Goal: Information Seeking & Learning: Learn about a topic

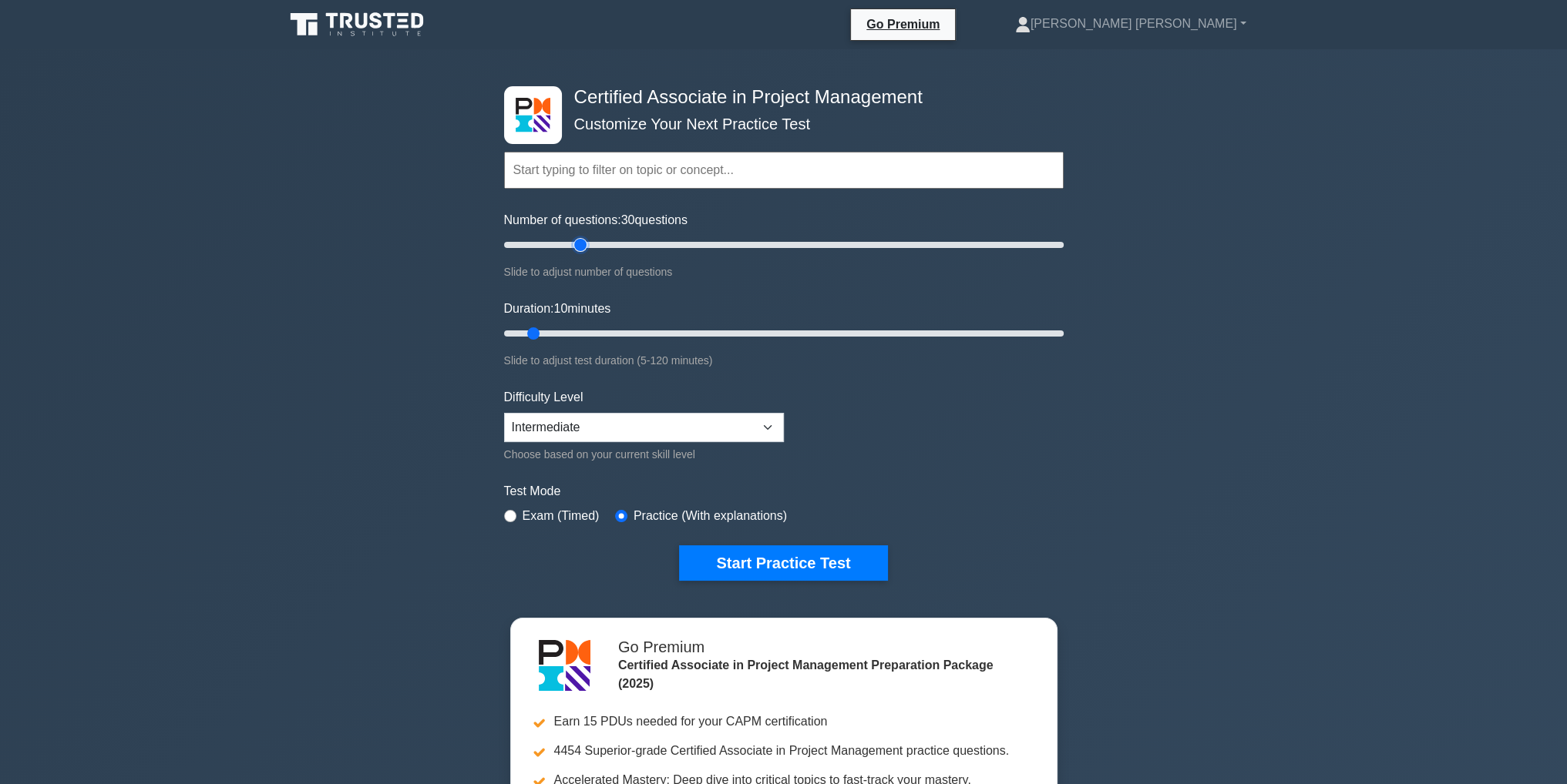
drag, startPoint x: 521, startPoint y: 241, endPoint x: 575, endPoint y: 246, distance: 54.2
type input "30"
click at [575, 246] on input "Number of questions: 30 questions" at bounding box center [784, 245] width 559 height 18
drag, startPoint x: 536, startPoint y: 334, endPoint x: 674, endPoint y: 335, distance: 138.0
type input "40"
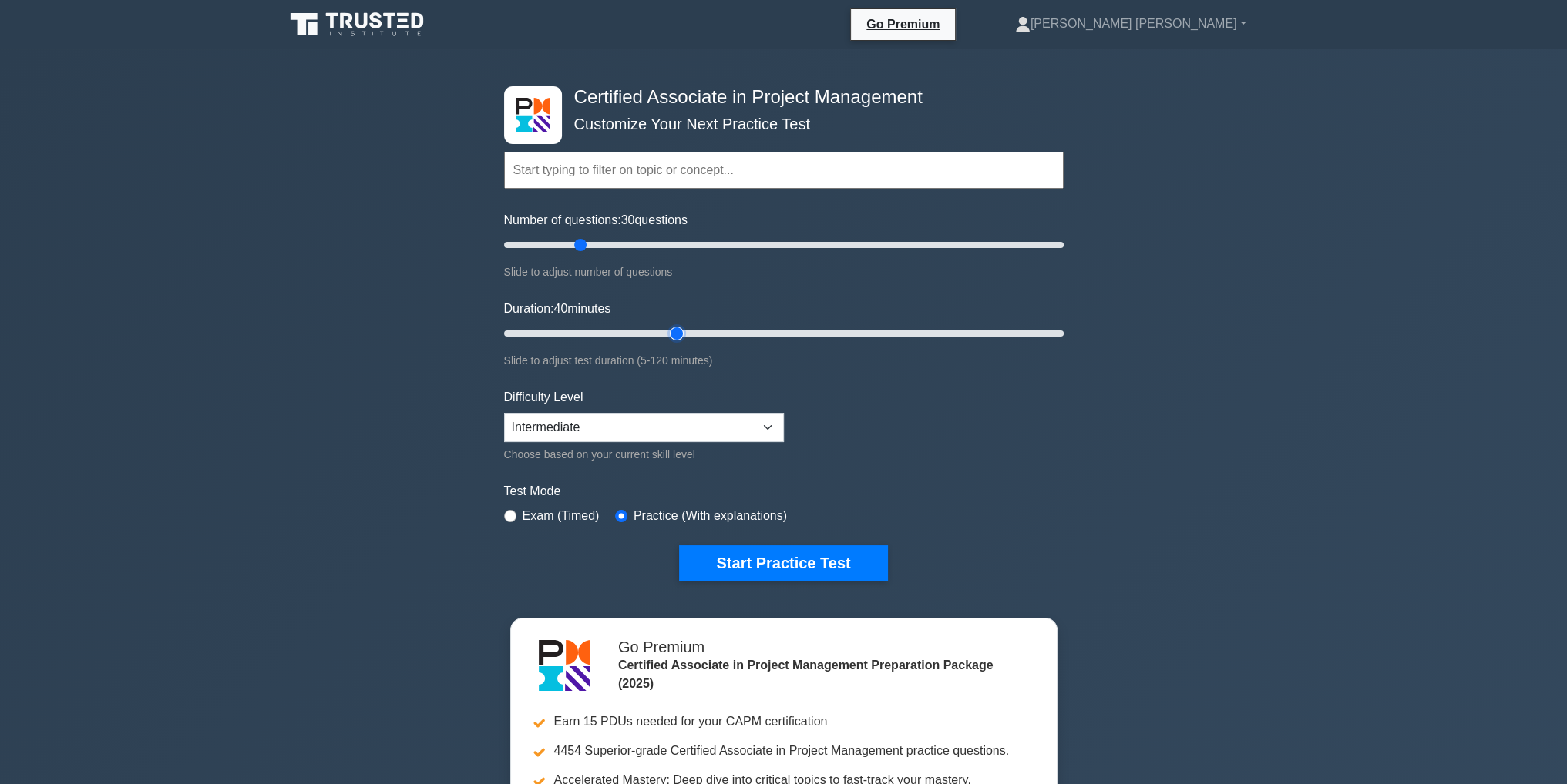
click at [674, 335] on input "Duration: 40 minutes" at bounding box center [784, 334] width 559 height 18
click at [764, 560] on button "Start Practice Test" at bounding box center [783, 562] width 208 height 36
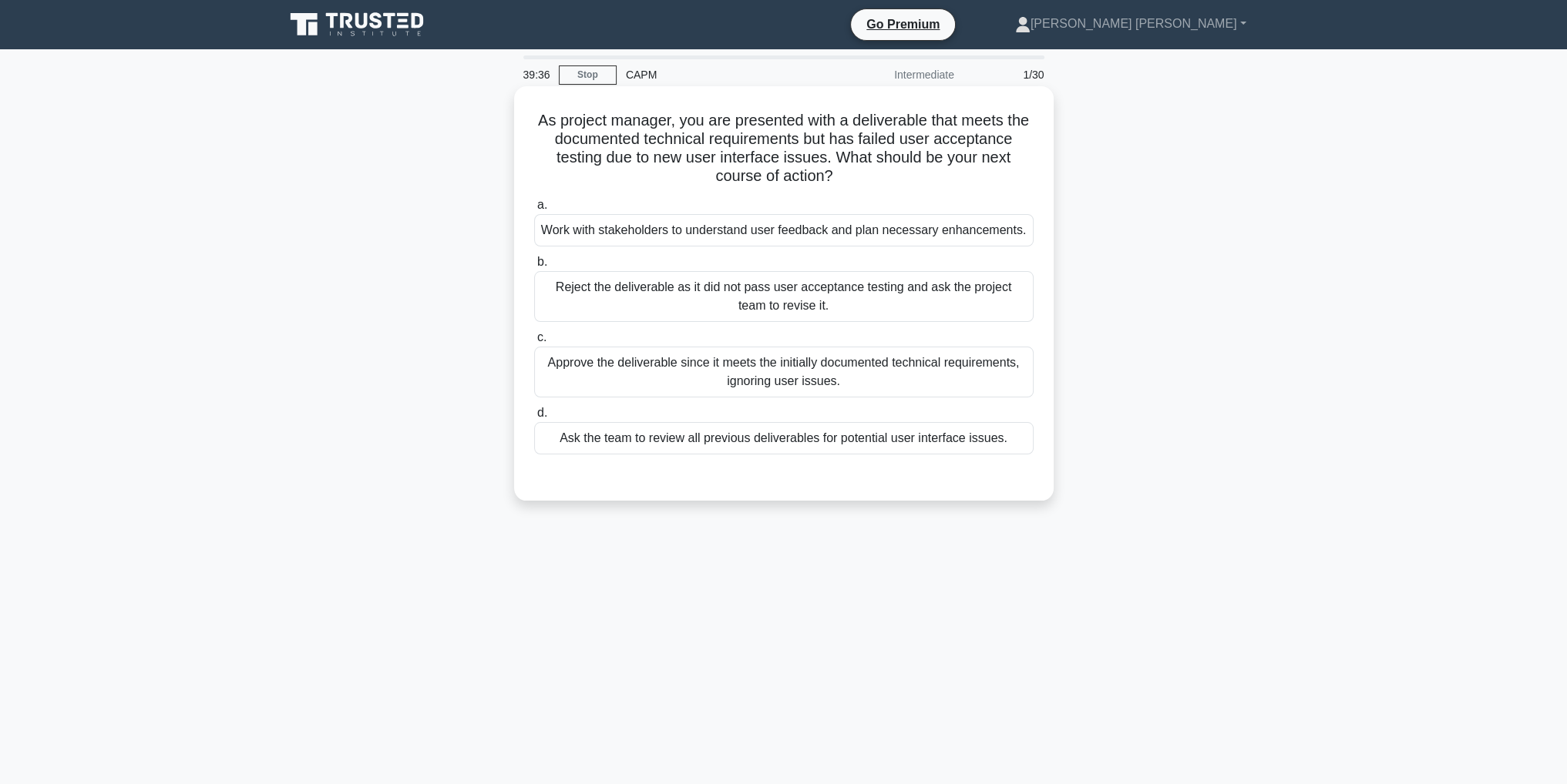
click at [635, 226] on div "Work with stakeholders to understand user feedback and plan necessary enhanceme…" at bounding box center [783, 230] width 499 height 32
click at [534, 211] on input "a. Work with stakeholders to understand user feedback and plan necessary enhanc…" at bounding box center [534, 205] width 0 height 10
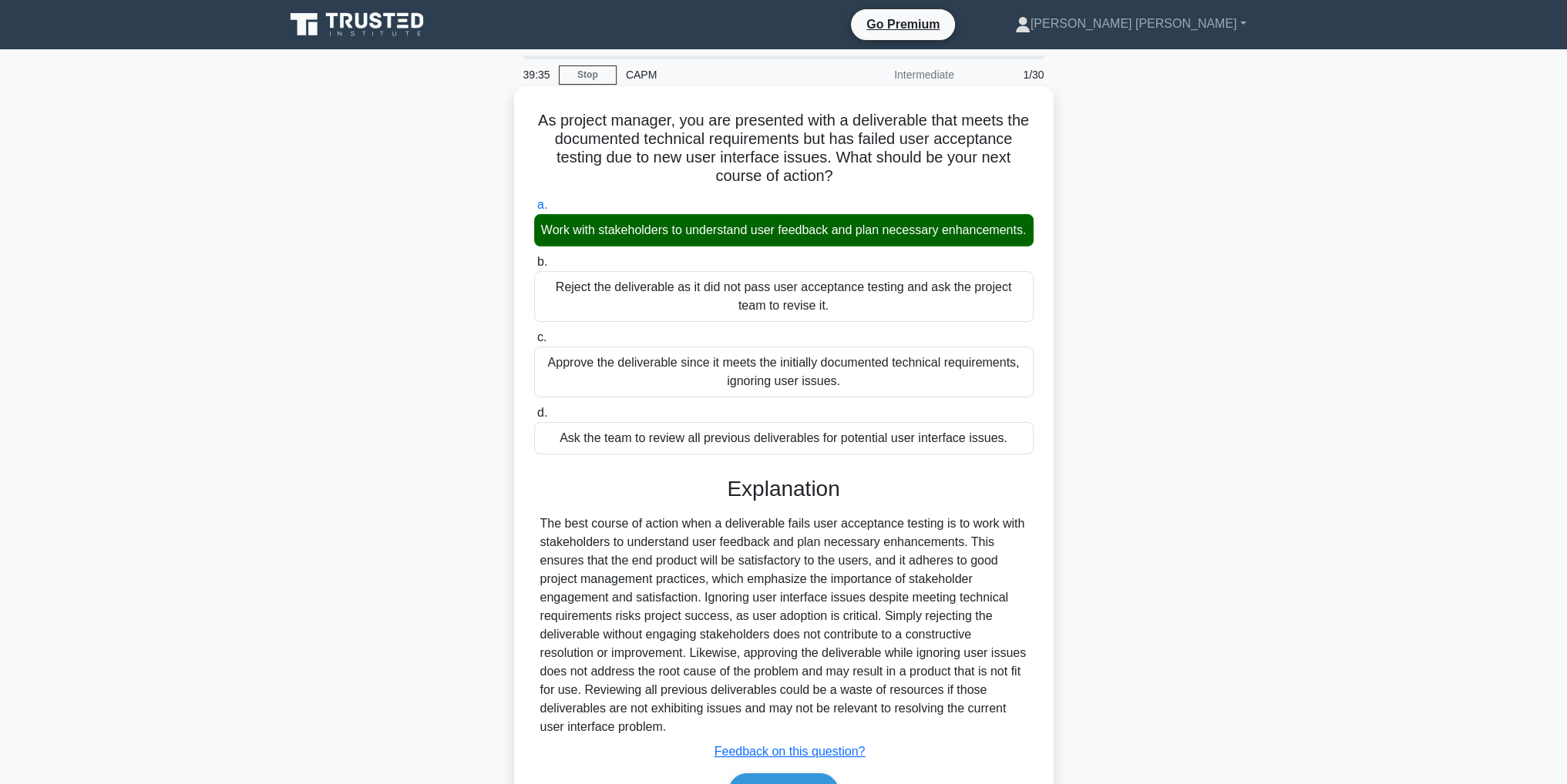
scroll to position [109, 0]
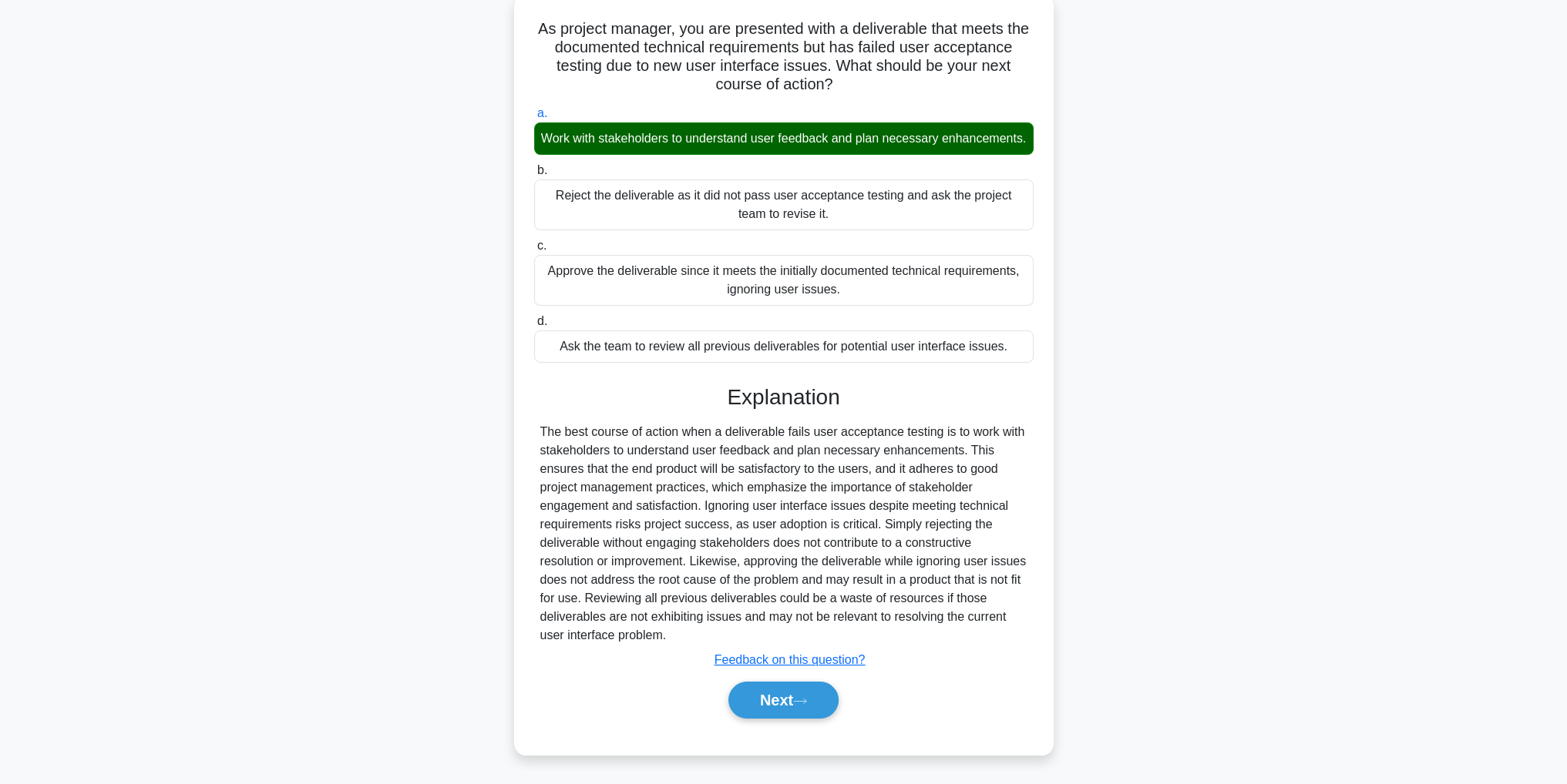
click at [802, 681] on div "Next" at bounding box center [783, 700] width 499 height 49
click at [803, 690] on button "Next" at bounding box center [783, 700] width 110 height 37
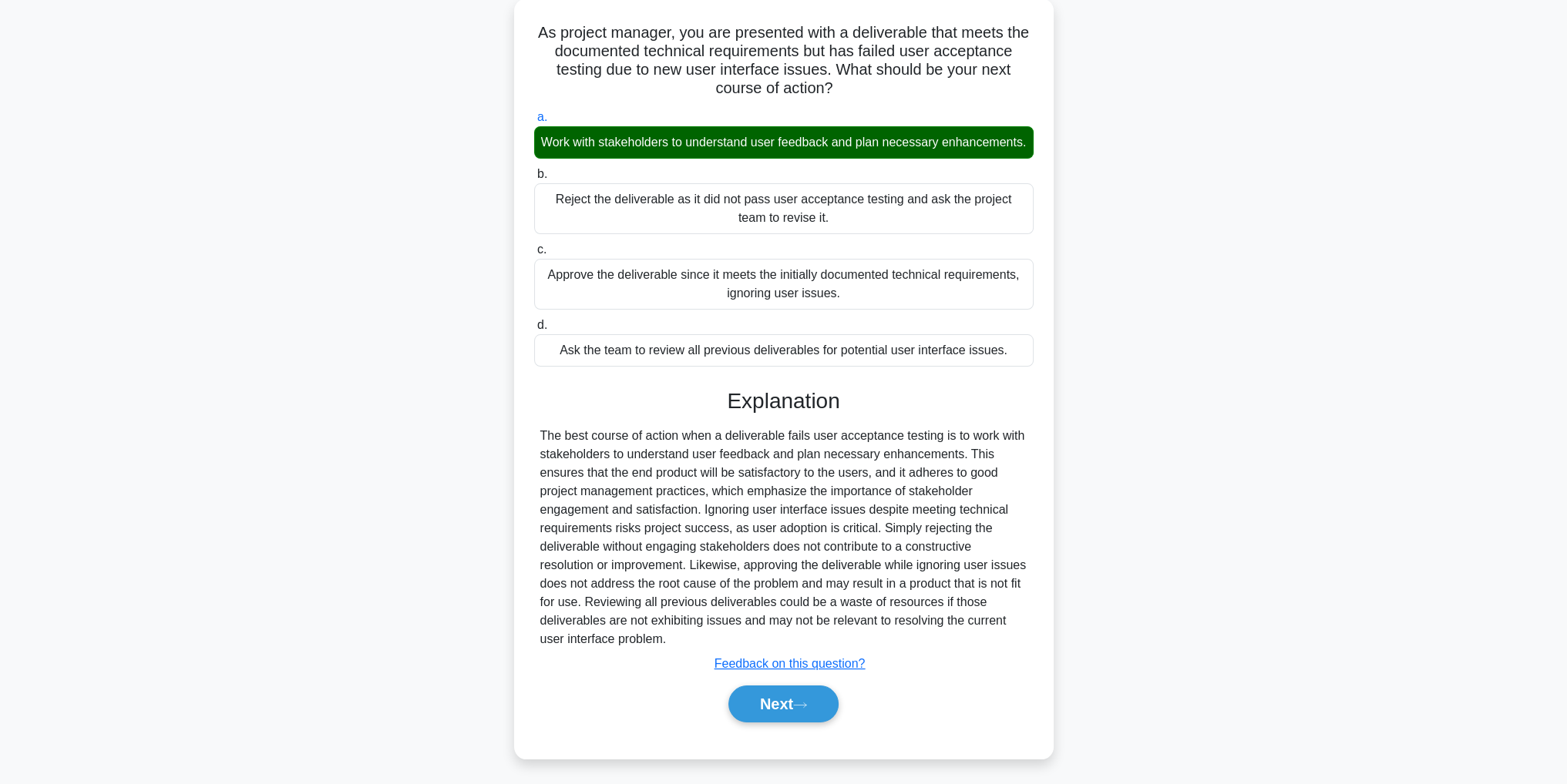
scroll to position [48, 0]
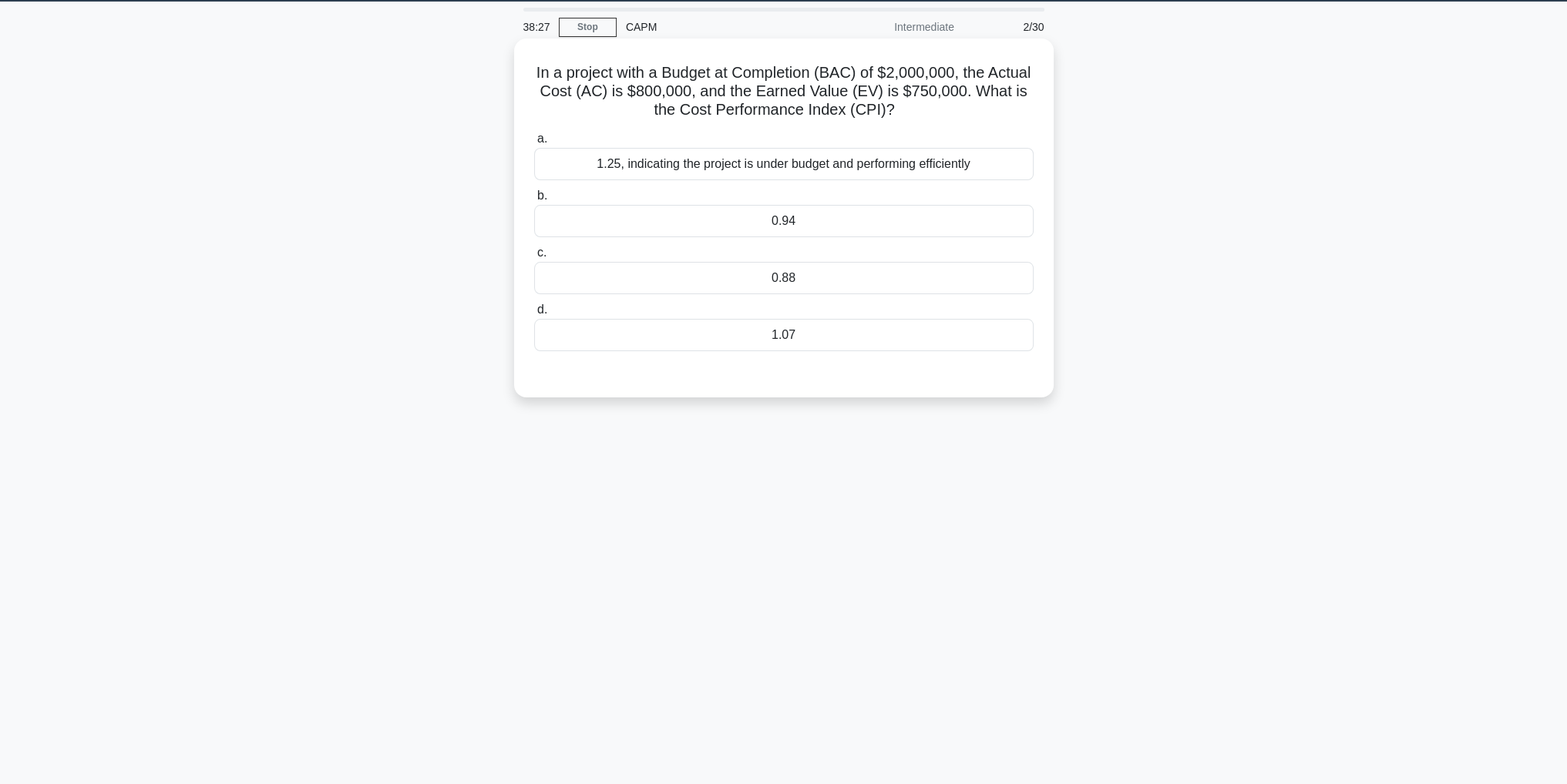
click at [956, 220] on div "0.94" at bounding box center [783, 221] width 499 height 32
click at [534, 201] on input "b. 0.94" at bounding box center [534, 196] width 0 height 10
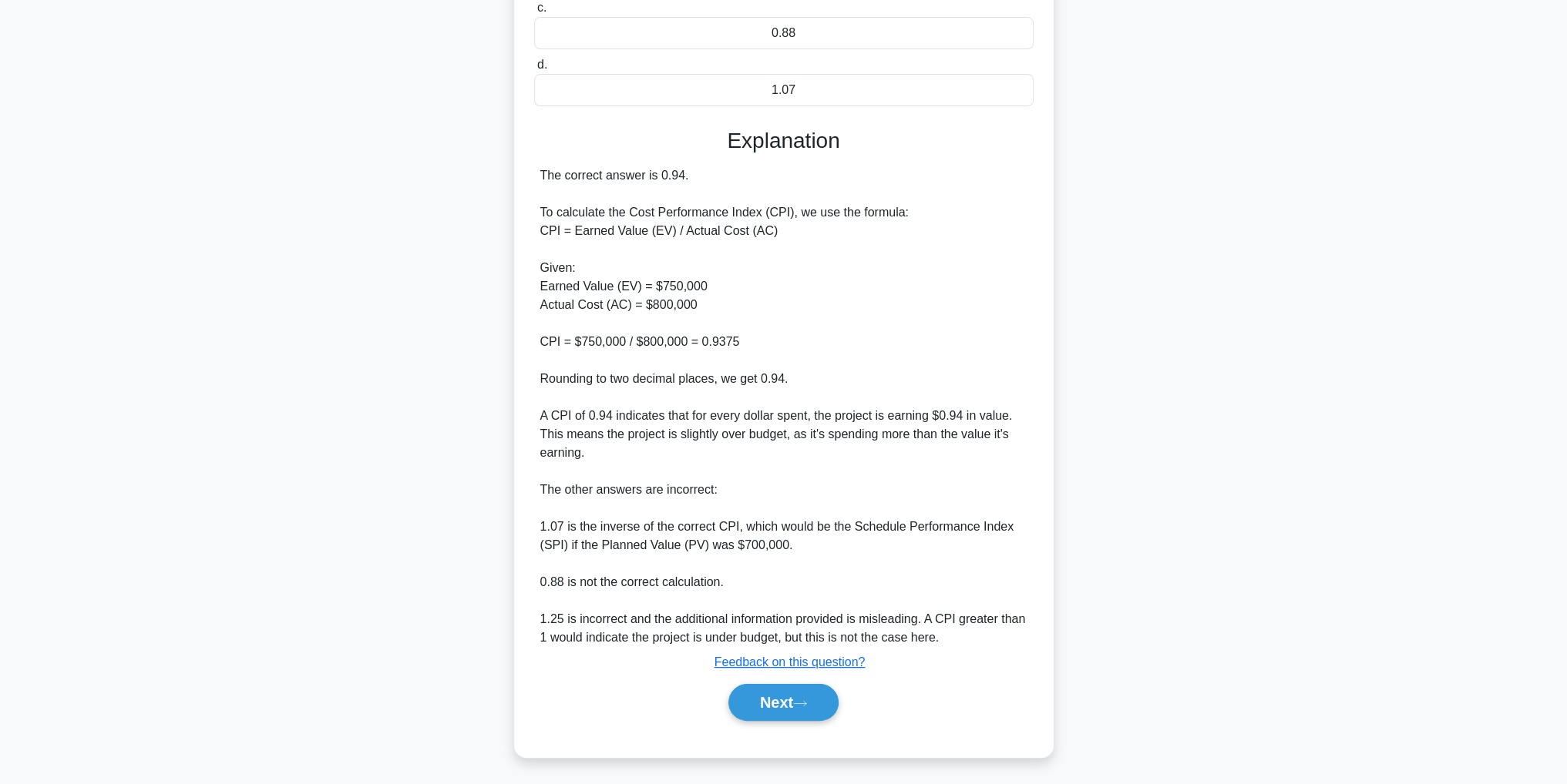
scroll to position [294, 0]
click at [762, 694] on button "Next" at bounding box center [783, 701] width 110 height 37
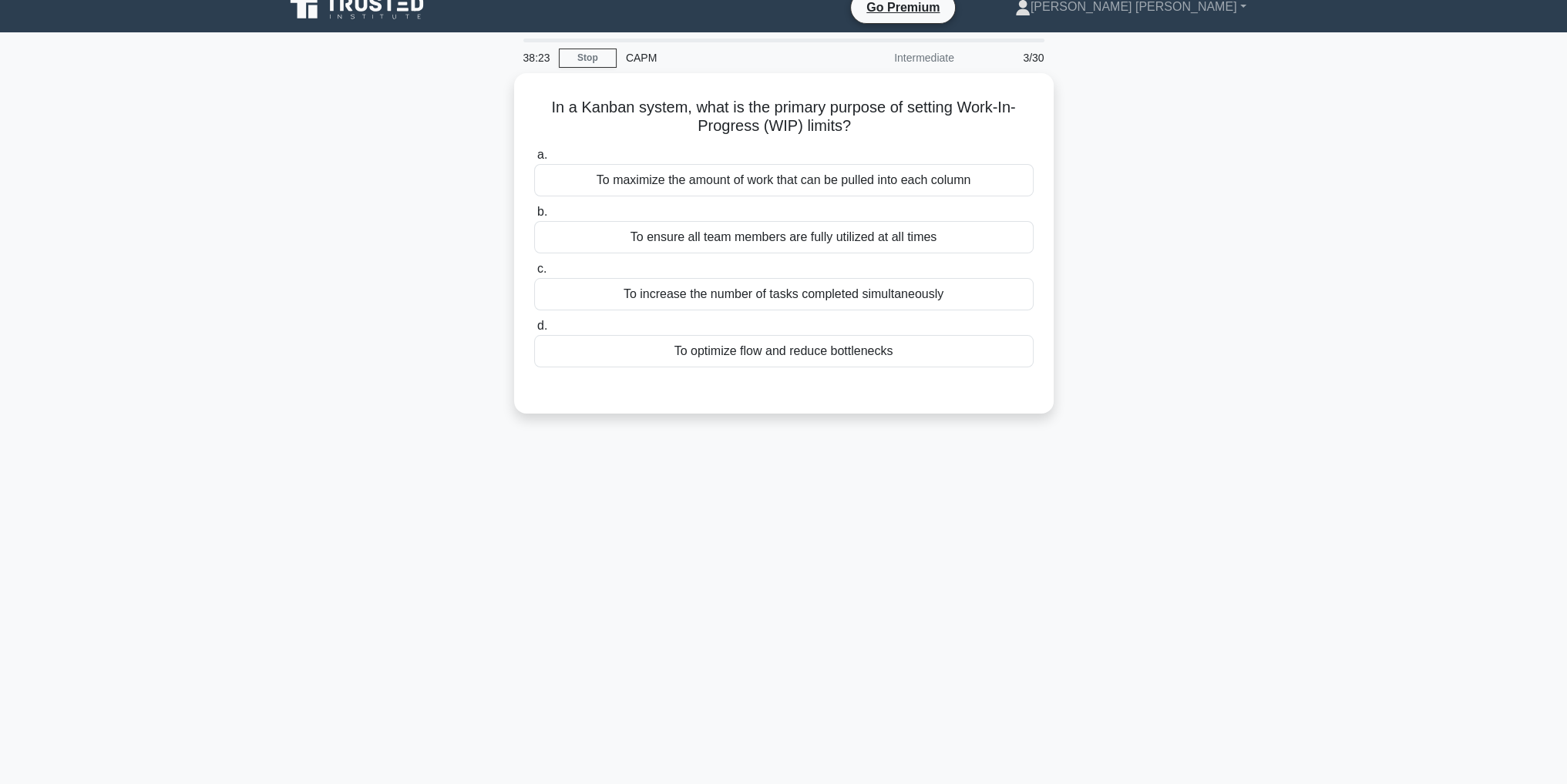
scroll to position [0, 0]
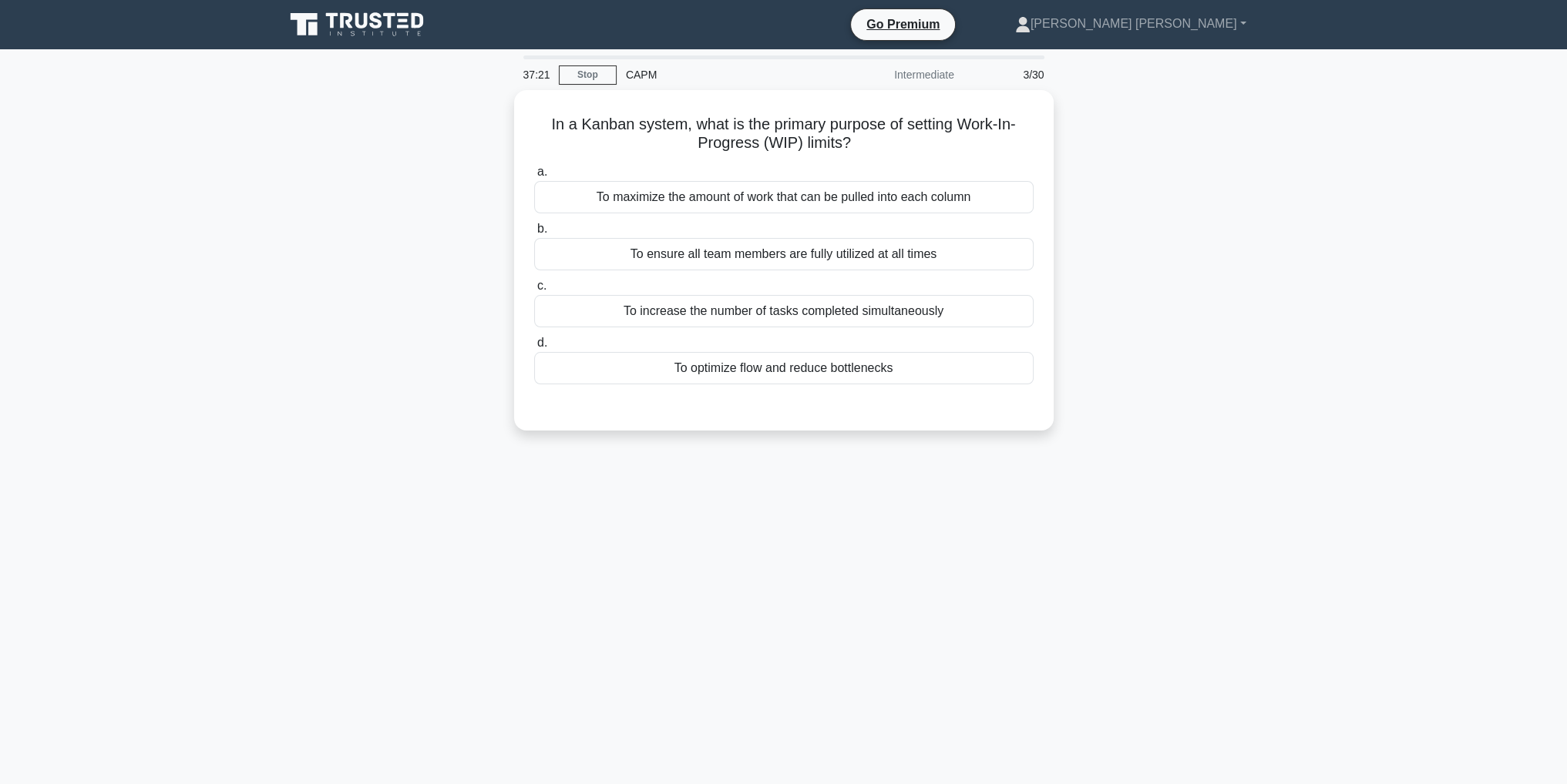
click at [1184, 255] on div "In a Kanban system, what is the primary purpose of setting Work-In-Progress (WI…" at bounding box center [784, 270] width 1017 height 359
click at [833, 358] on div "To optimize flow and reduce bottlenecks" at bounding box center [783, 364] width 499 height 32
click at [534, 345] on input "d. To optimize flow and reduce bottlenecks" at bounding box center [534, 339] width 0 height 10
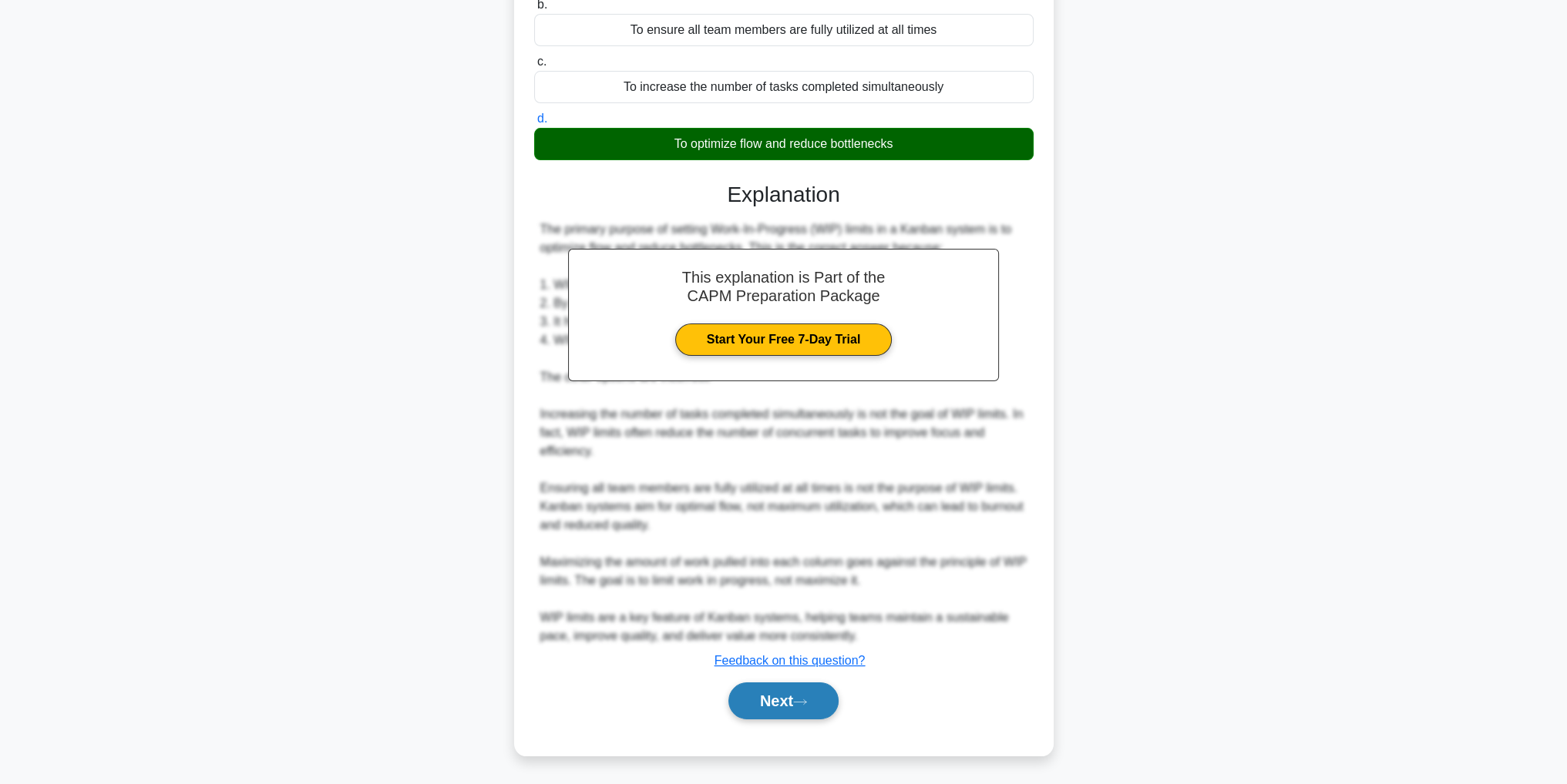
click at [775, 714] on button "Next" at bounding box center [783, 701] width 110 height 37
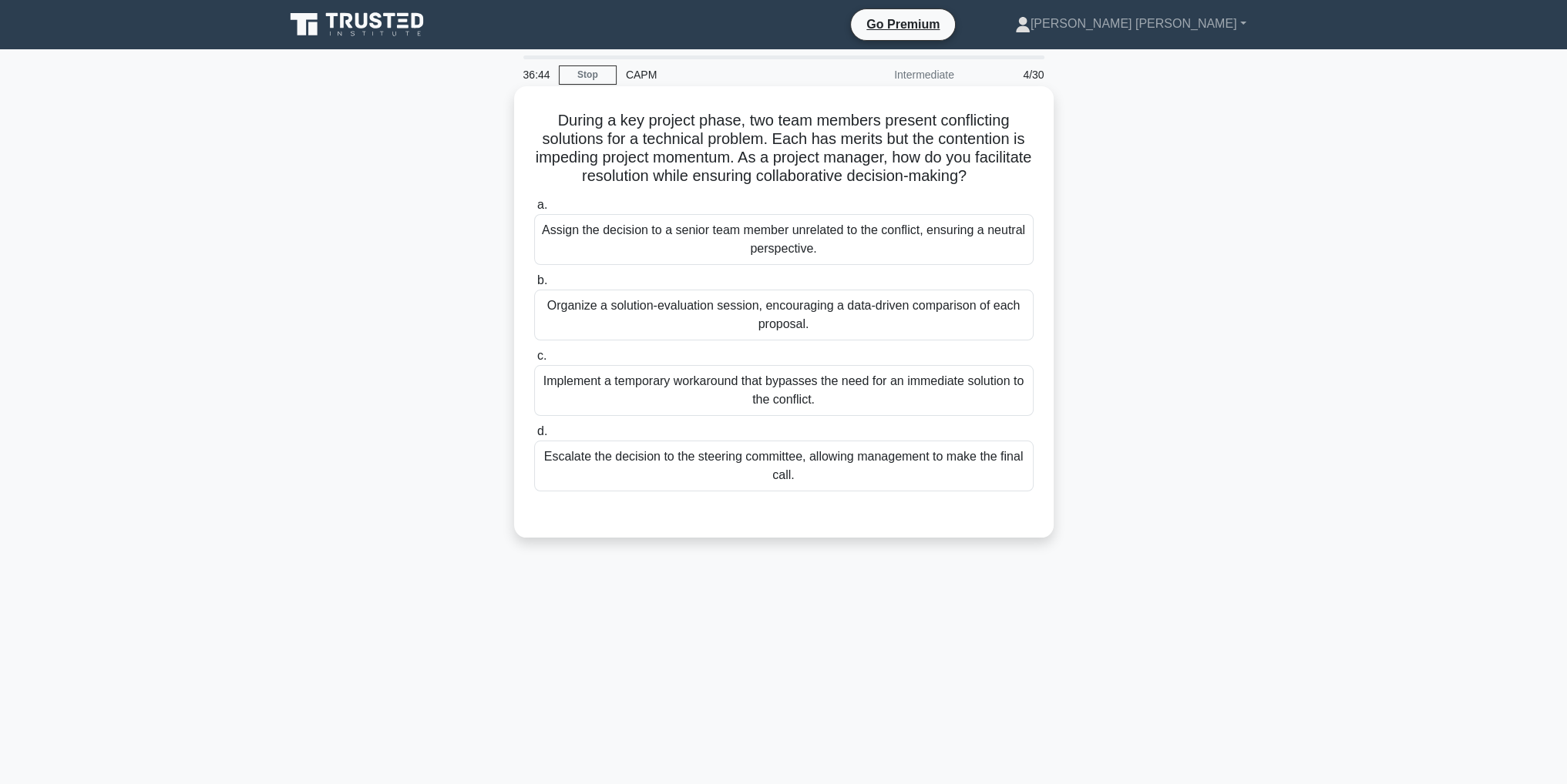
click at [598, 327] on div "Organize a solution-evaluation session, encouraging a data-driven comparison of…" at bounding box center [783, 315] width 499 height 51
click at [534, 285] on input "b. Organize a solution-evaluation session, encouraging a data-driven comparison…" at bounding box center [534, 280] width 0 height 10
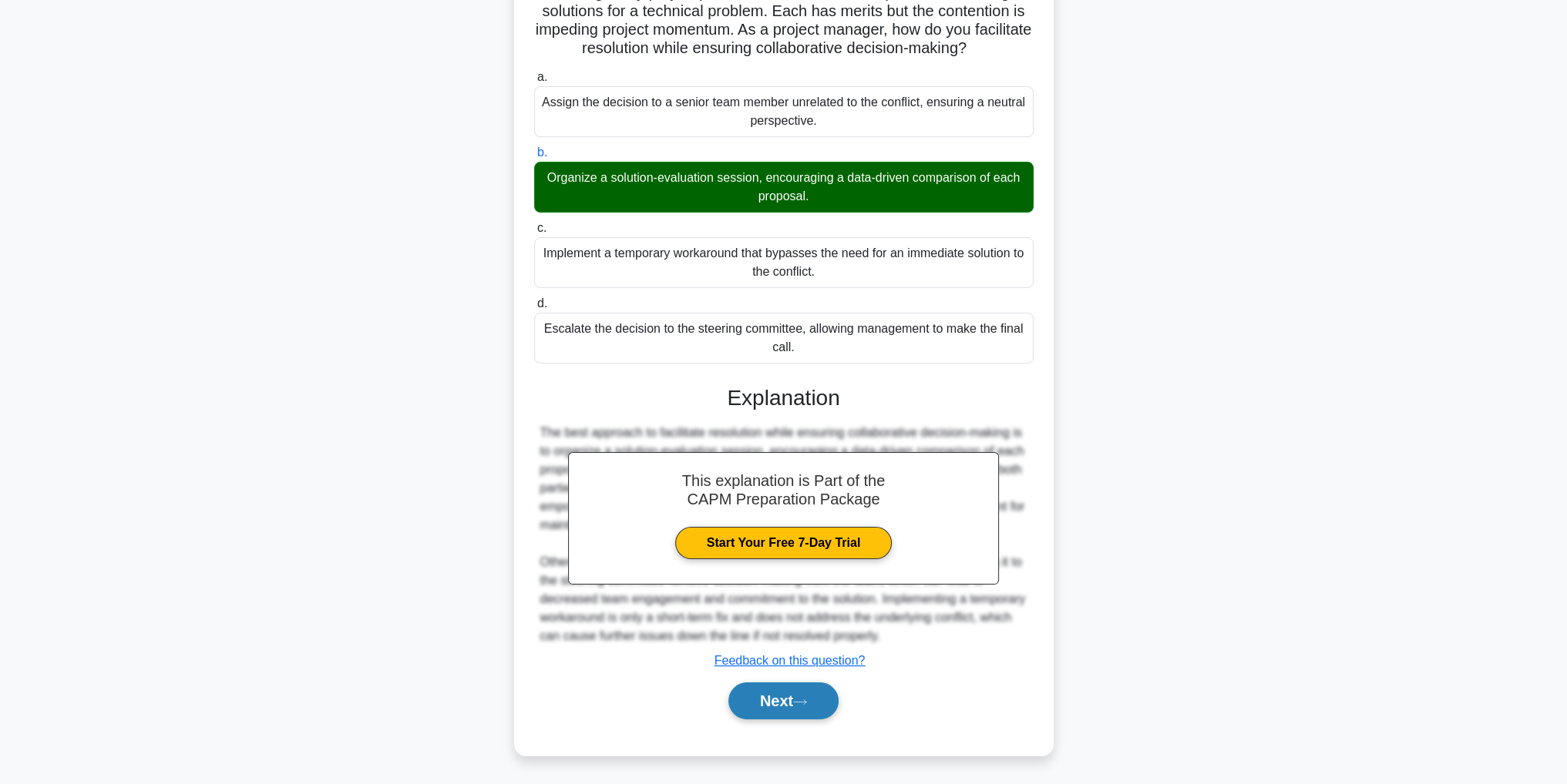
click at [759, 691] on button "Next" at bounding box center [783, 701] width 110 height 37
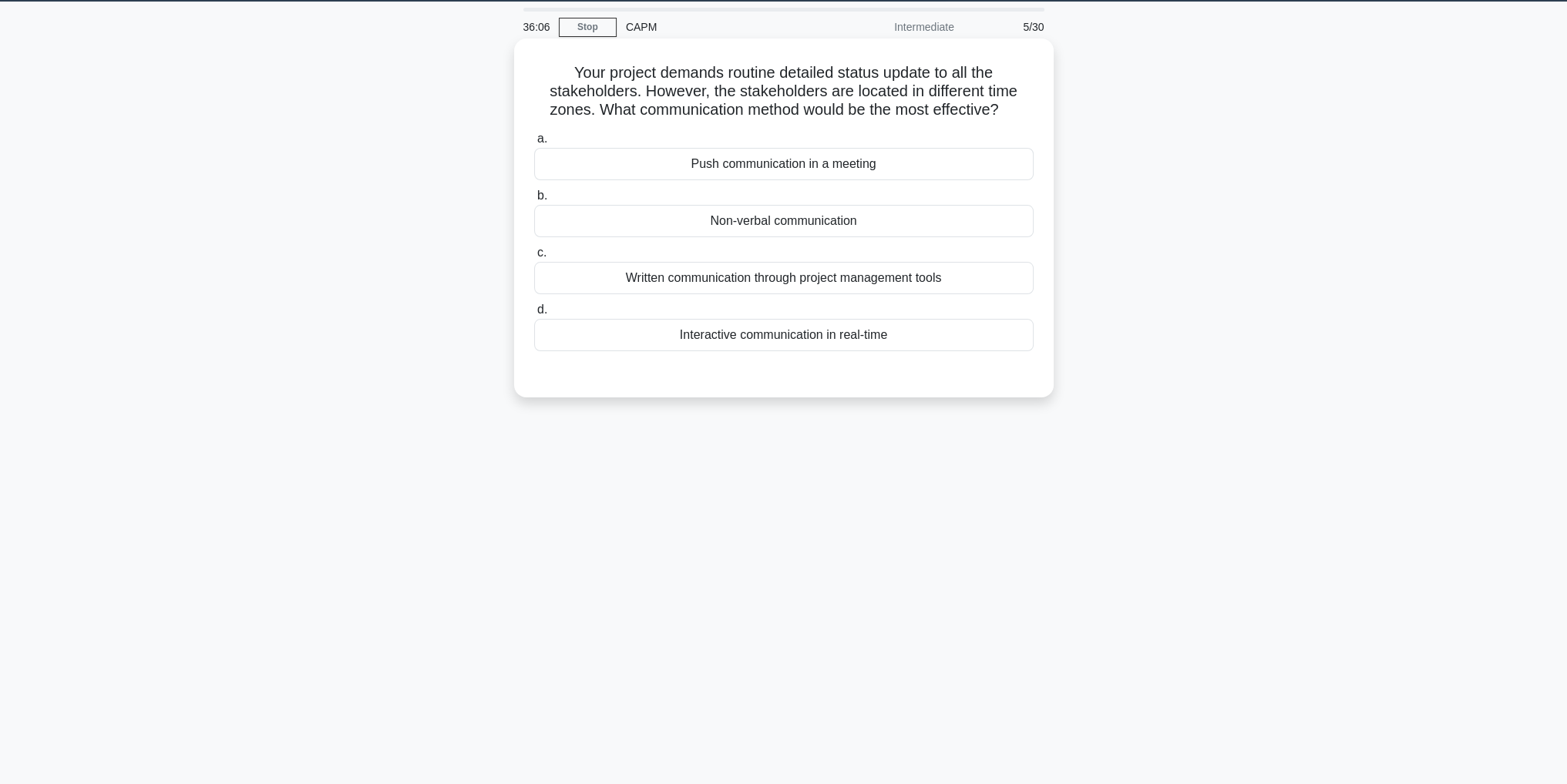
click at [586, 284] on div "Written communication through project management tools" at bounding box center [783, 277] width 499 height 32
click at [534, 258] on input "c. Written communication through project management tools" at bounding box center [534, 253] width 0 height 10
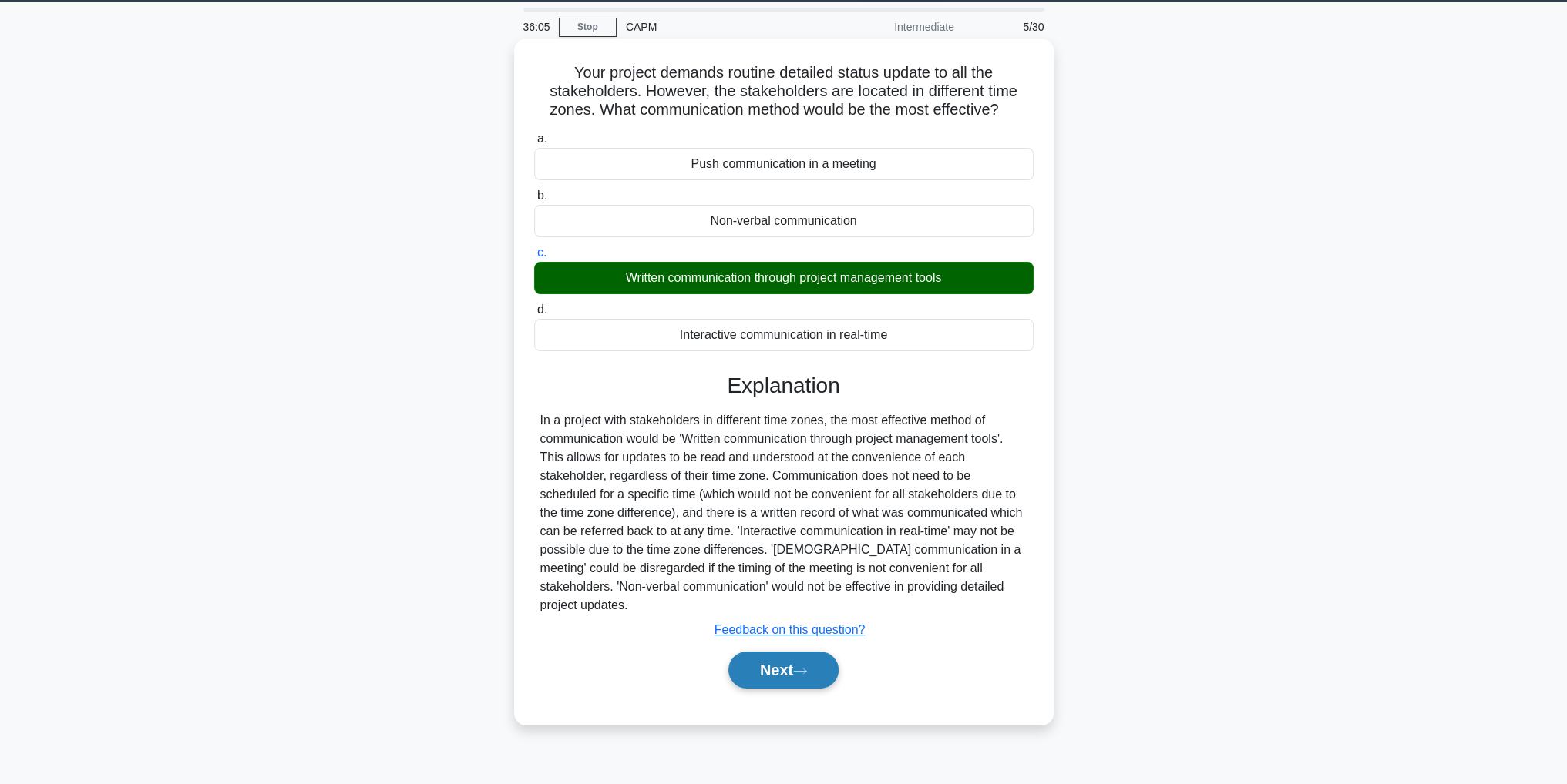
click at [801, 657] on button "Next" at bounding box center [783, 670] width 110 height 37
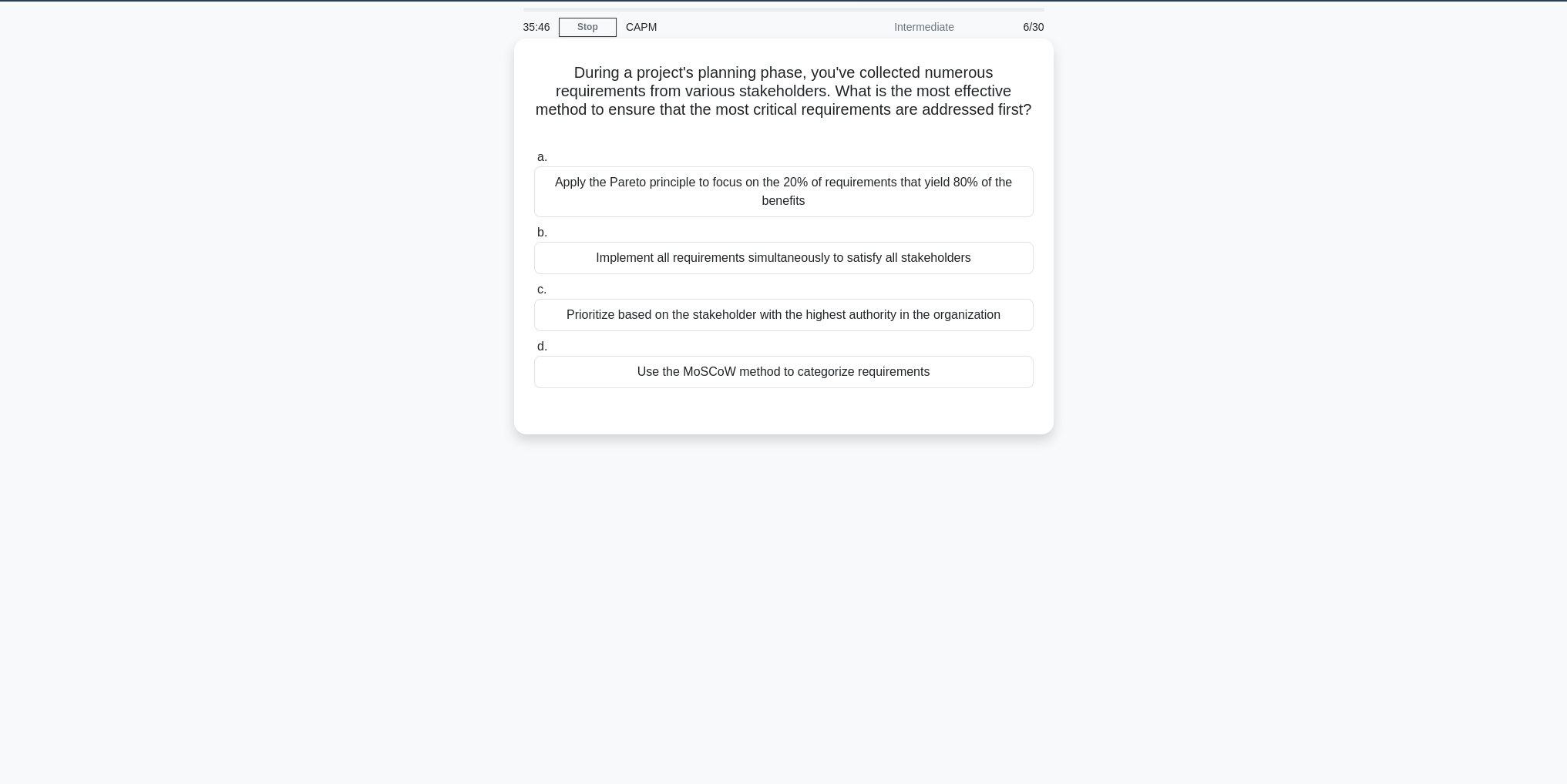
click at [728, 370] on div "Use the MoSCoW method to categorize requirements" at bounding box center [783, 371] width 499 height 32
click at [534, 352] on input "d. Use the MoSCoW method to categorize requirements" at bounding box center [534, 346] width 0 height 10
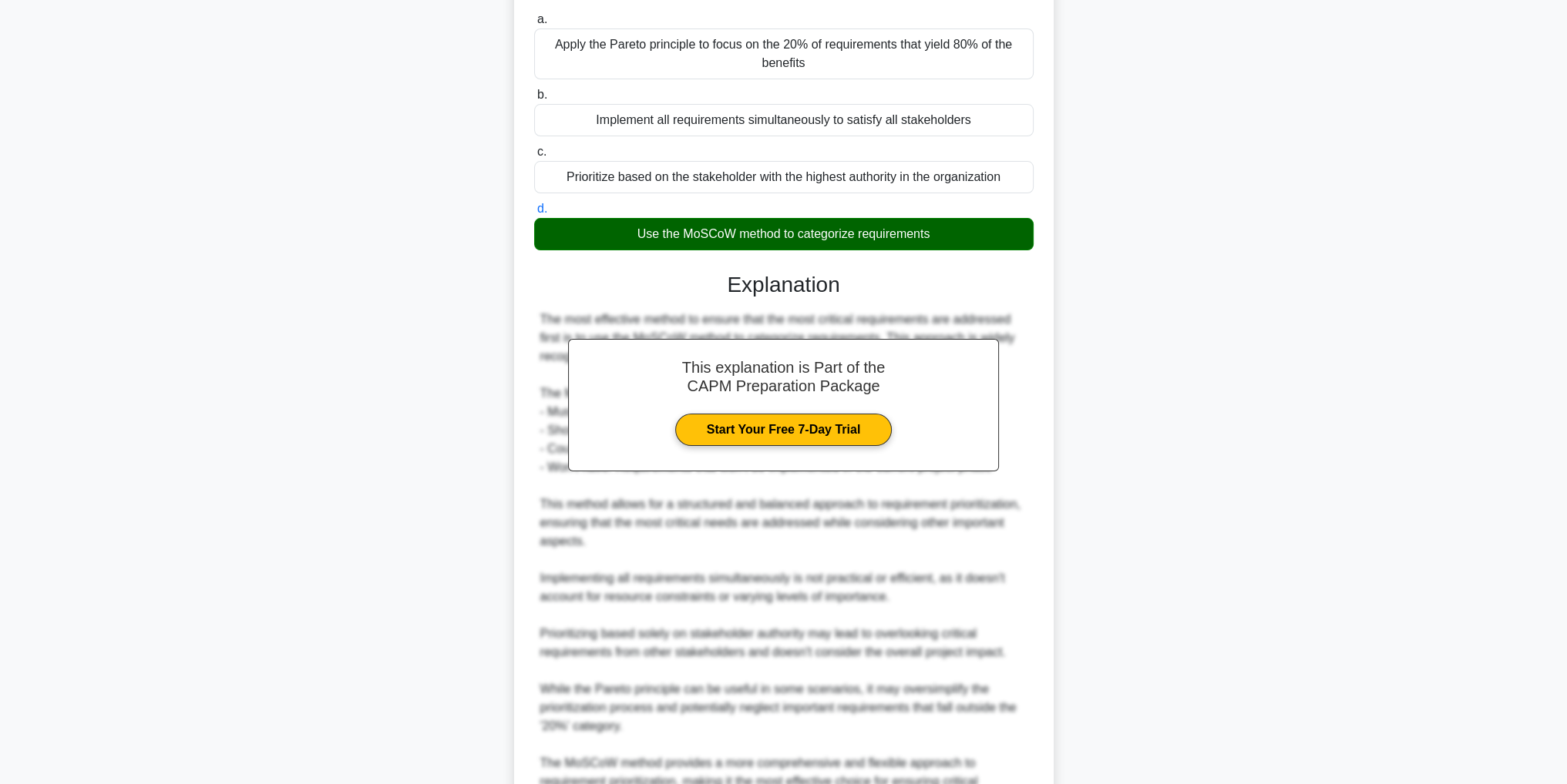
scroll to position [350, 0]
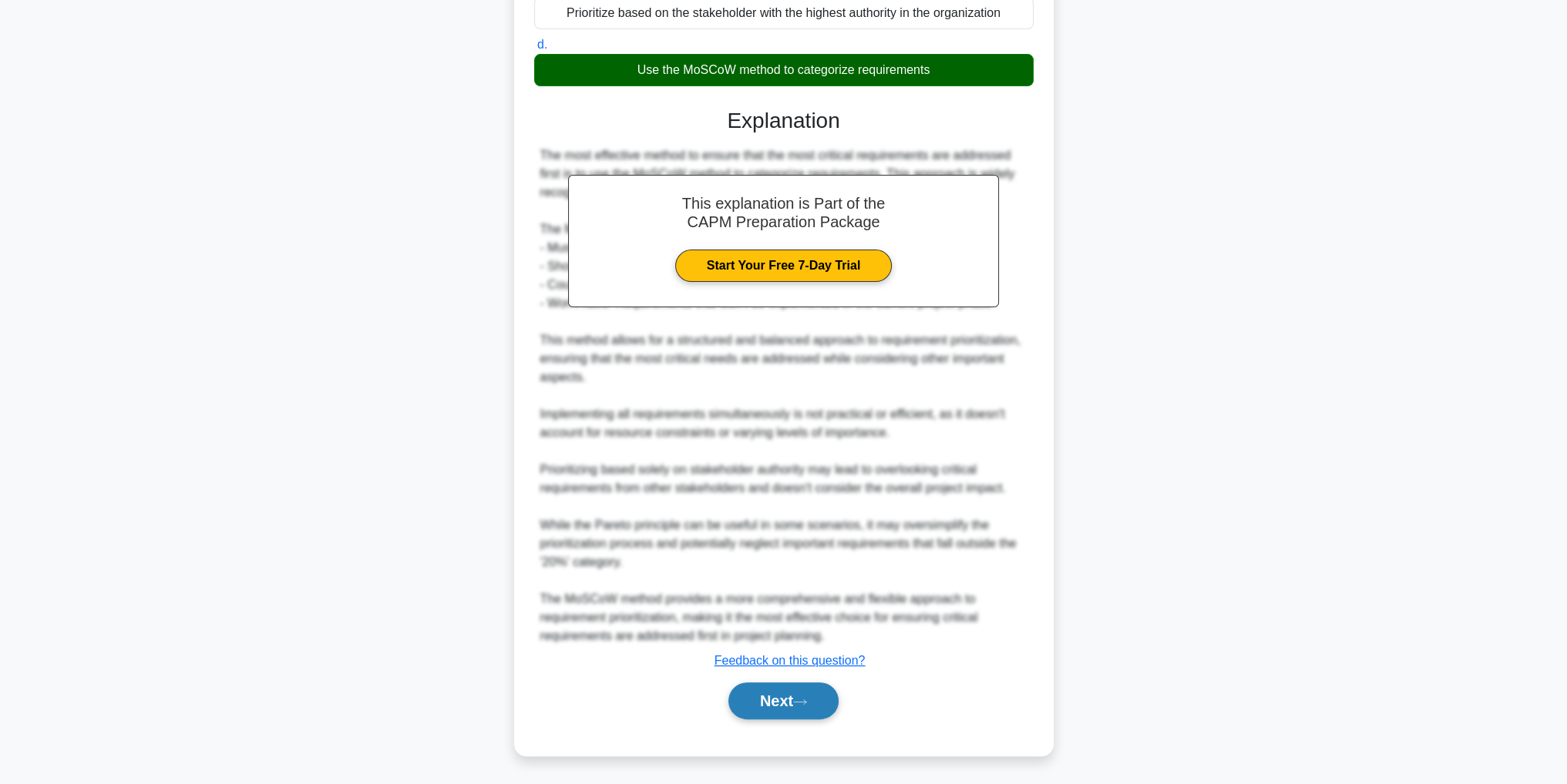
click at [746, 703] on button "Next" at bounding box center [783, 701] width 110 height 37
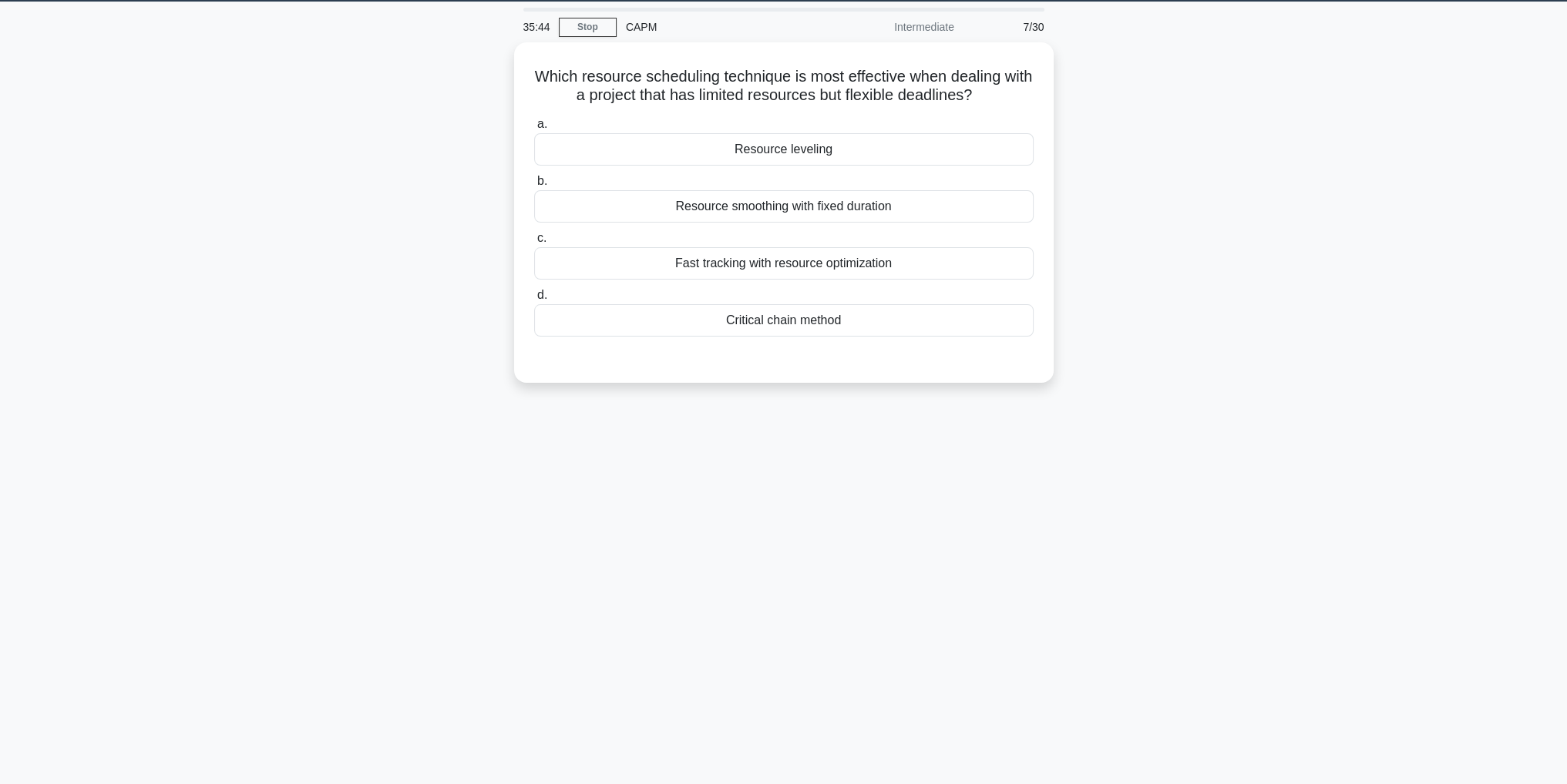
scroll to position [48, 0]
click at [642, 253] on div "Fast tracking with resource optimization" at bounding box center [783, 259] width 499 height 32
click at [534, 240] on input "c. Fast tracking with resource optimization" at bounding box center [534, 234] width 0 height 10
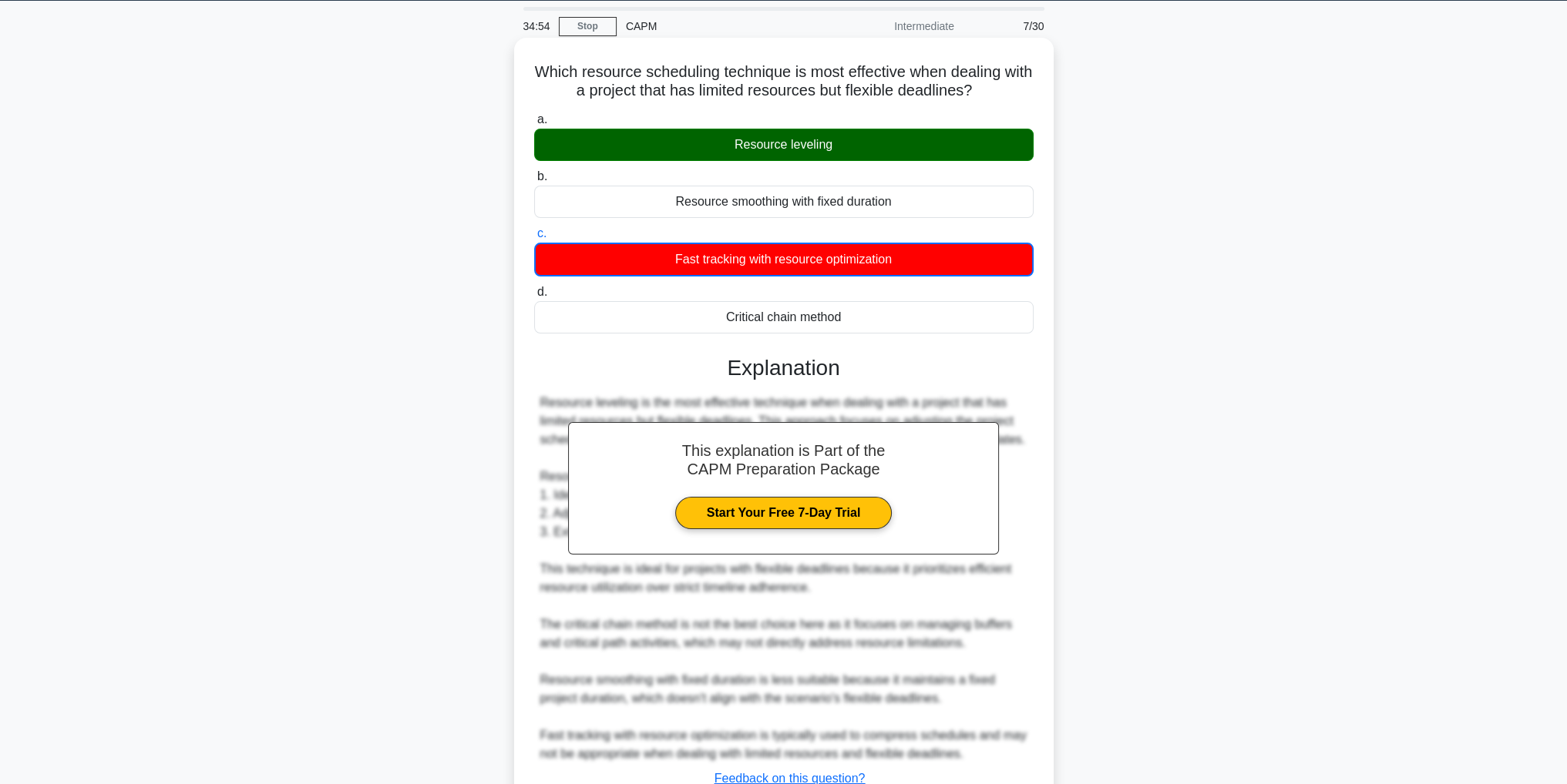
scroll to position [166, 0]
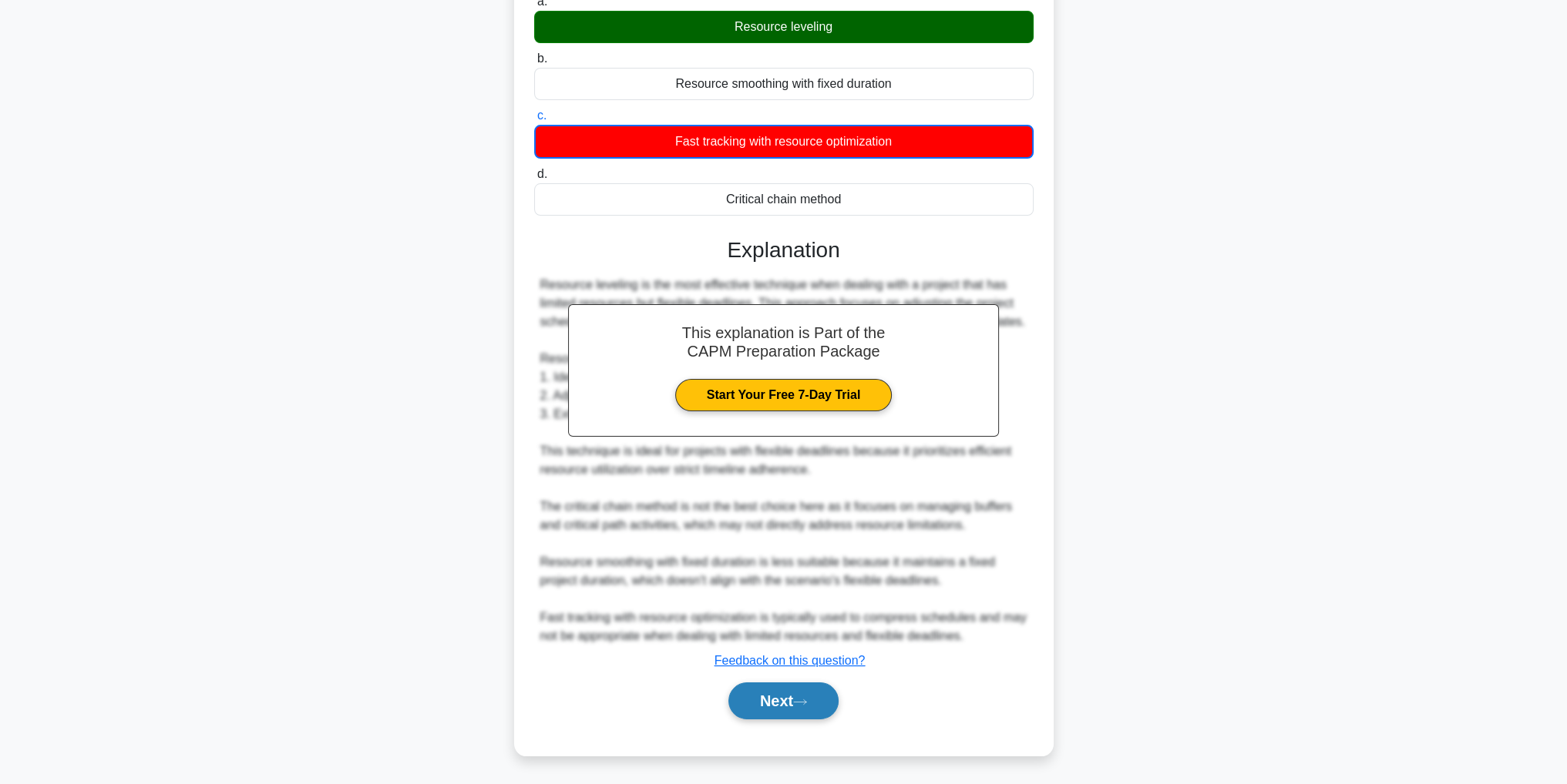
click at [760, 709] on button "Next" at bounding box center [783, 701] width 110 height 37
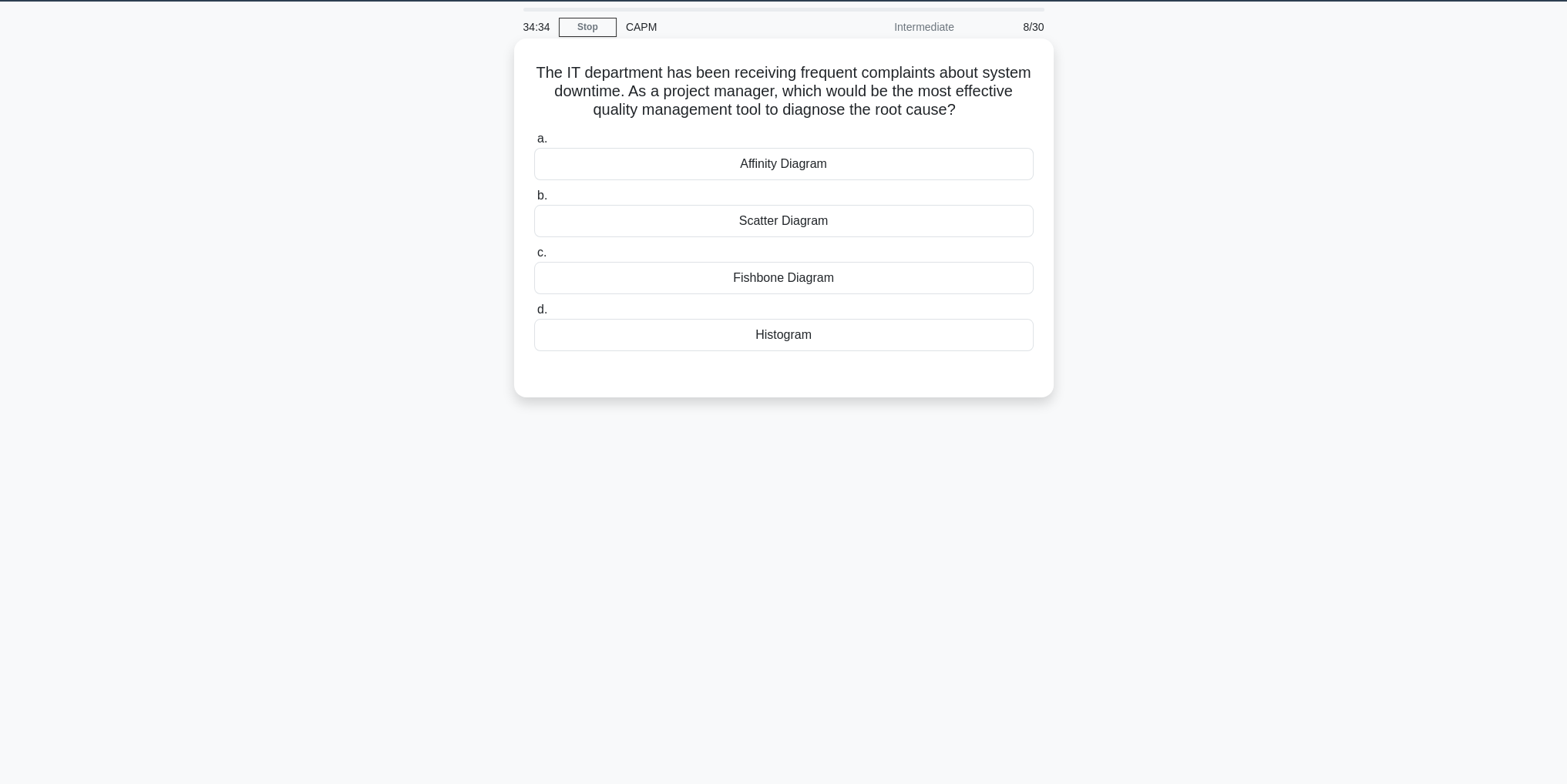
click at [843, 278] on div "Fishbone Diagram" at bounding box center [783, 277] width 499 height 32
click at [534, 258] on input "c. Fishbone Diagram" at bounding box center [534, 253] width 0 height 10
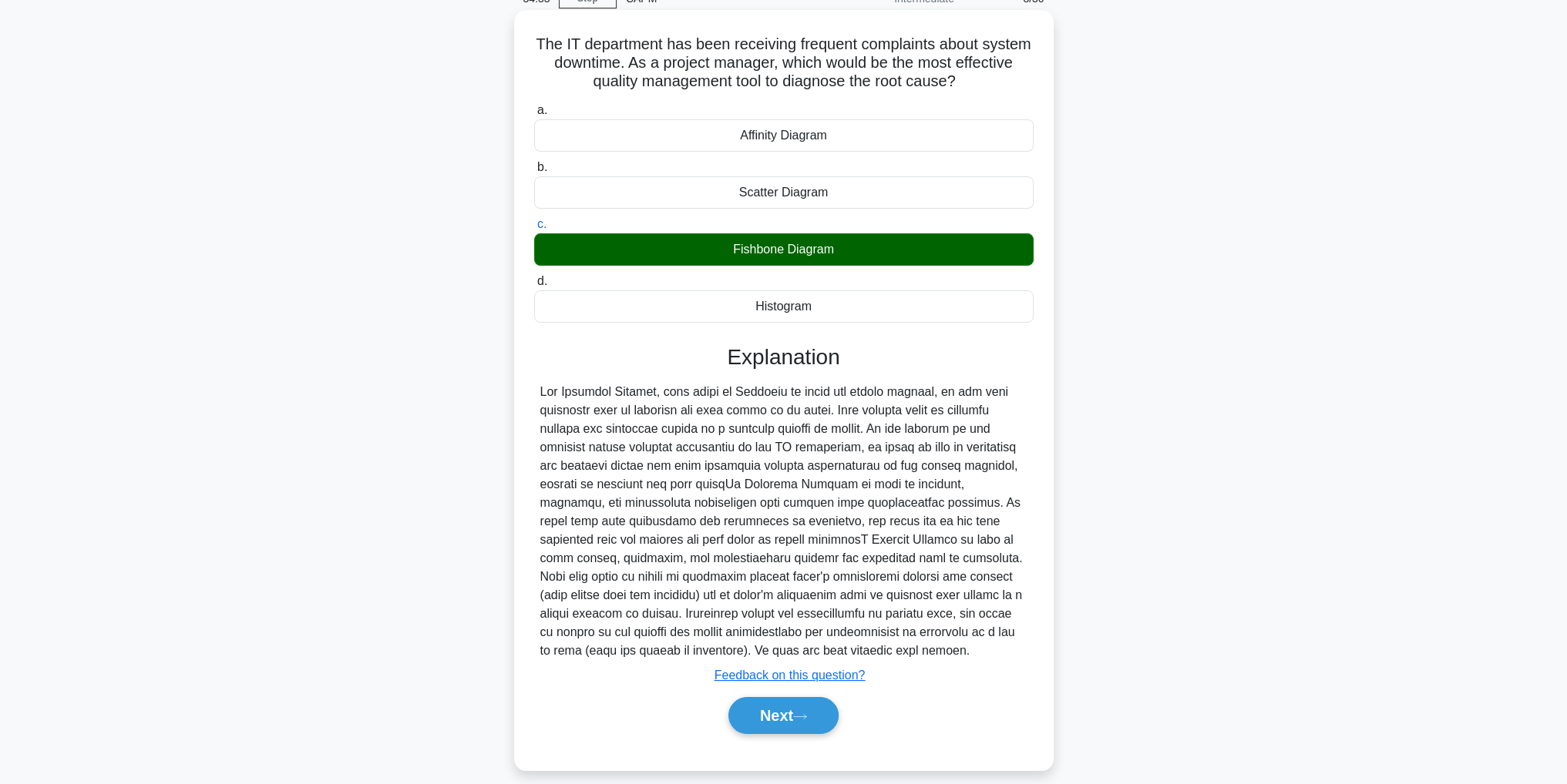
scroll to position [91, 0]
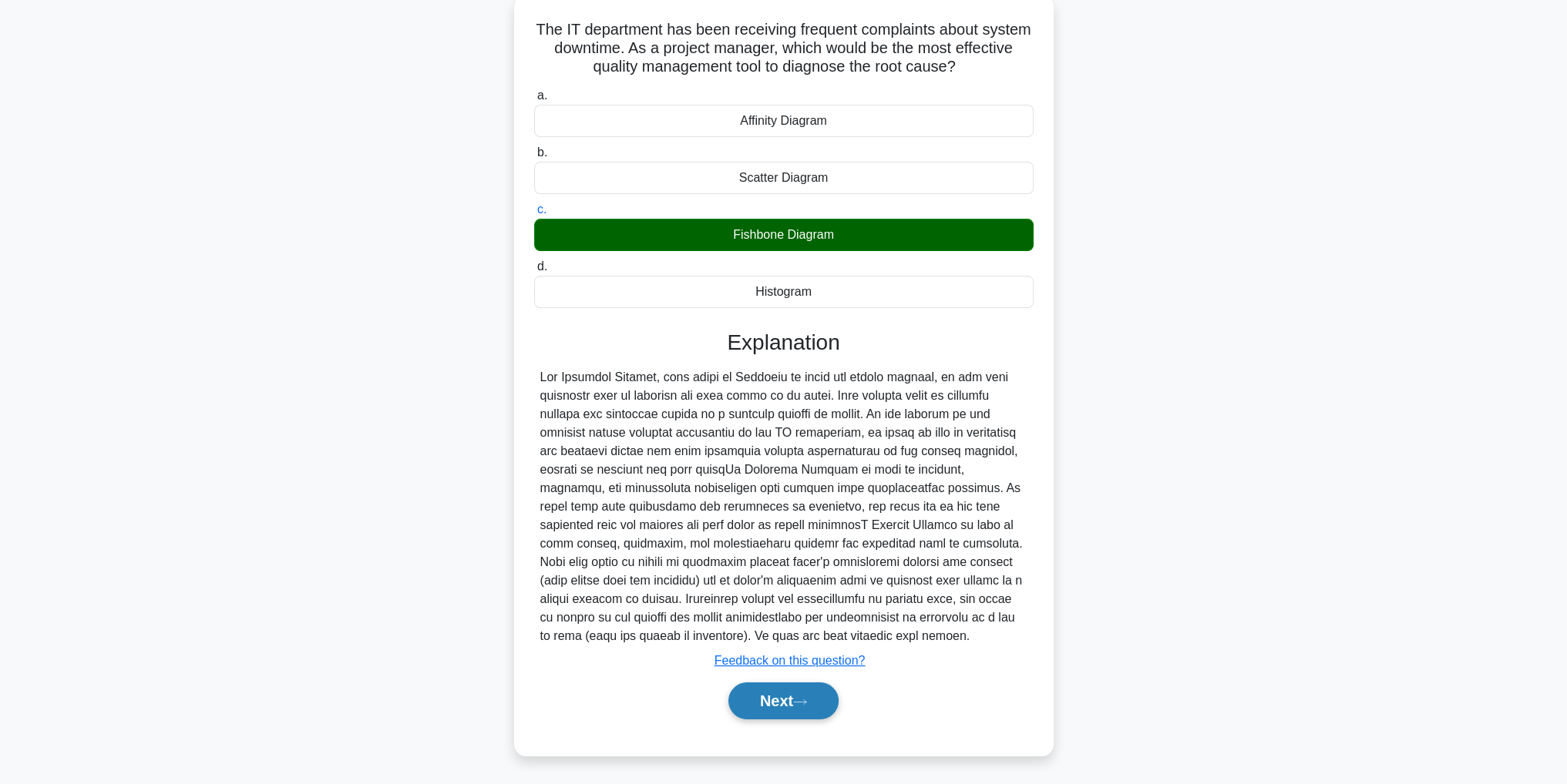
click at [791, 712] on button "Next" at bounding box center [783, 701] width 110 height 37
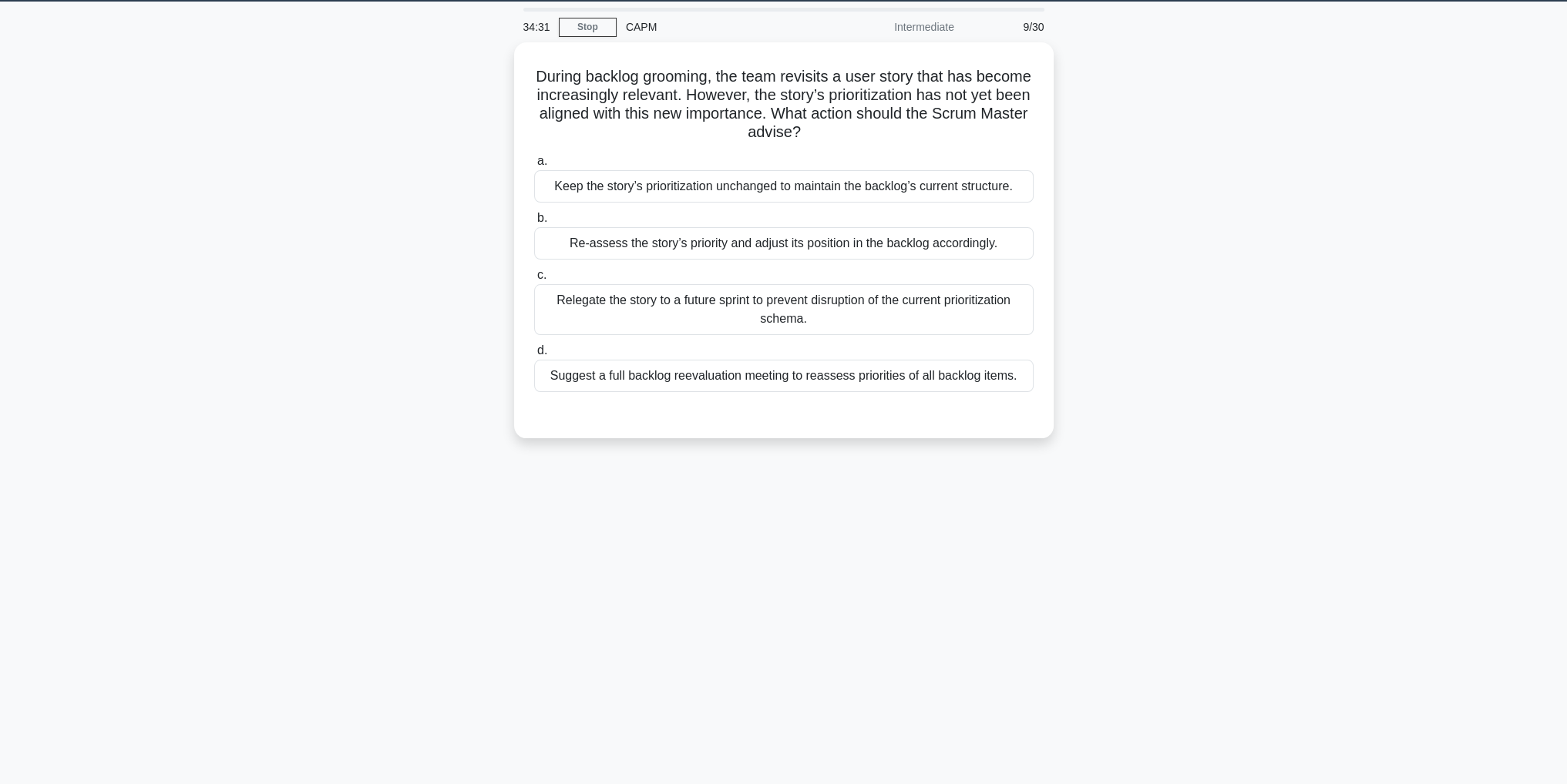
scroll to position [48, 0]
click at [574, 241] on div "Re-assess the story’s priority and adjust its position in the backlog according…" at bounding box center [783, 239] width 499 height 32
click at [534, 220] on input "b. Re-assess the story’s priority and adjust its position in the backlog accord…" at bounding box center [534, 214] width 0 height 10
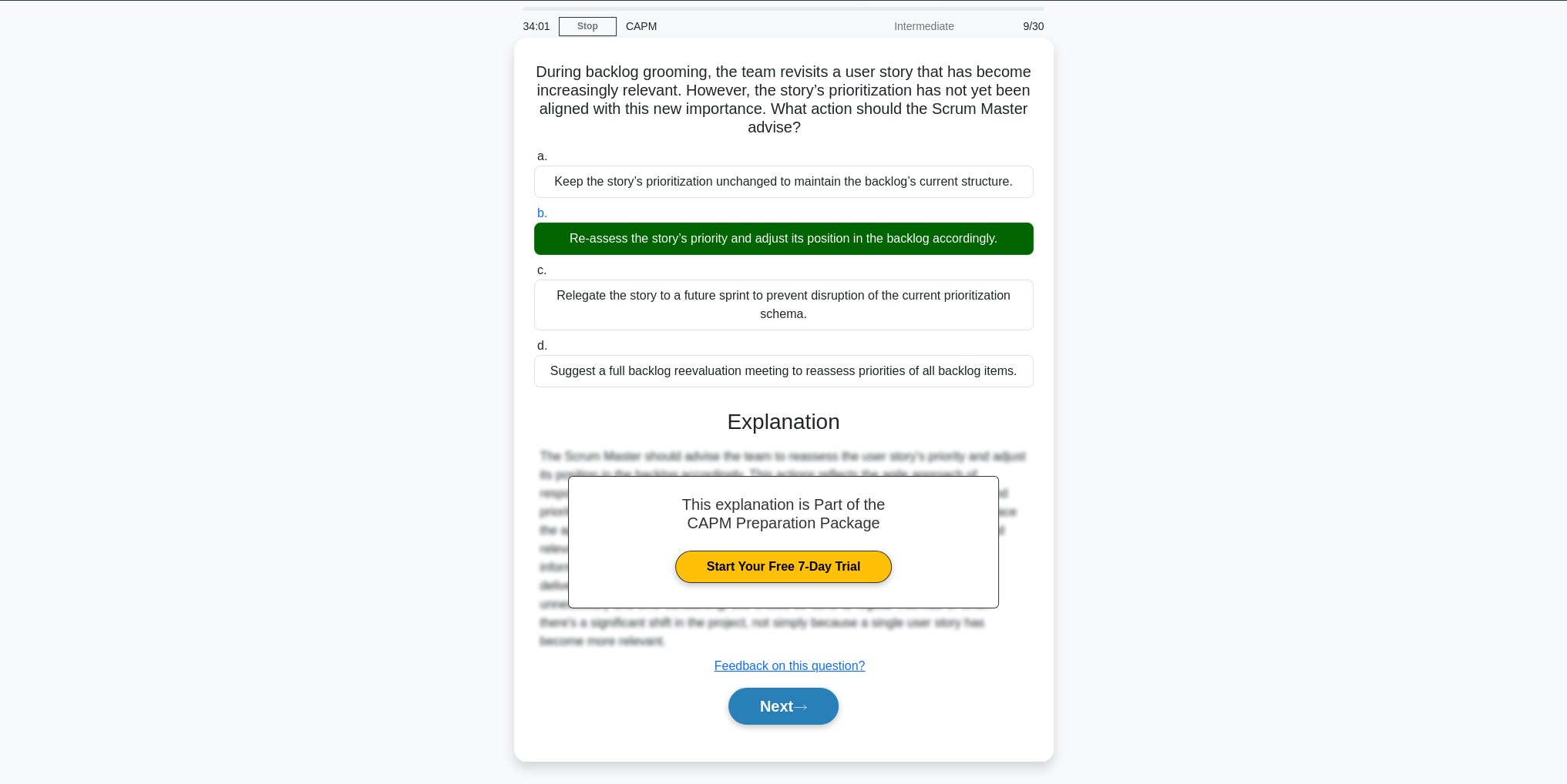
click at [752, 703] on button "Next" at bounding box center [783, 706] width 110 height 37
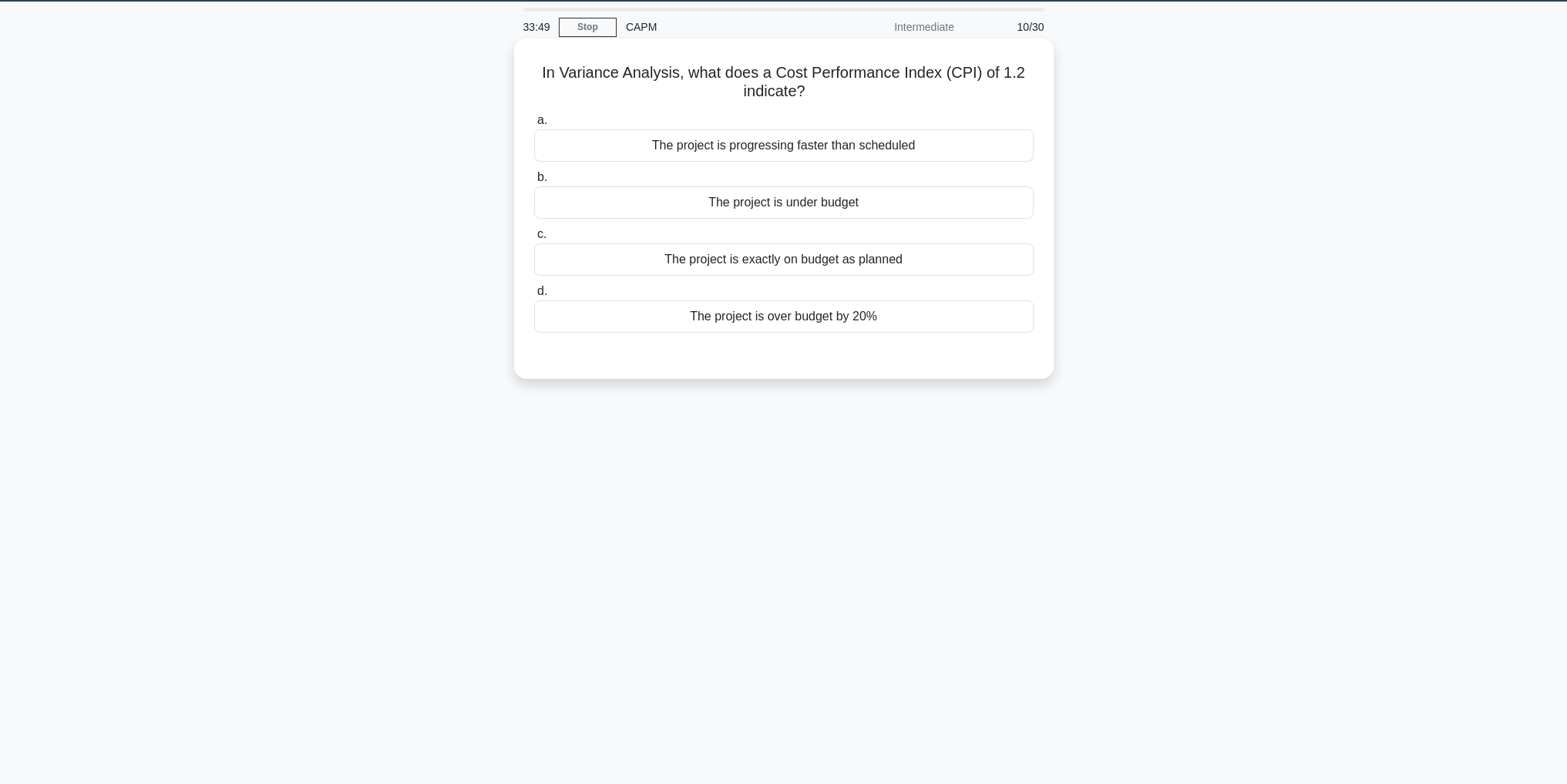
click at [756, 207] on div "The project is under budget" at bounding box center [783, 201] width 499 height 32
click at [534, 182] on input "b. The project is under budget" at bounding box center [534, 177] width 0 height 10
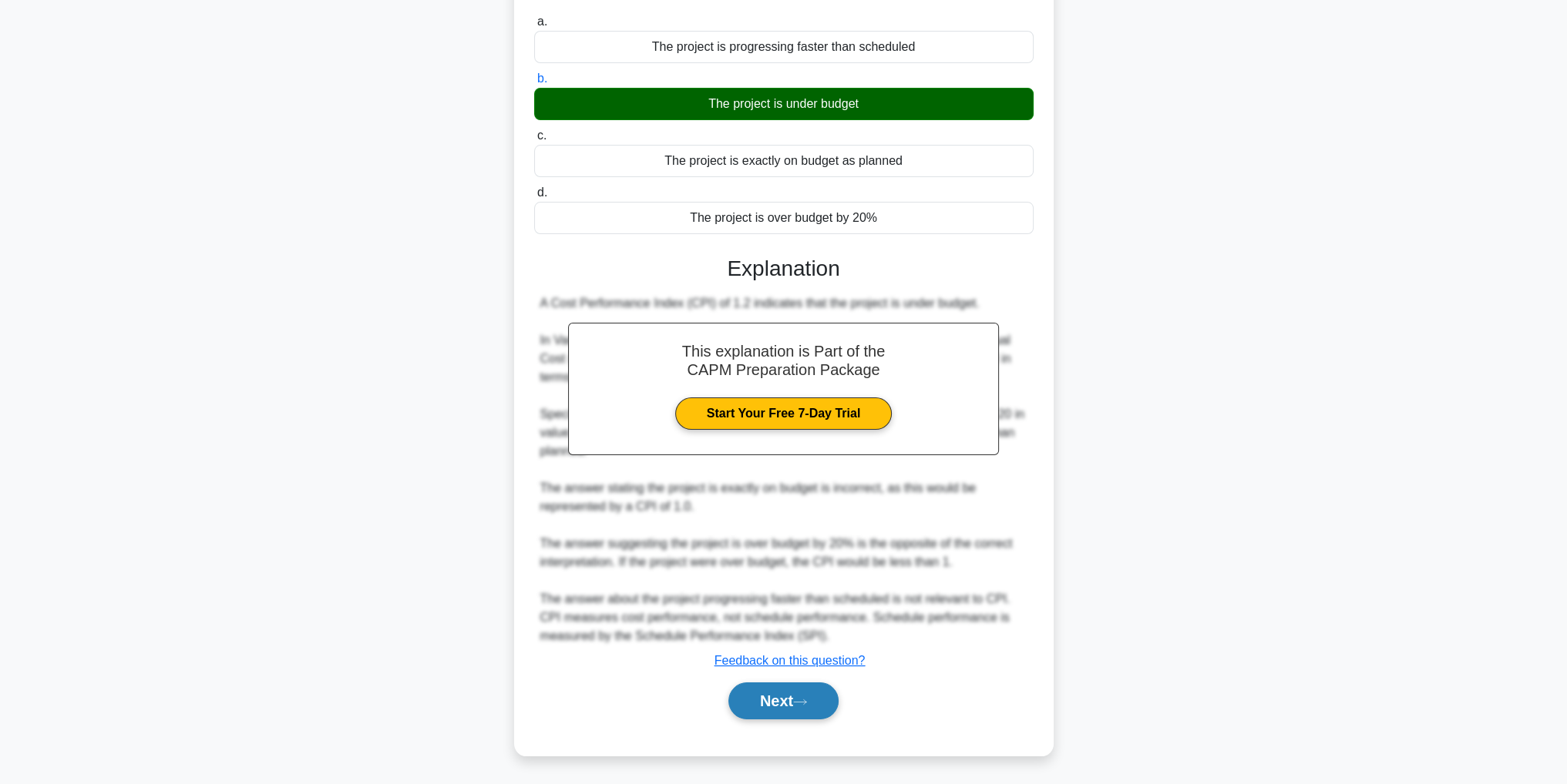
click at [793, 707] on button "Next" at bounding box center [783, 701] width 110 height 37
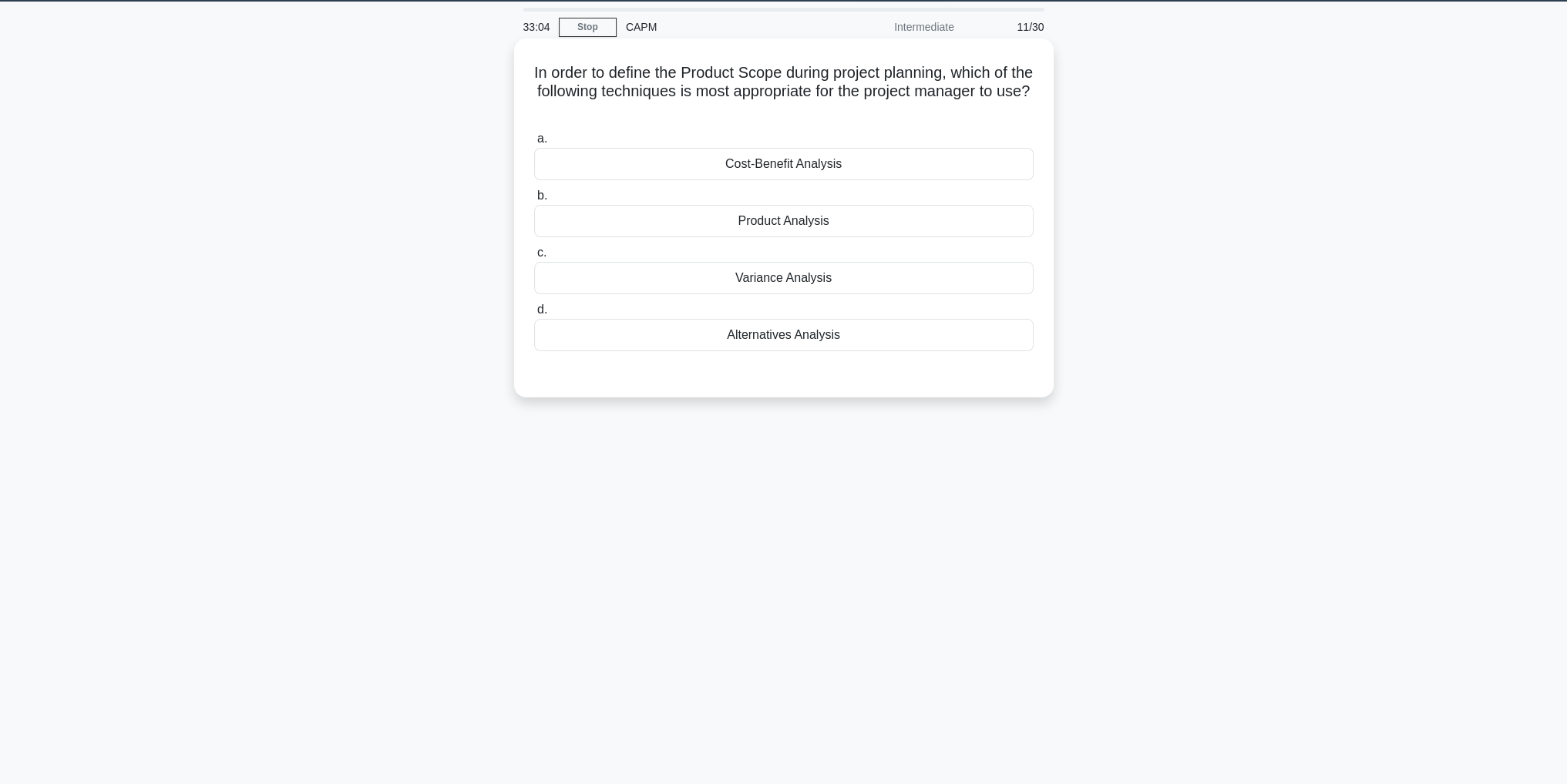
click at [680, 162] on div "Cost-Benefit Analysis" at bounding box center [783, 163] width 499 height 32
click at [534, 144] on input "a. Cost-Benefit Analysis" at bounding box center [534, 139] width 0 height 10
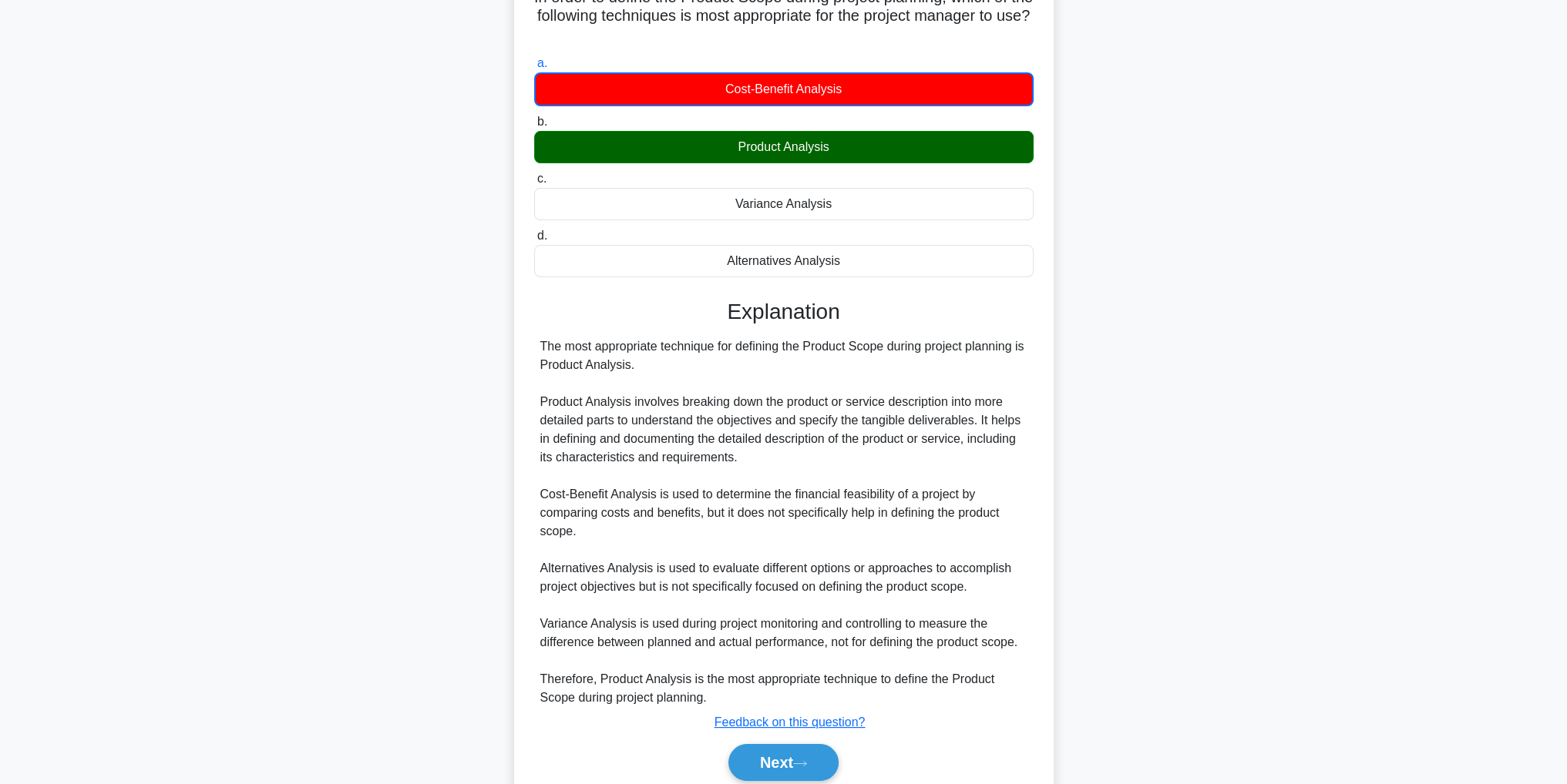
scroll to position [185, 0]
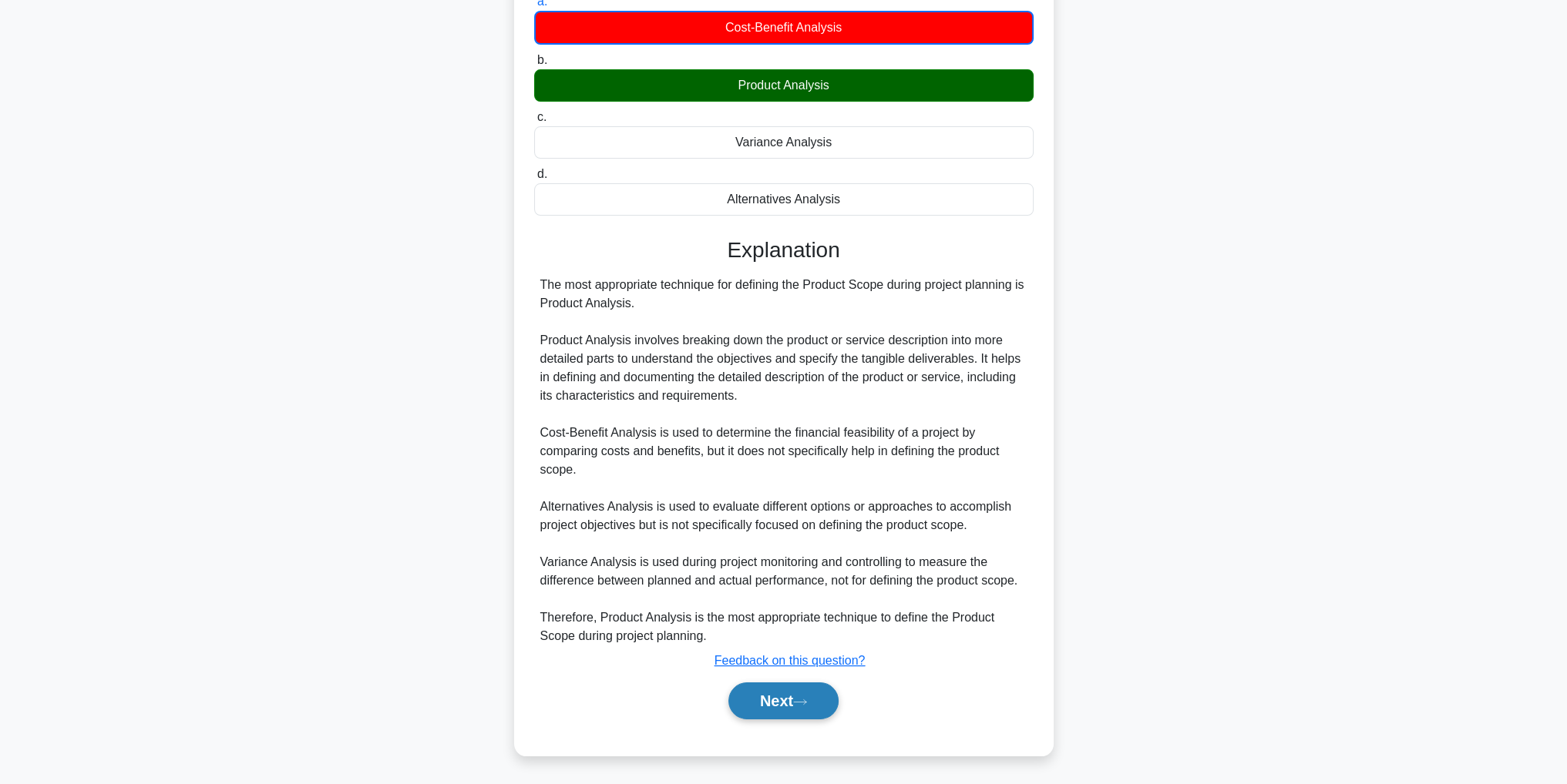
click at [780, 712] on button "Next" at bounding box center [783, 701] width 110 height 37
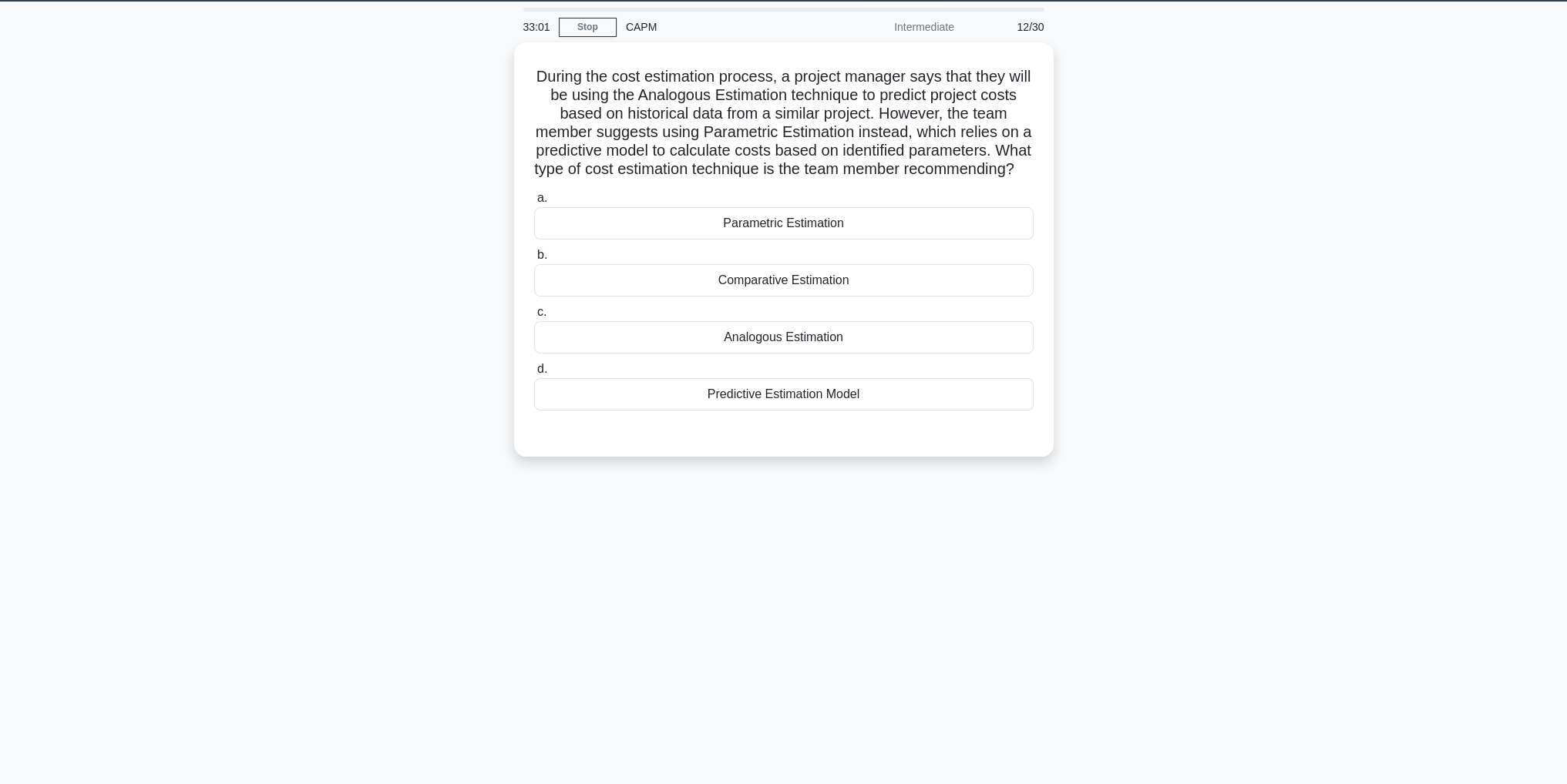
scroll to position [48, 0]
click at [749, 236] on div "Parametric Estimation" at bounding box center [783, 219] width 499 height 32
click at [534, 200] on input "a. Parametric Estimation" at bounding box center [534, 194] width 0 height 10
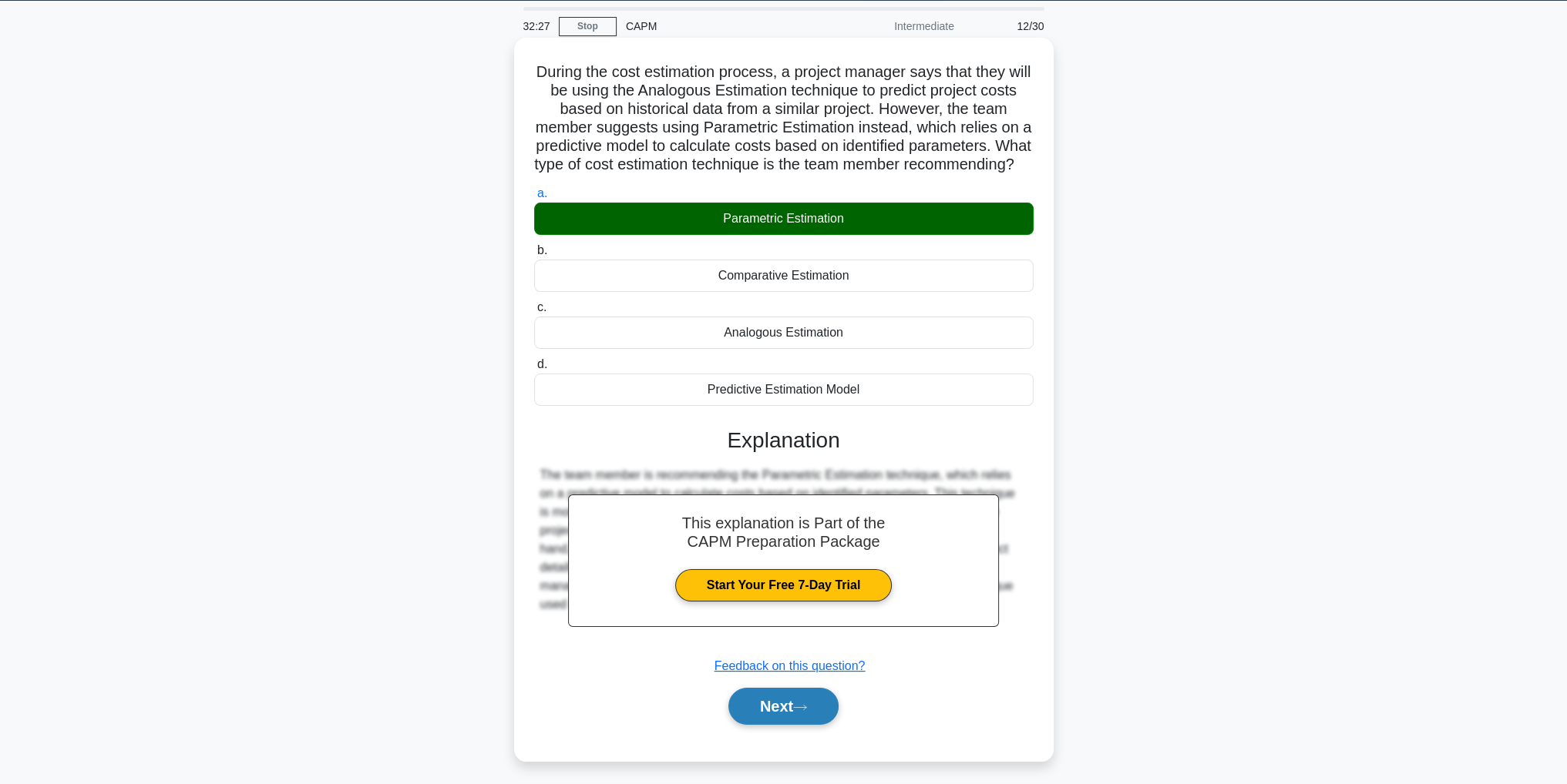
click at [770, 725] on button "Next" at bounding box center [783, 706] width 110 height 37
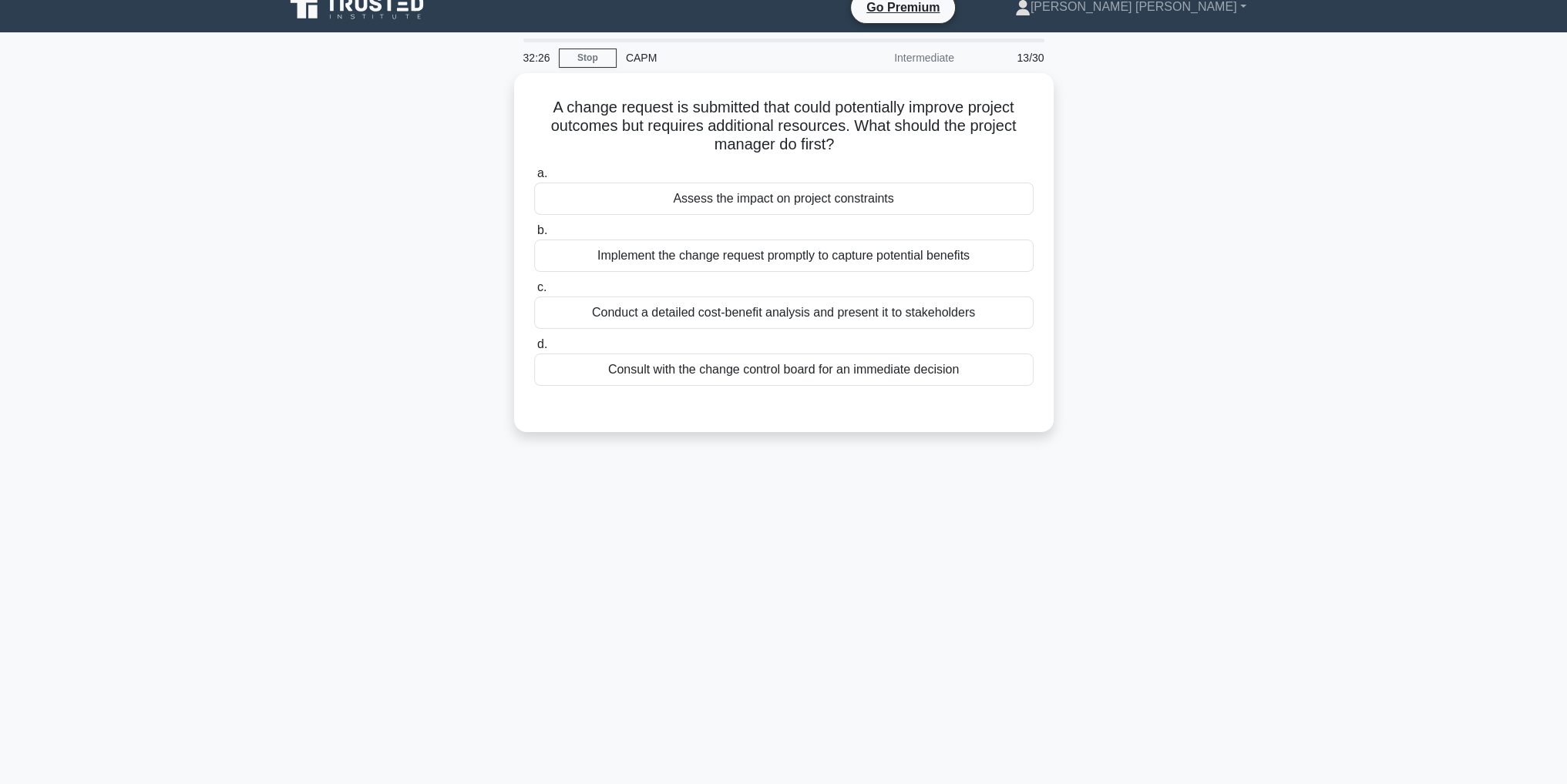
scroll to position [0, 0]
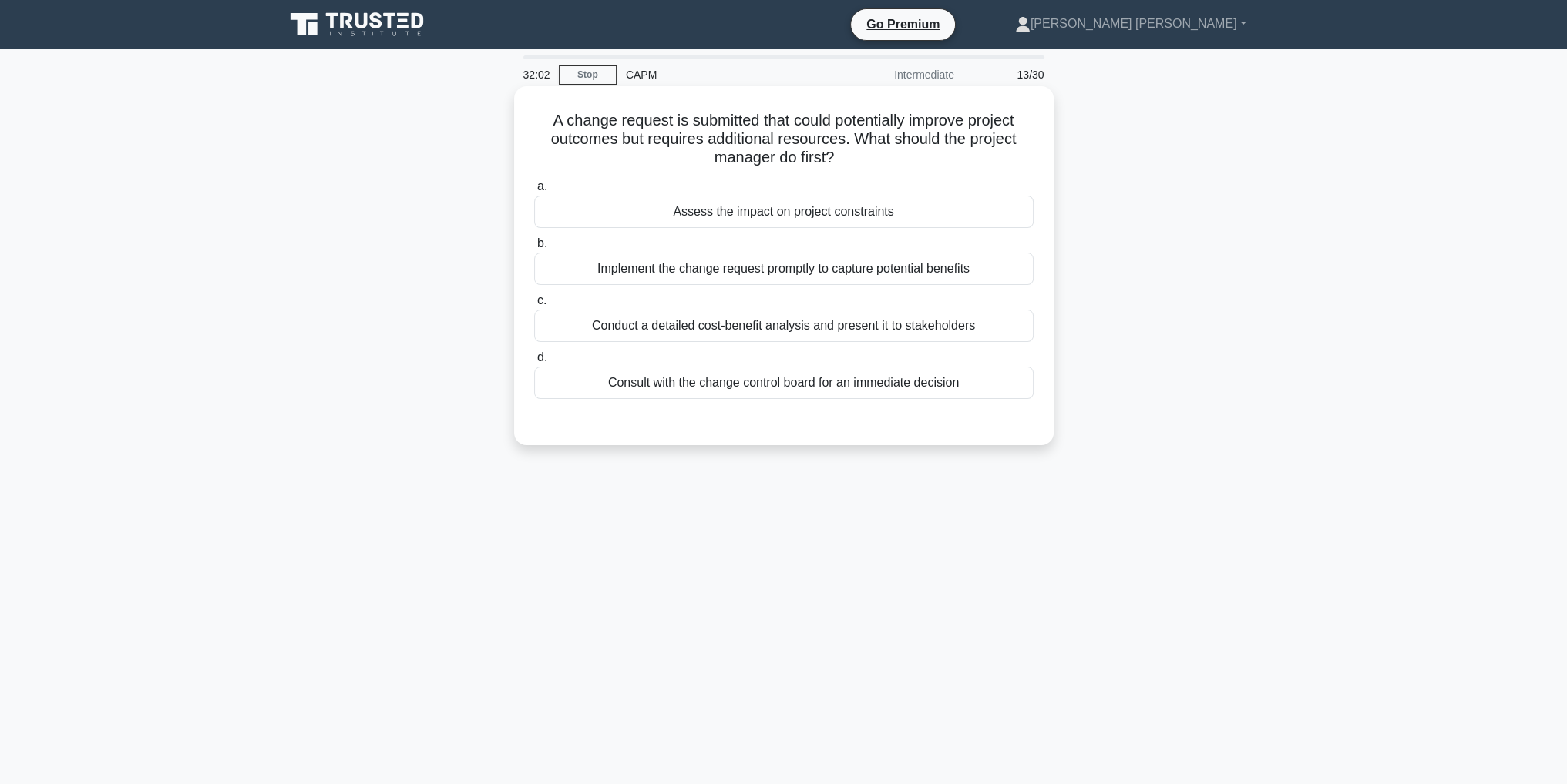
click at [669, 333] on div "Conduct a detailed cost-benefit analysis and present it to stakeholders" at bounding box center [783, 325] width 499 height 32
click at [534, 305] on input "c. Conduct a detailed cost-benefit analysis and present it to stakeholders" at bounding box center [534, 300] width 0 height 10
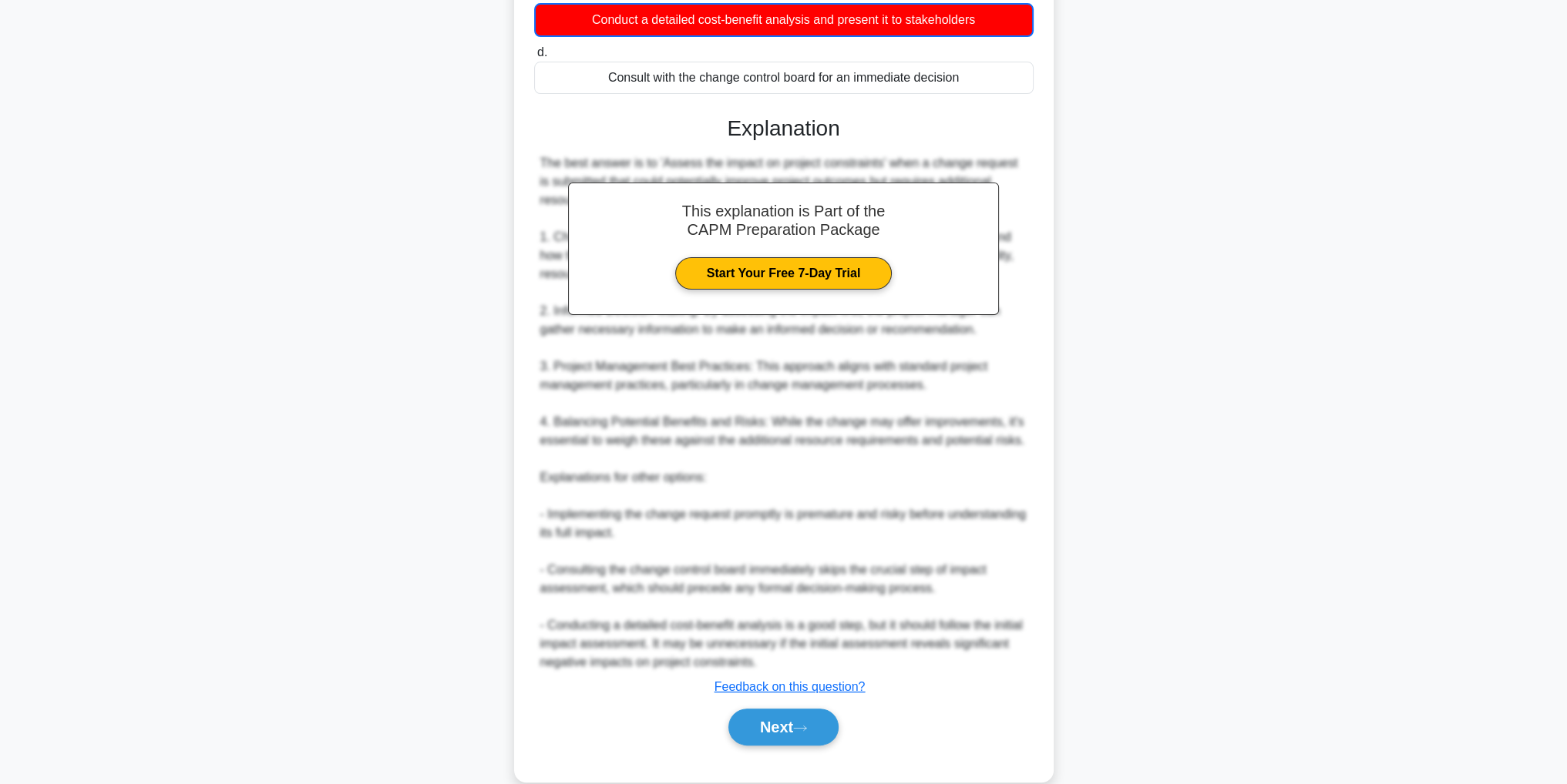
scroll to position [308, 0]
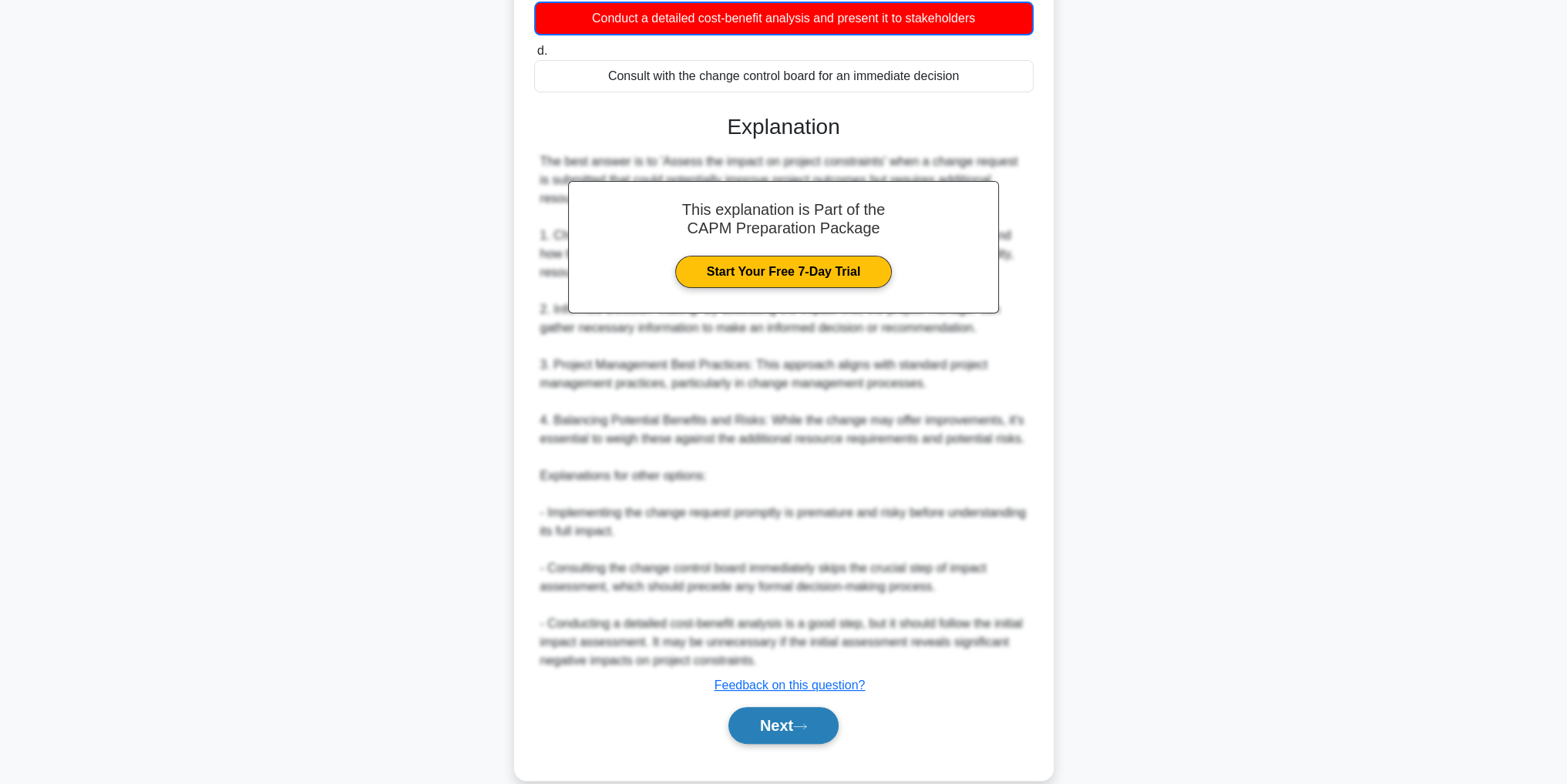
click at [749, 727] on button "Next" at bounding box center [783, 726] width 110 height 37
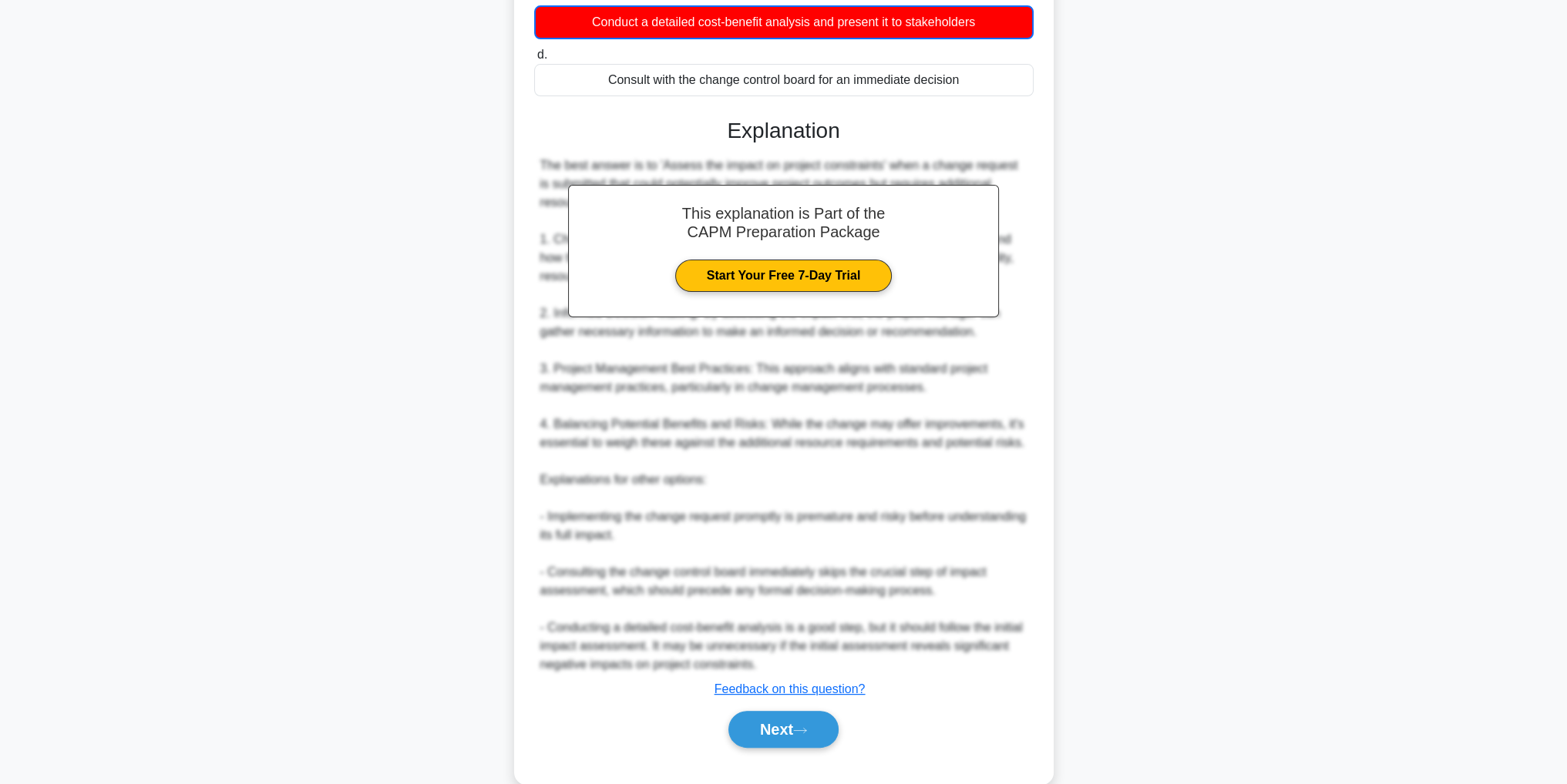
scroll to position [48, 0]
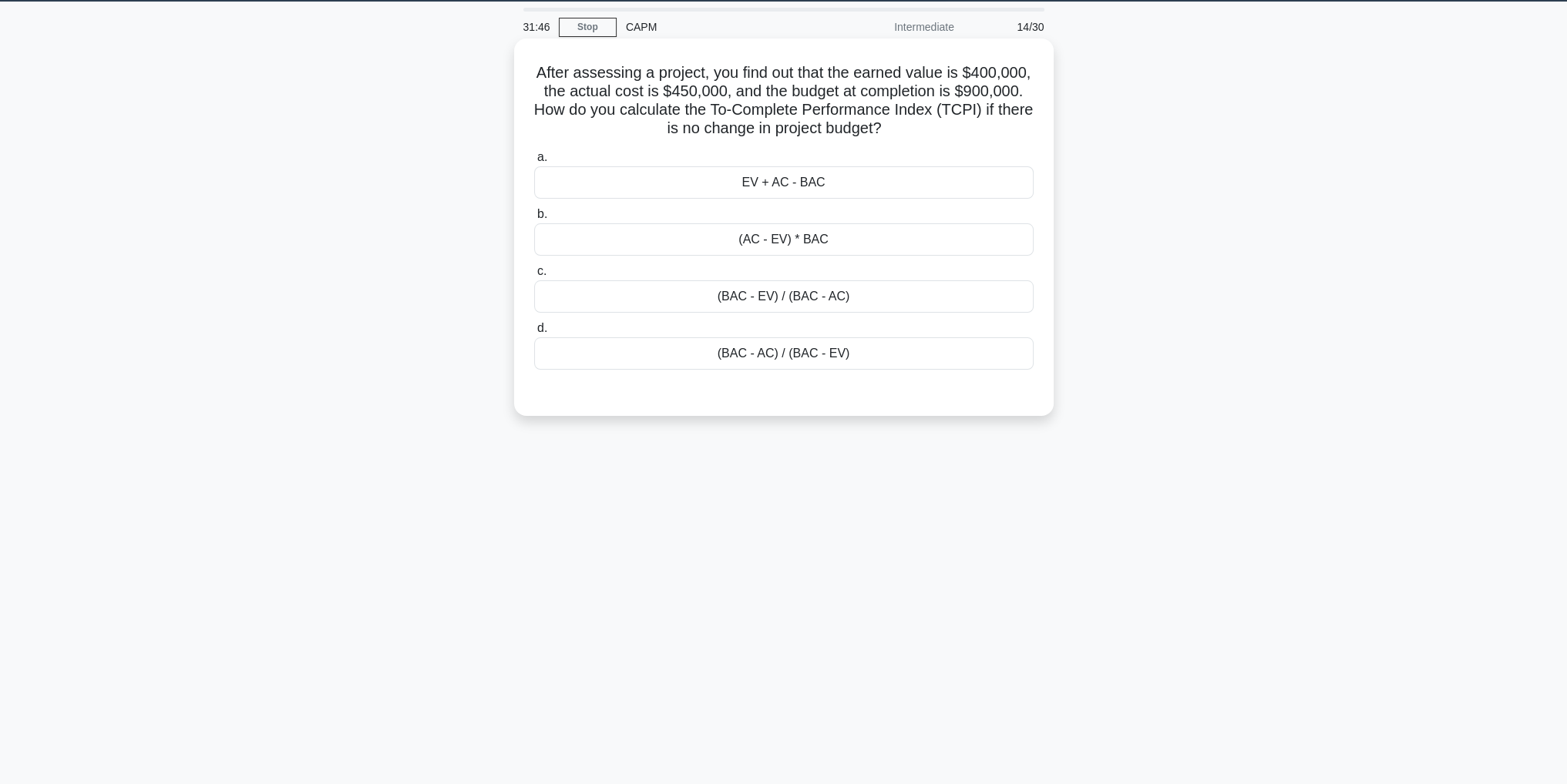
click at [636, 350] on div "(BAC - AC) / (BAC - EV)" at bounding box center [783, 353] width 499 height 32
click at [534, 334] on input "d. (BAC - AC) / (BAC - EV)" at bounding box center [534, 328] width 0 height 10
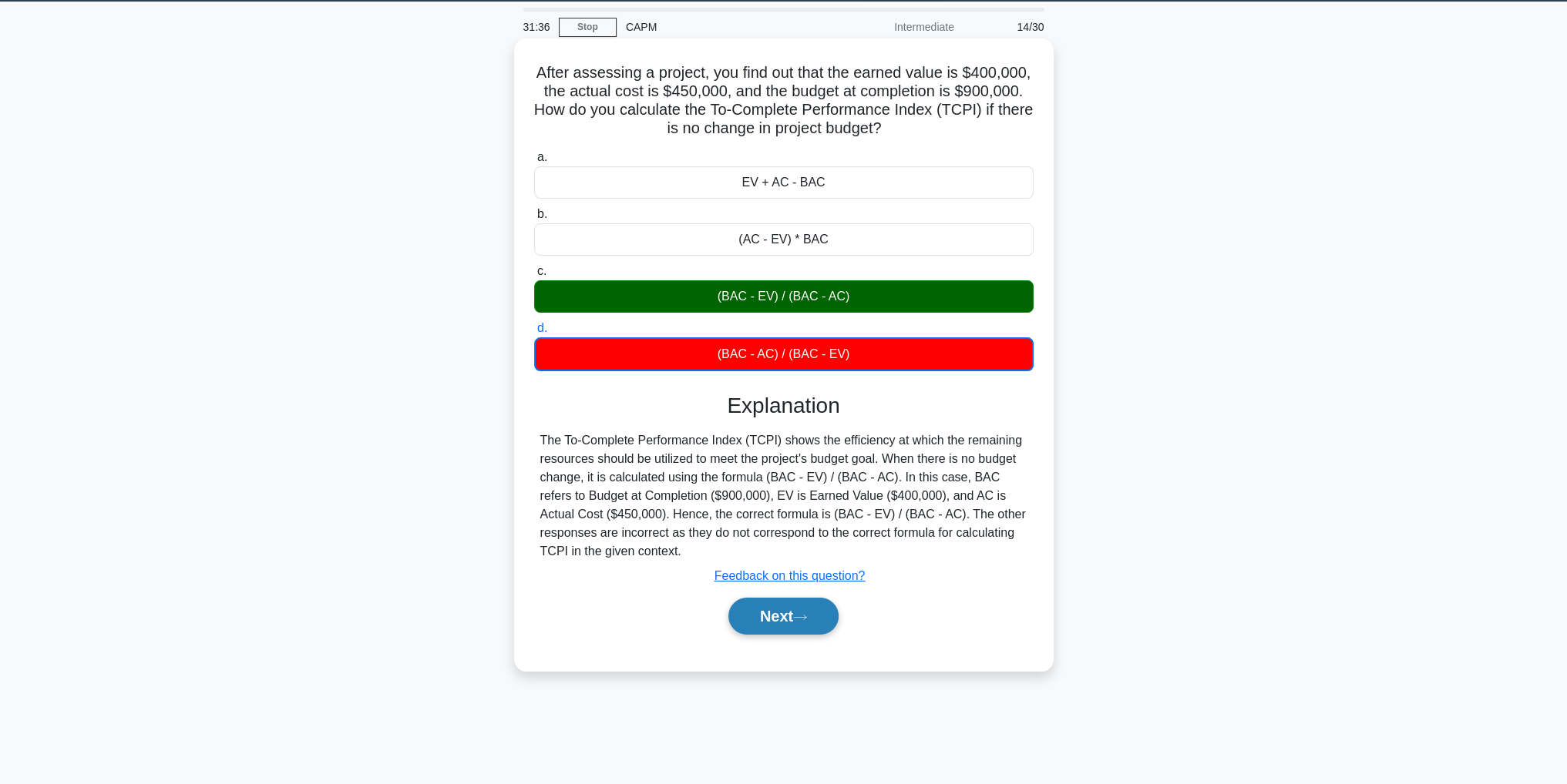
click at [766, 621] on button "Next" at bounding box center [783, 616] width 110 height 37
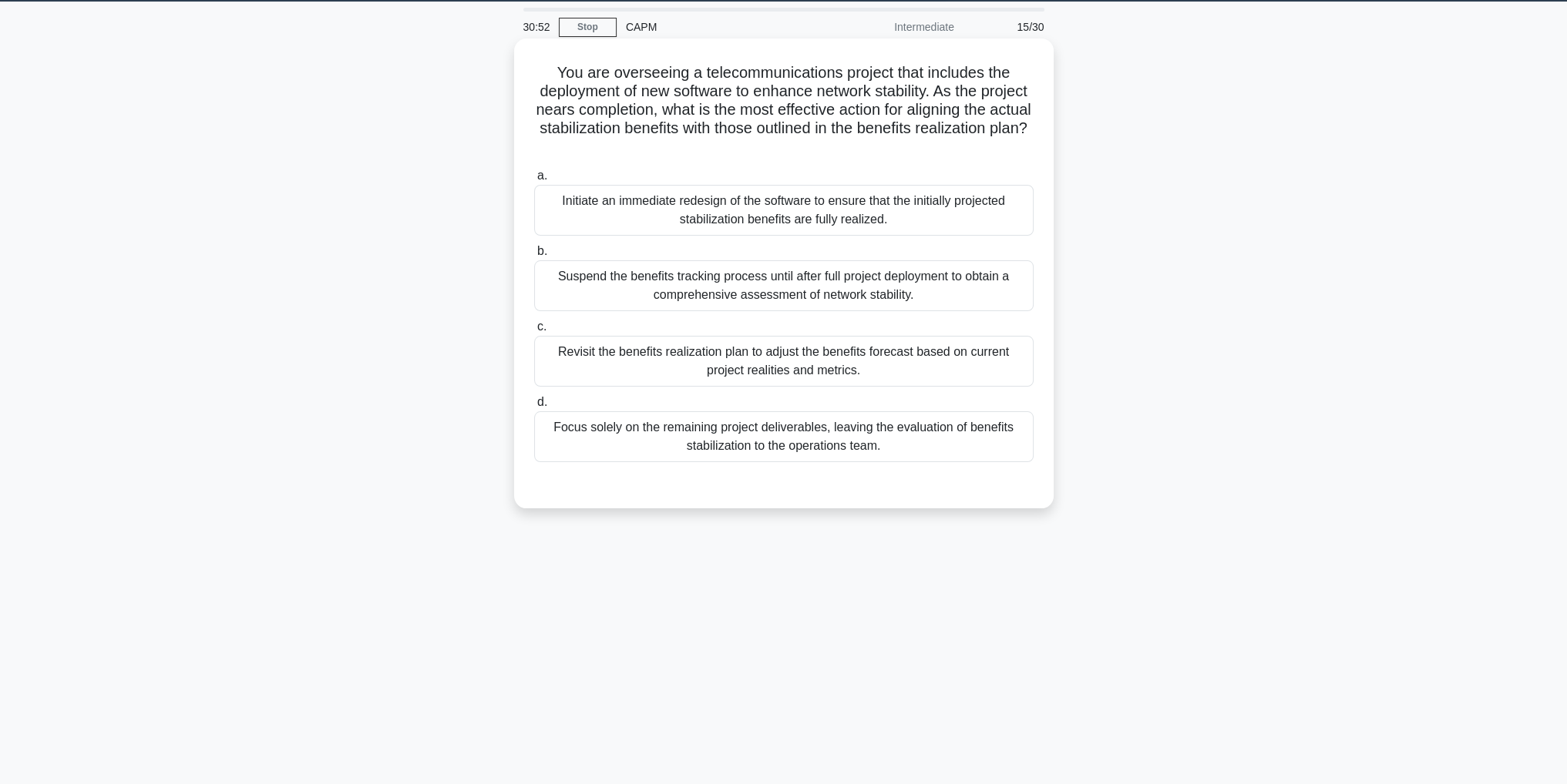
click at [594, 370] on div "Revisit the benefits realization plan to adjust the benefits forecast based on …" at bounding box center [783, 361] width 499 height 51
click at [534, 332] on input "c. Revisit the benefits realization plan to adjust the benefits forecast based …" at bounding box center [534, 326] width 0 height 10
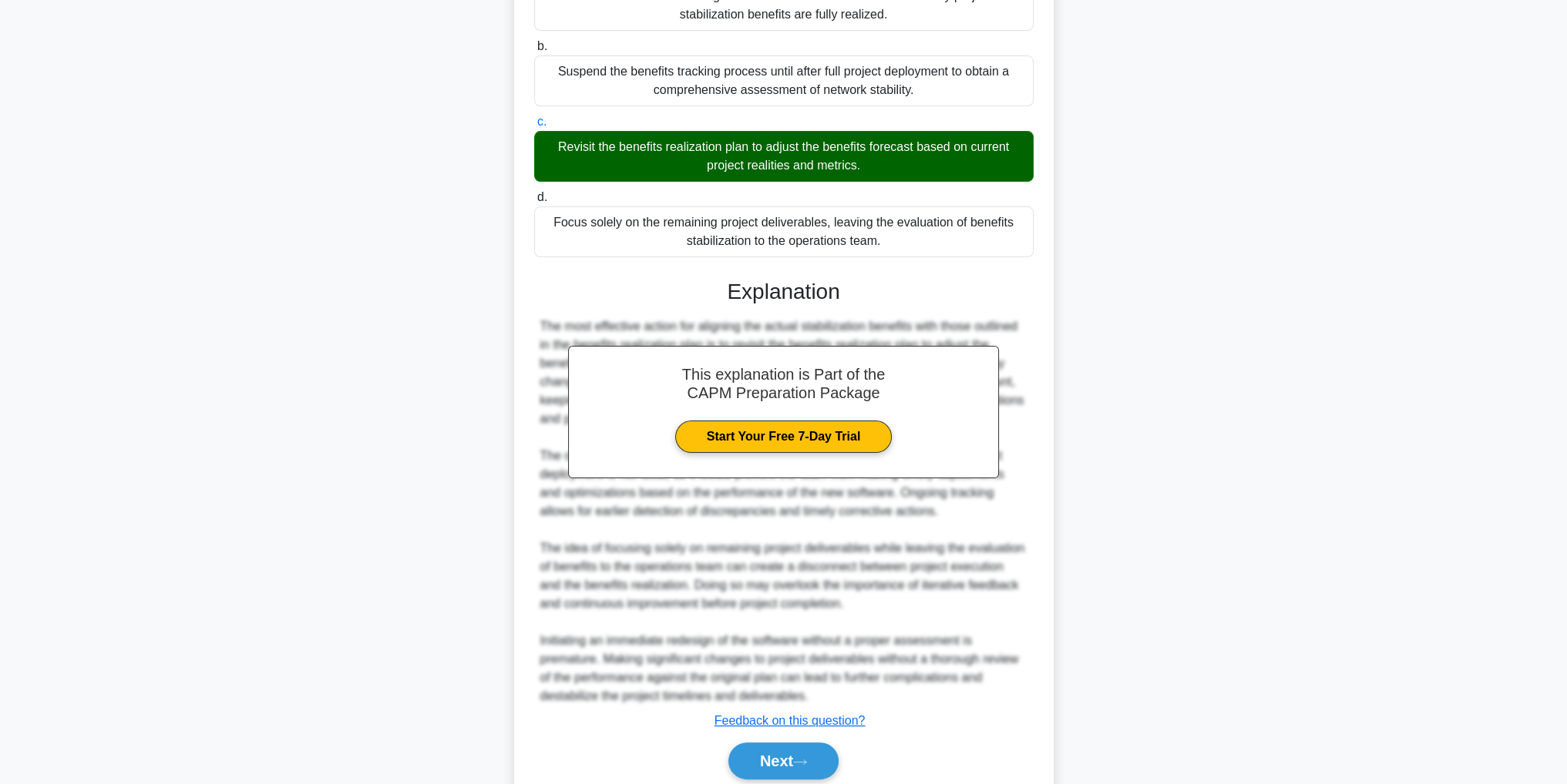
scroll to position [313, 0]
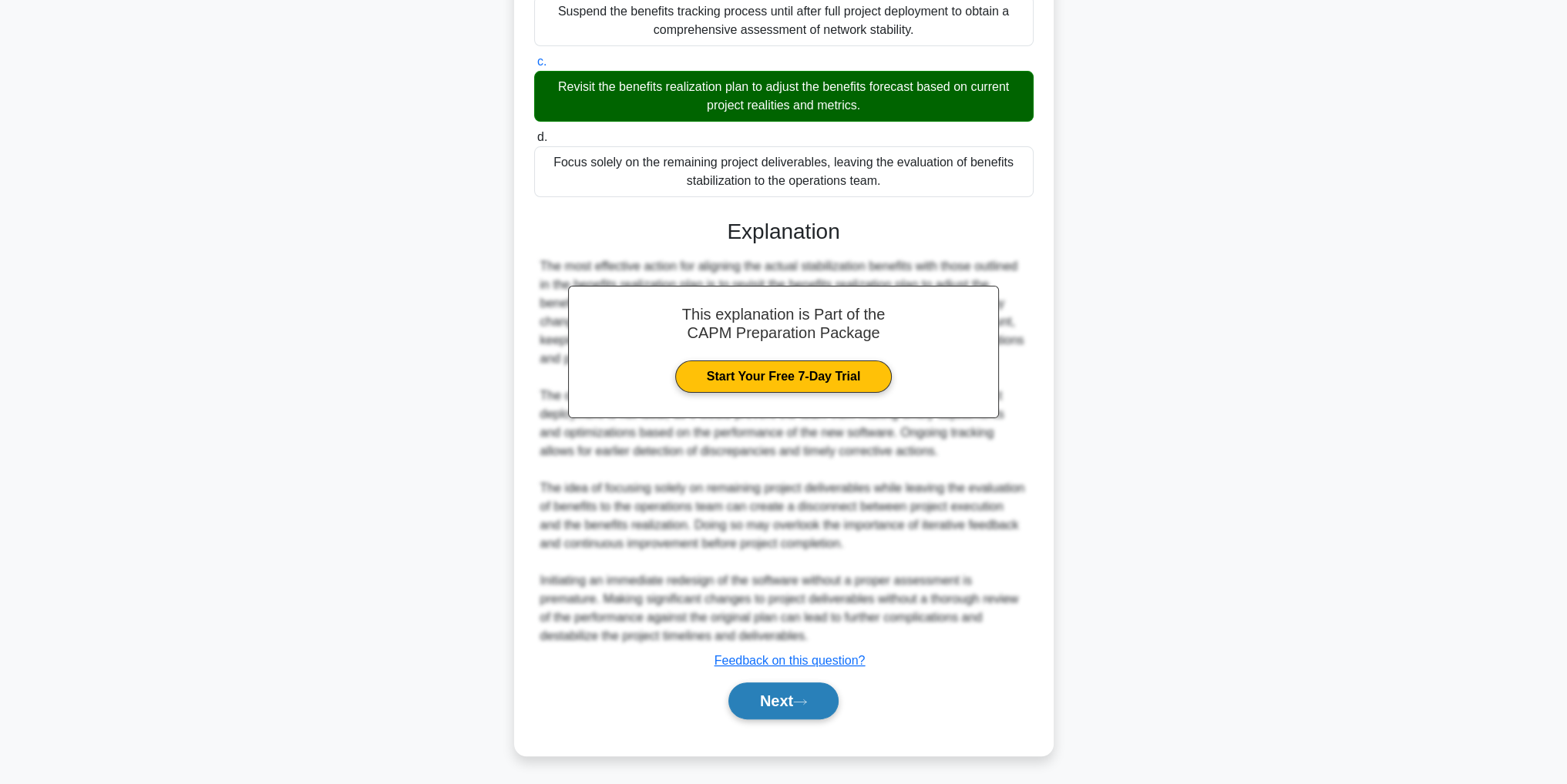
click at [804, 709] on button "Next" at bounding box center [783, 701] width 110 height 37
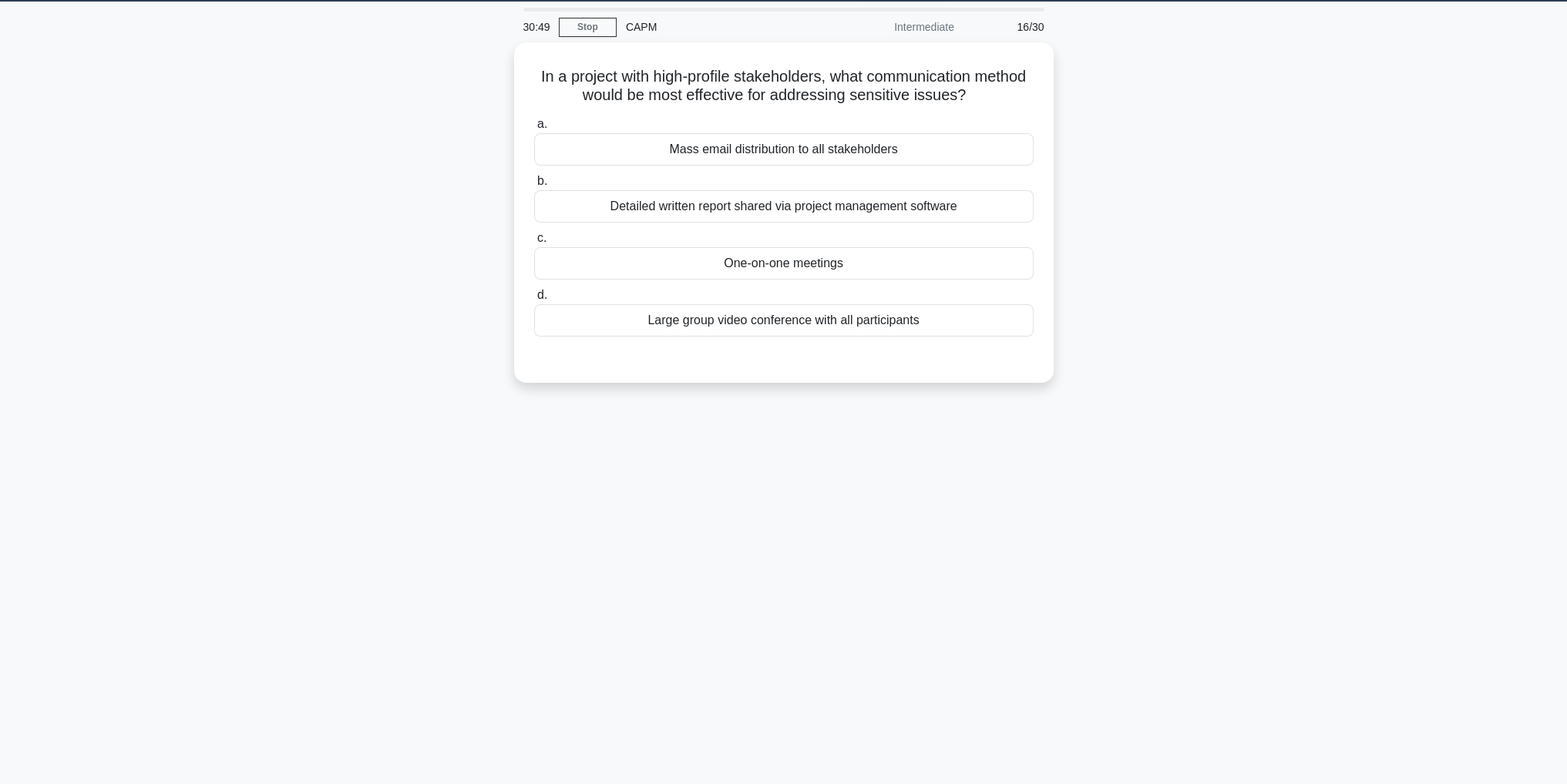
scroll to position [0, 0]
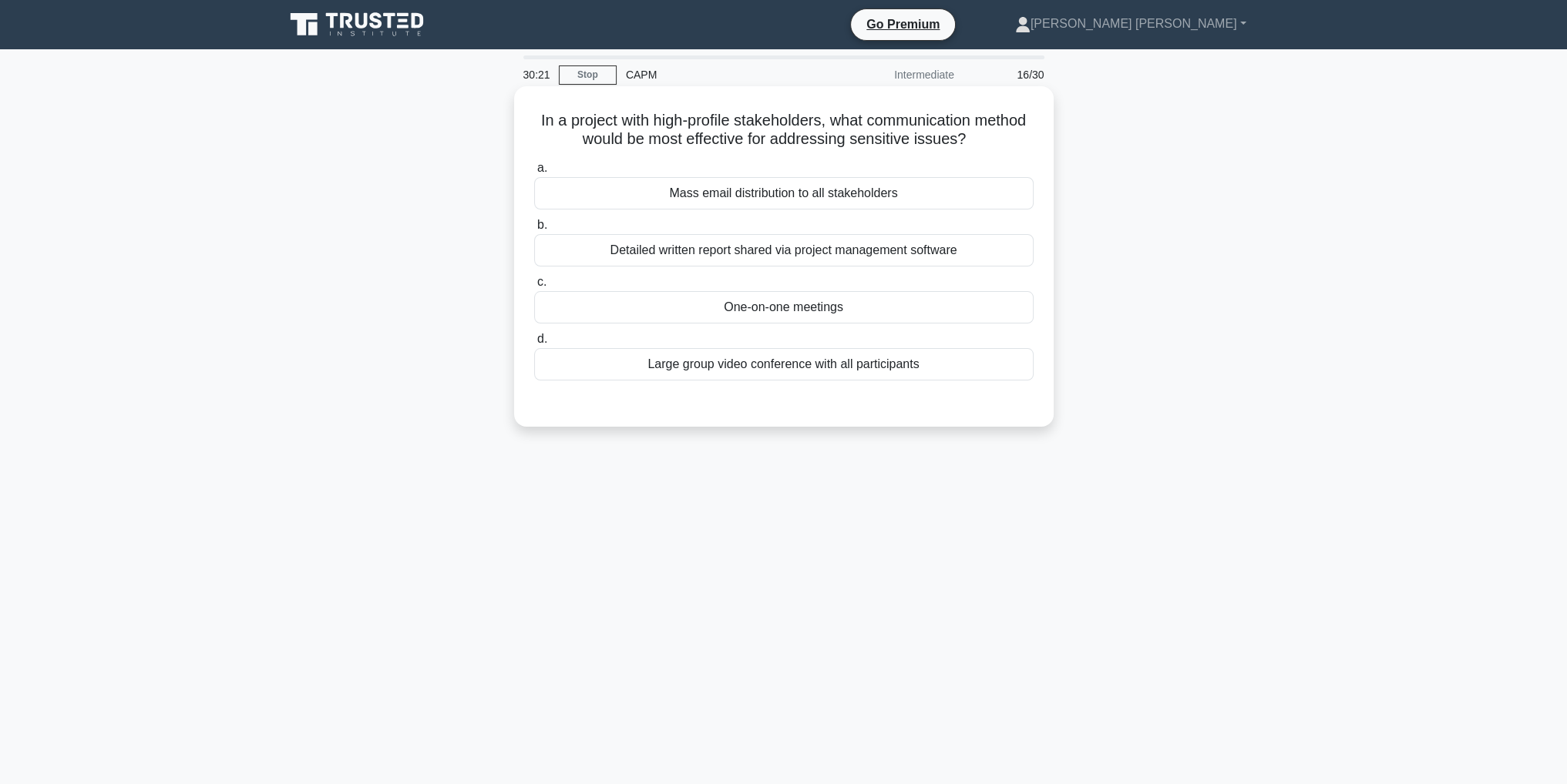
click at [693, 312] on div "One-on-one meetings" at bounding box center [783, 306] width 499 height 32
click at [534, 287] on input "c. One-on-one meetings" at bounding box center [534, 282] width 0 height 10
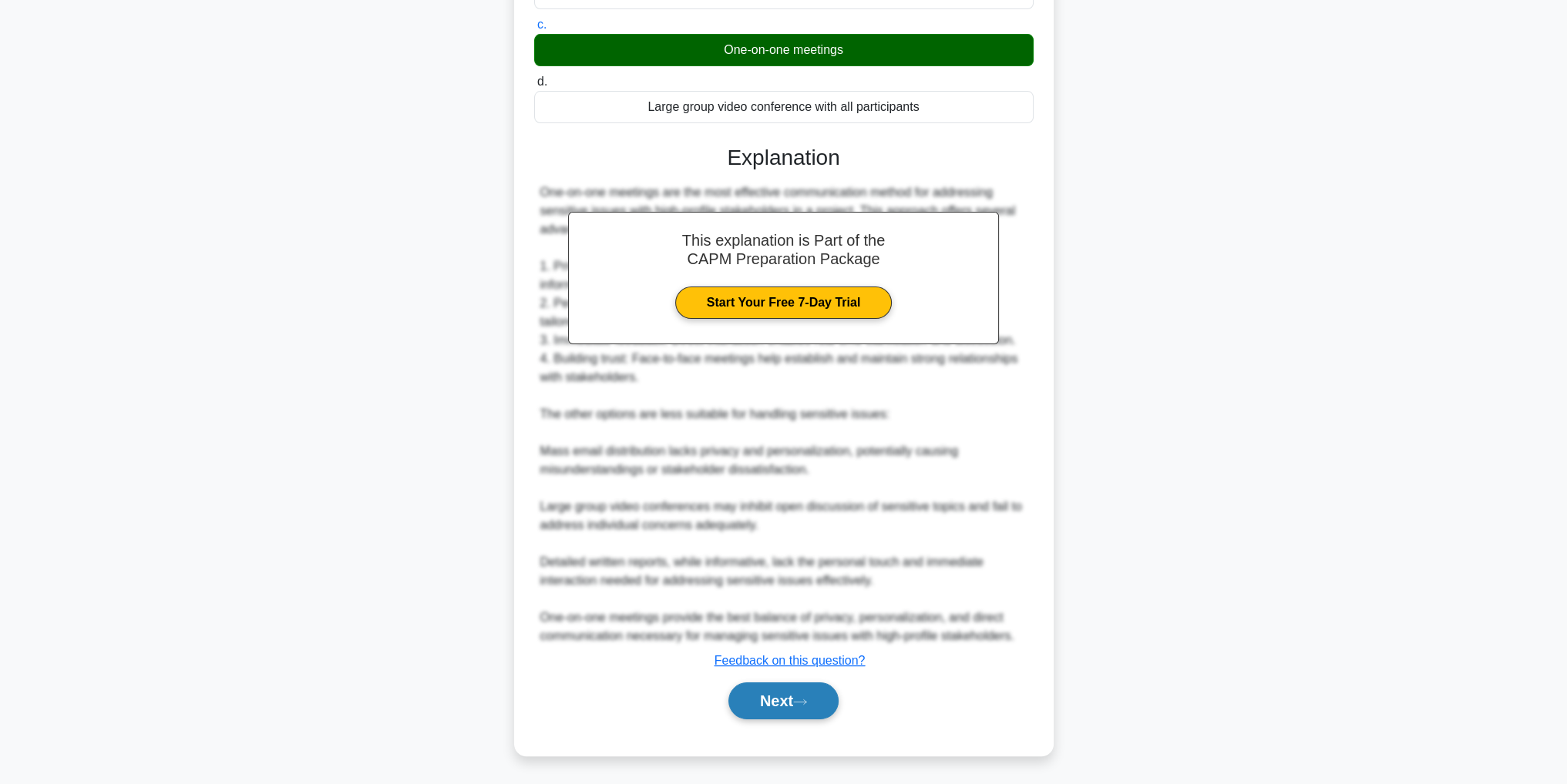
click at [752, 704] on button "Next" at bounding box center [783, 701] width 110 height 37
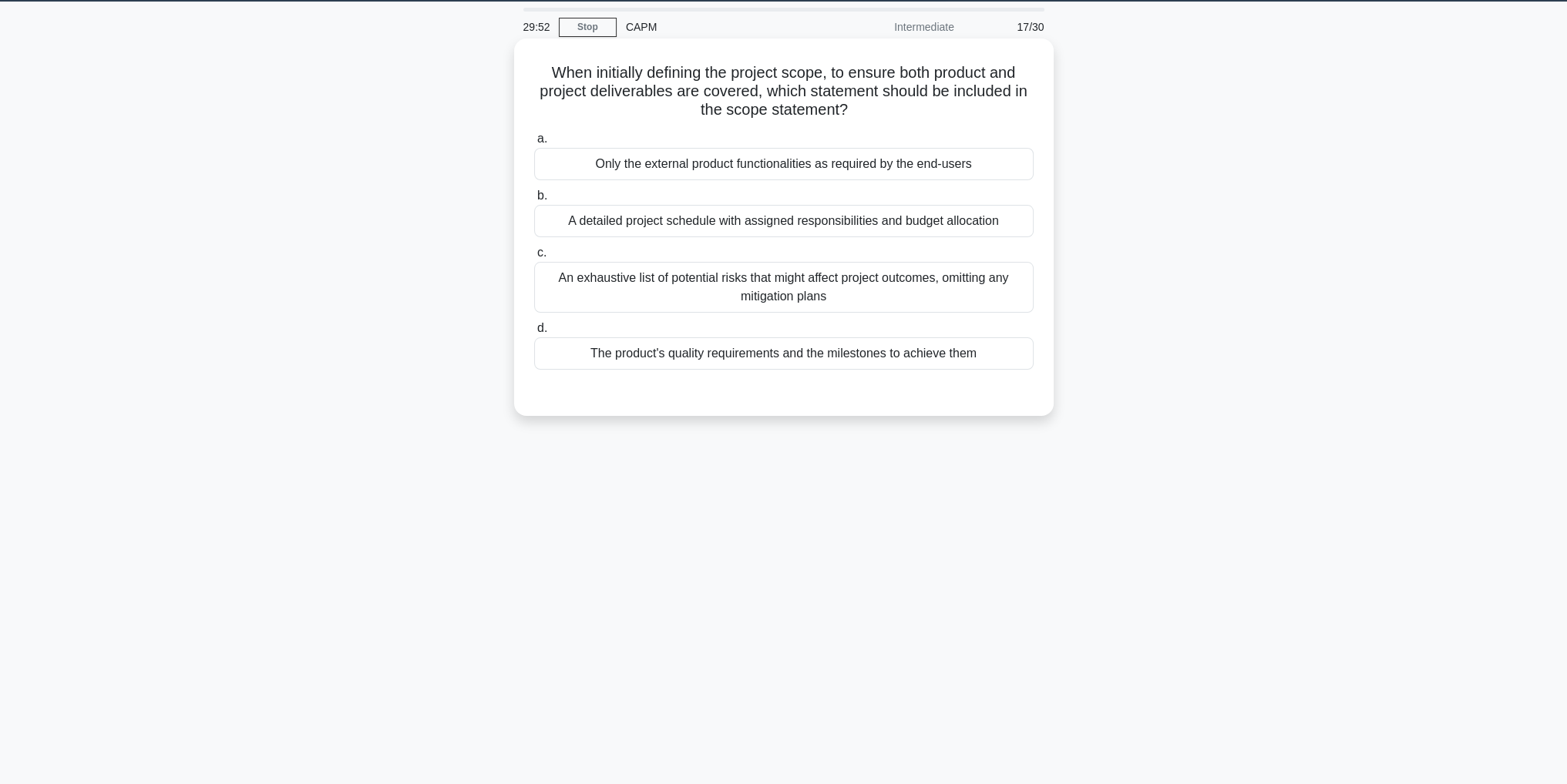
click at [678, 359] on div "The product's quality requirements and the milestones to achieve them" at bounding box center [783, 353] width 499 height 32
click at [534, 334] on input "d. The product's quality requirements and the milestones to achieve them" at bounding box center [534, 328] width 0 height 10
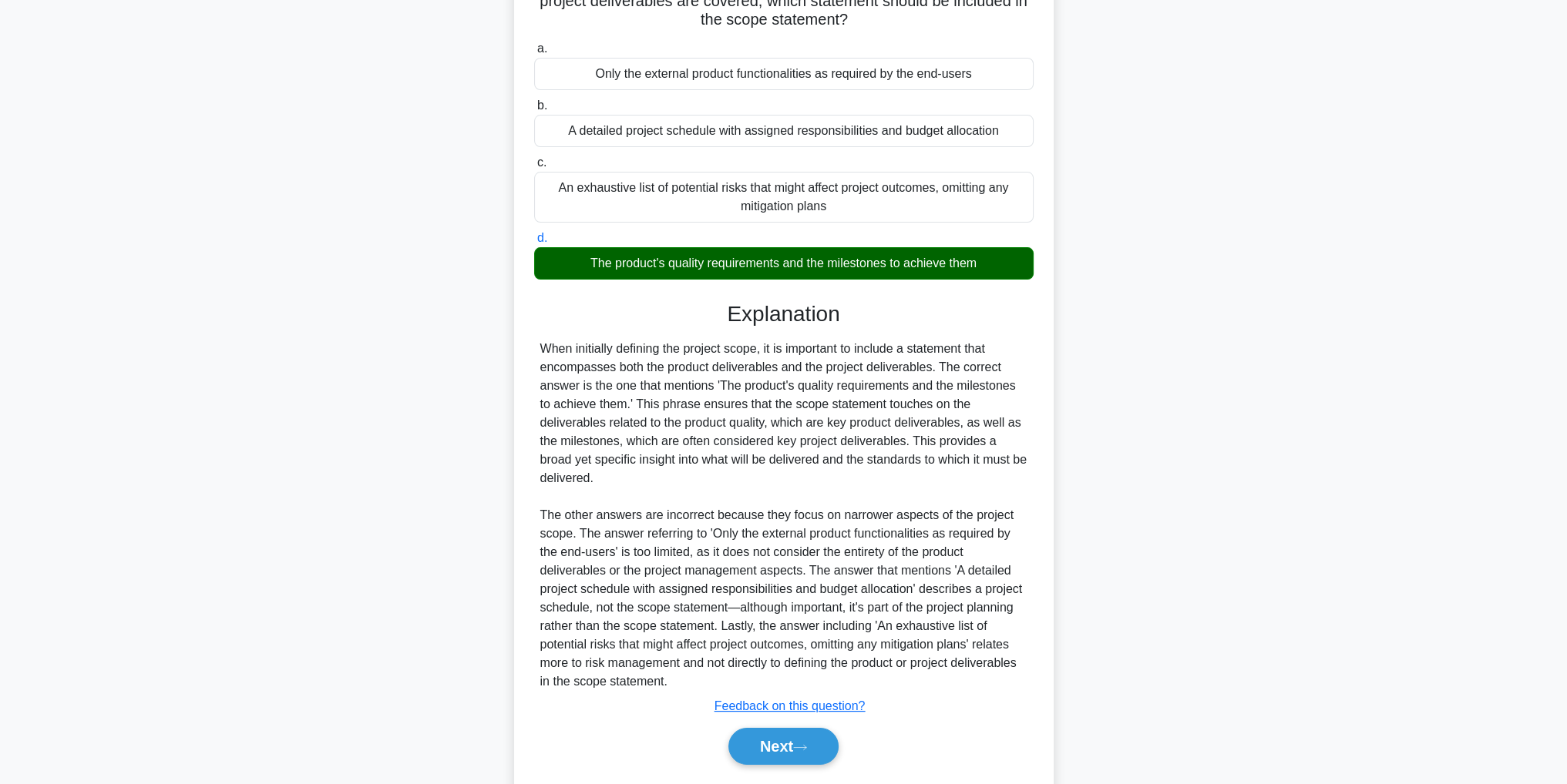
scroll to position [183, 0]
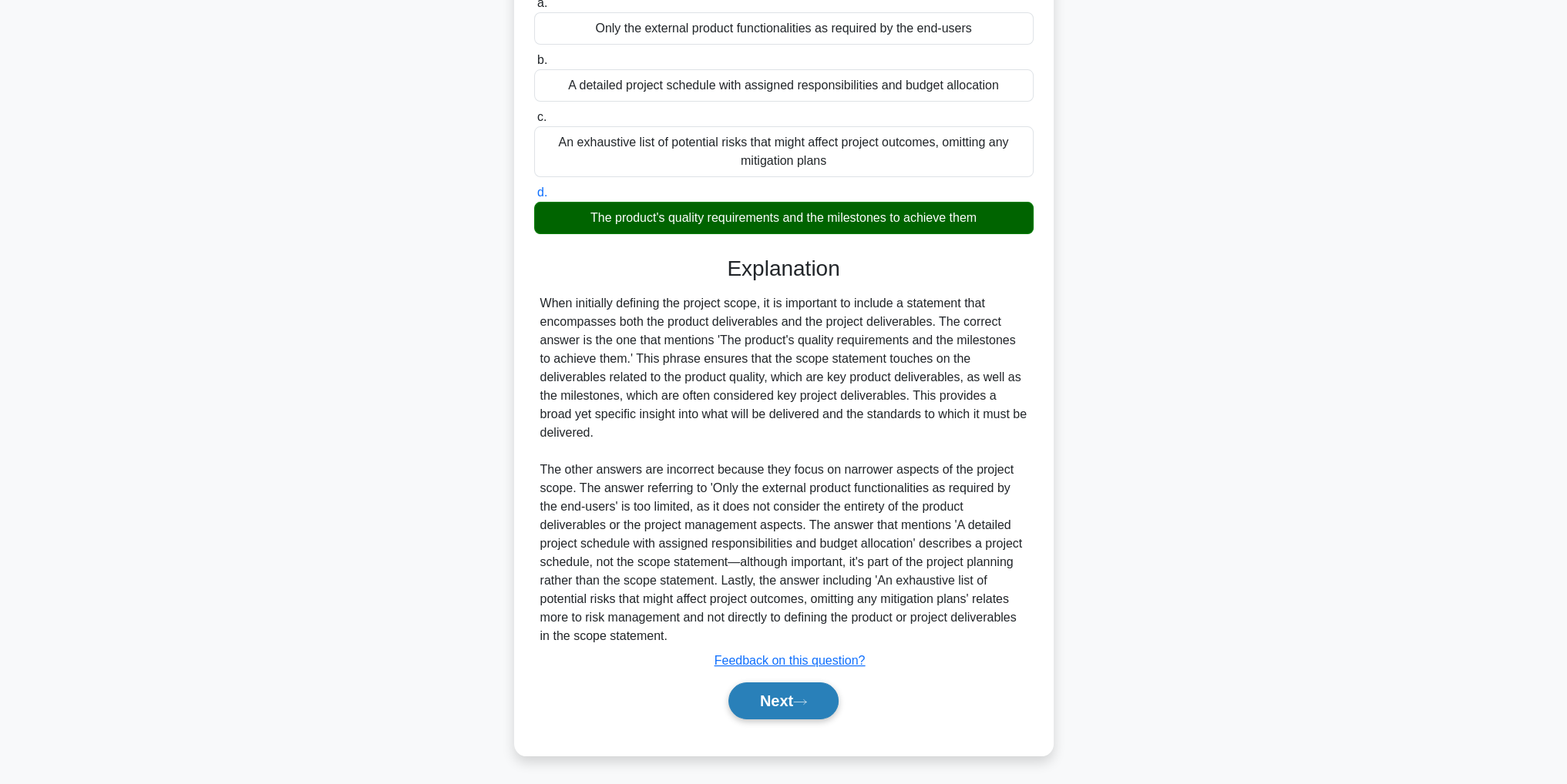
click at [770, 709] on button "Next" at bounding box center [783, 701] width 110 height 37
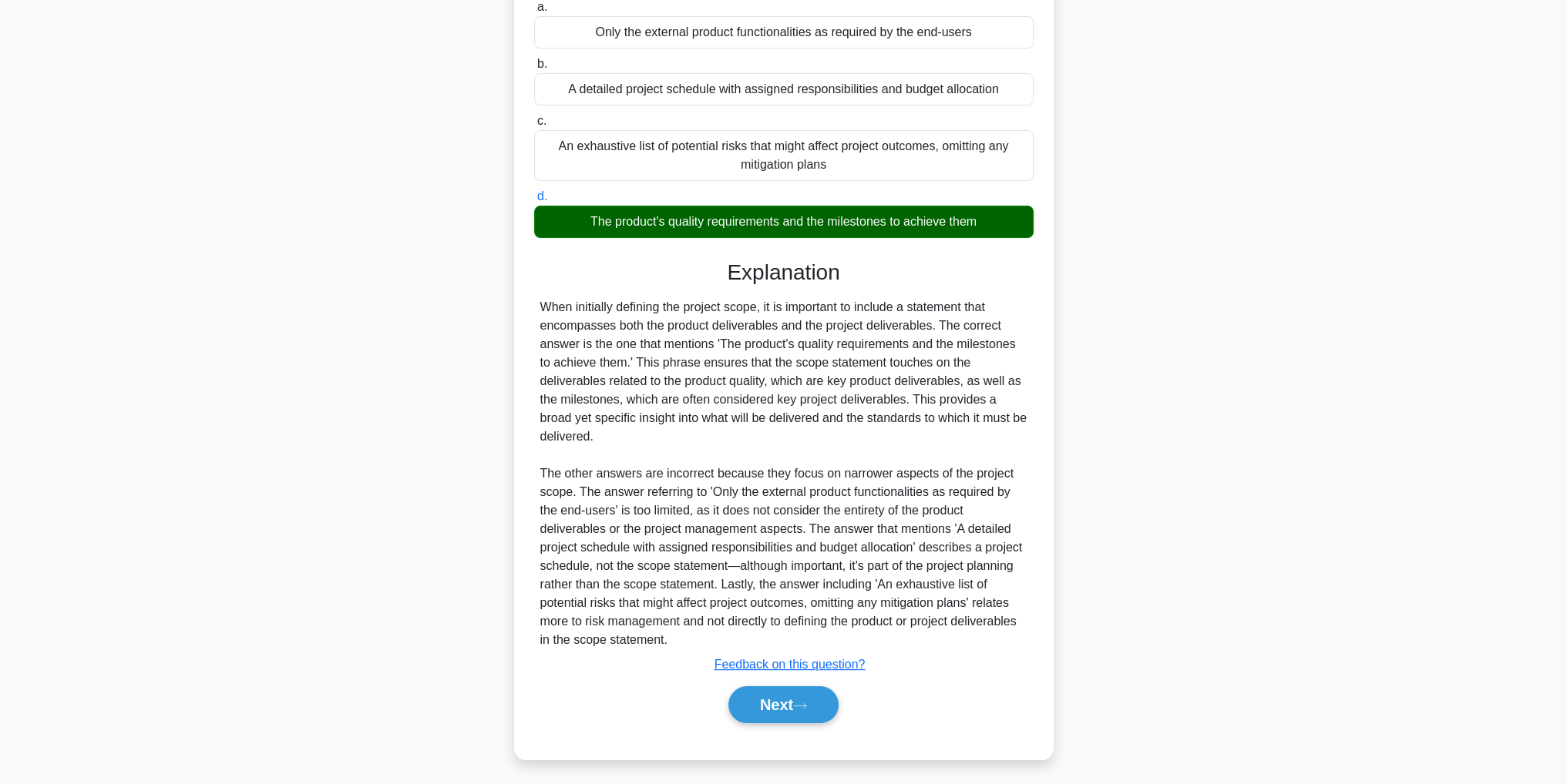
scroll to position [48, 0]
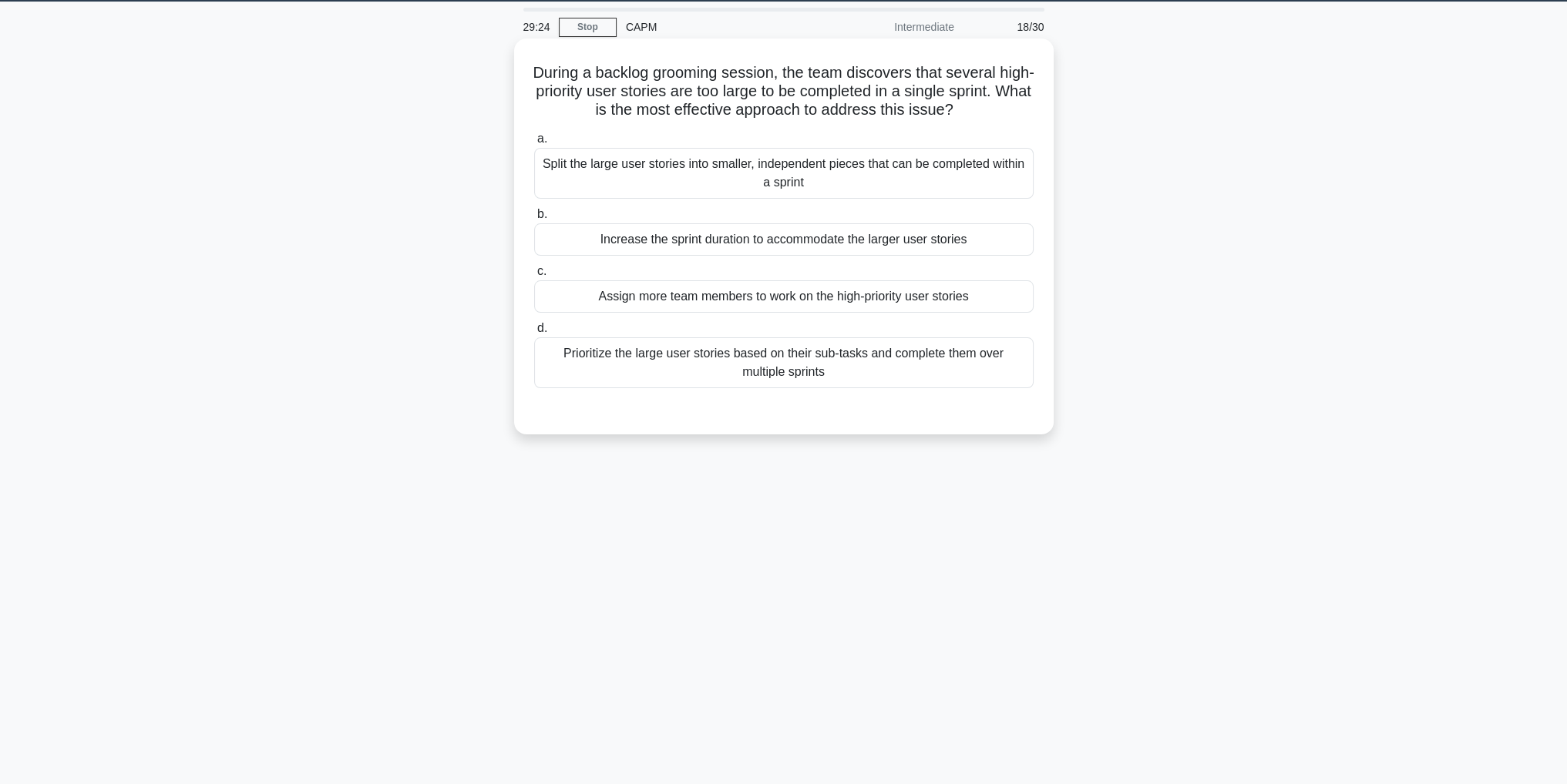
click at [633, 166] on div "Split the large user stories into smaller, independent pieces that can be compl…" at bounding box center [783, 173] width 499 height 51
click at [534, 144] on input "a. Split the large user stories into smaller, independent pieces that can be co…" at bounding box center [534, 139] width 0 height 10
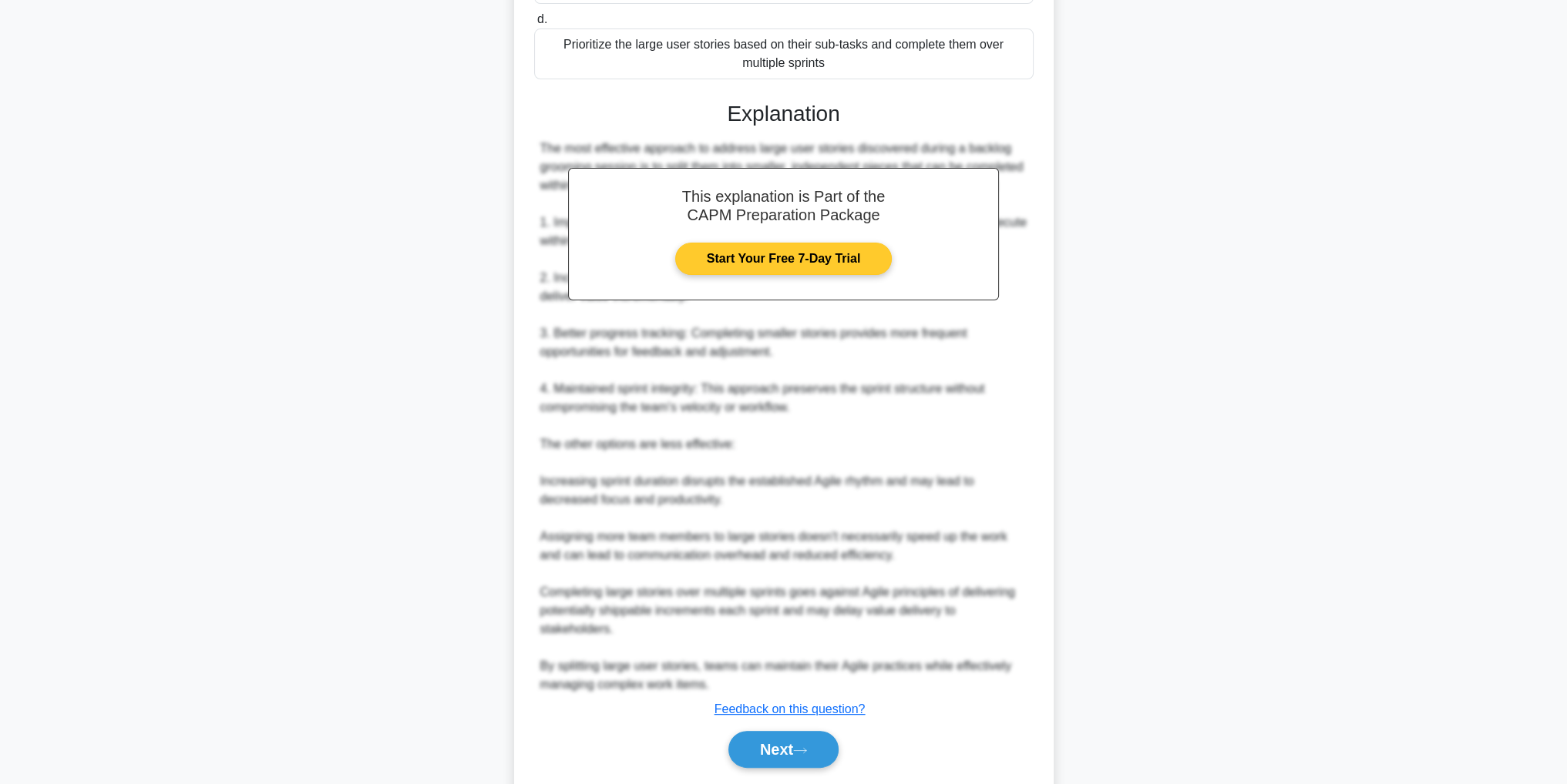
scroll to position [405, 0]
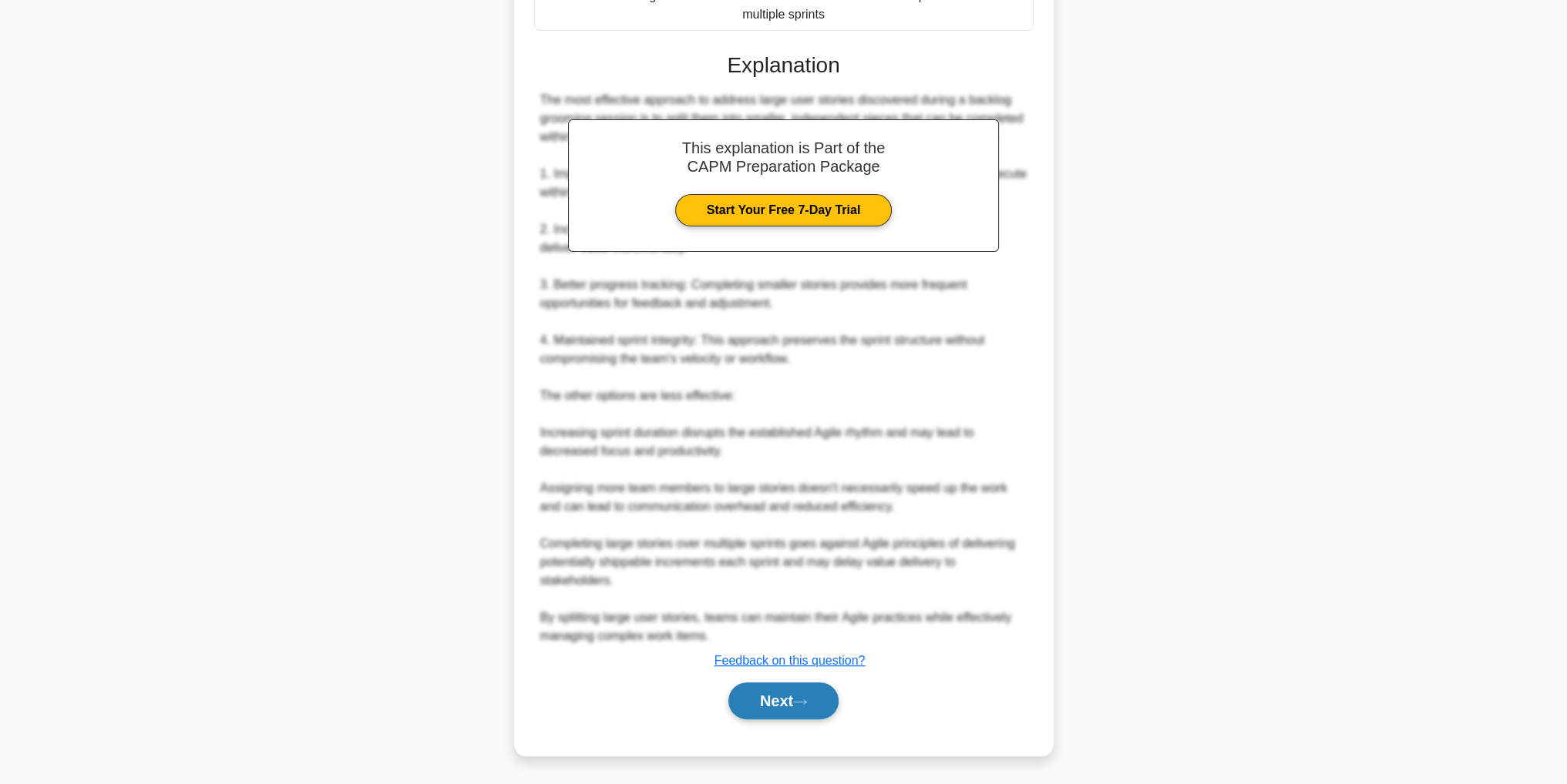
click at [786, 697] on button "Next" at bounding box center [783, 701] width 110 height 37
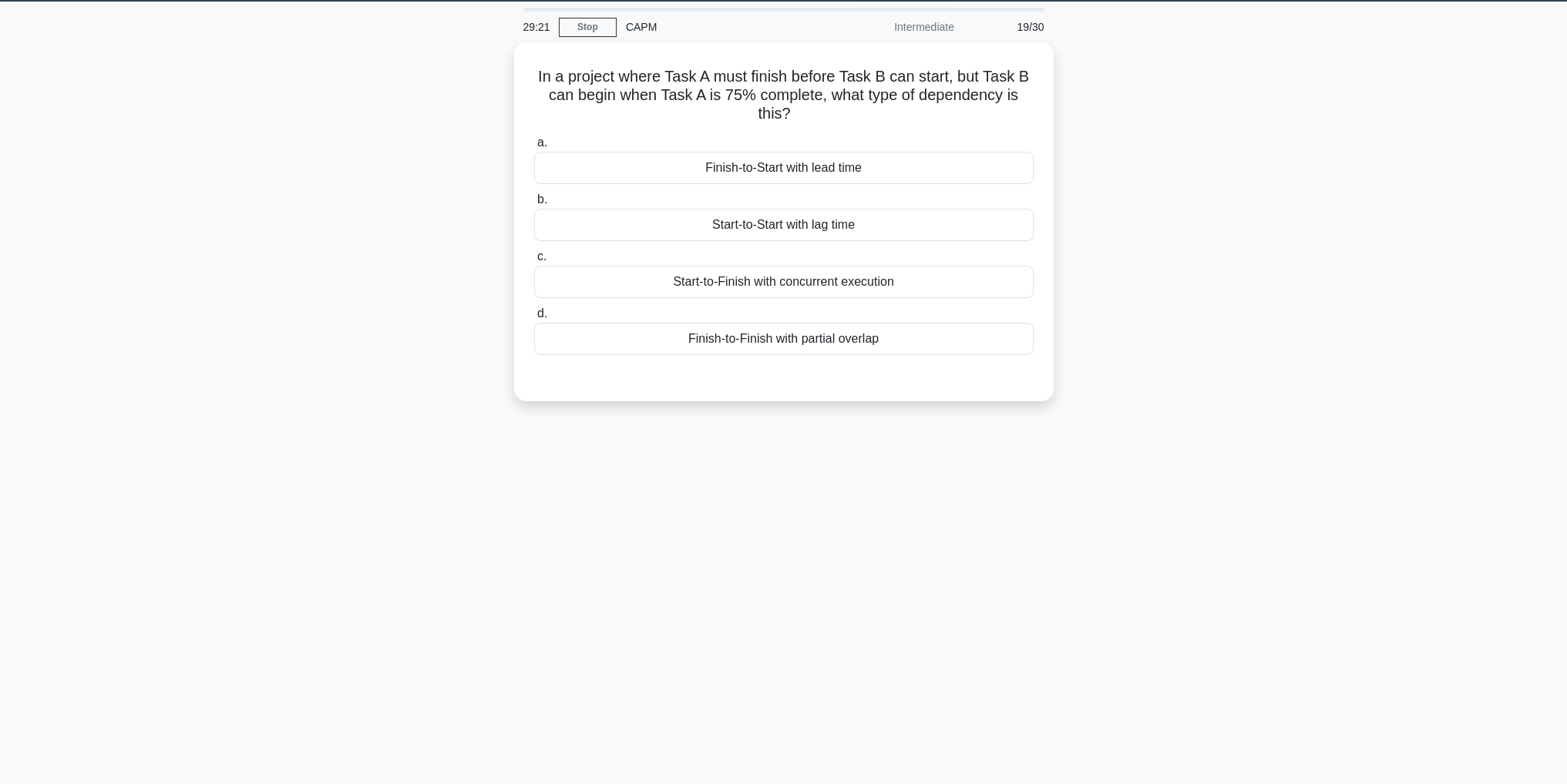
scroll to position [48, 0]
click at [784, 158] on div "Finish-to-Start with lead time" at bounding box center [783, 163] width 499 height 32
click at [534, 144] on input "a. Finish-to-Start with lead time" at bounding box center [534, 139] width 0 height 10
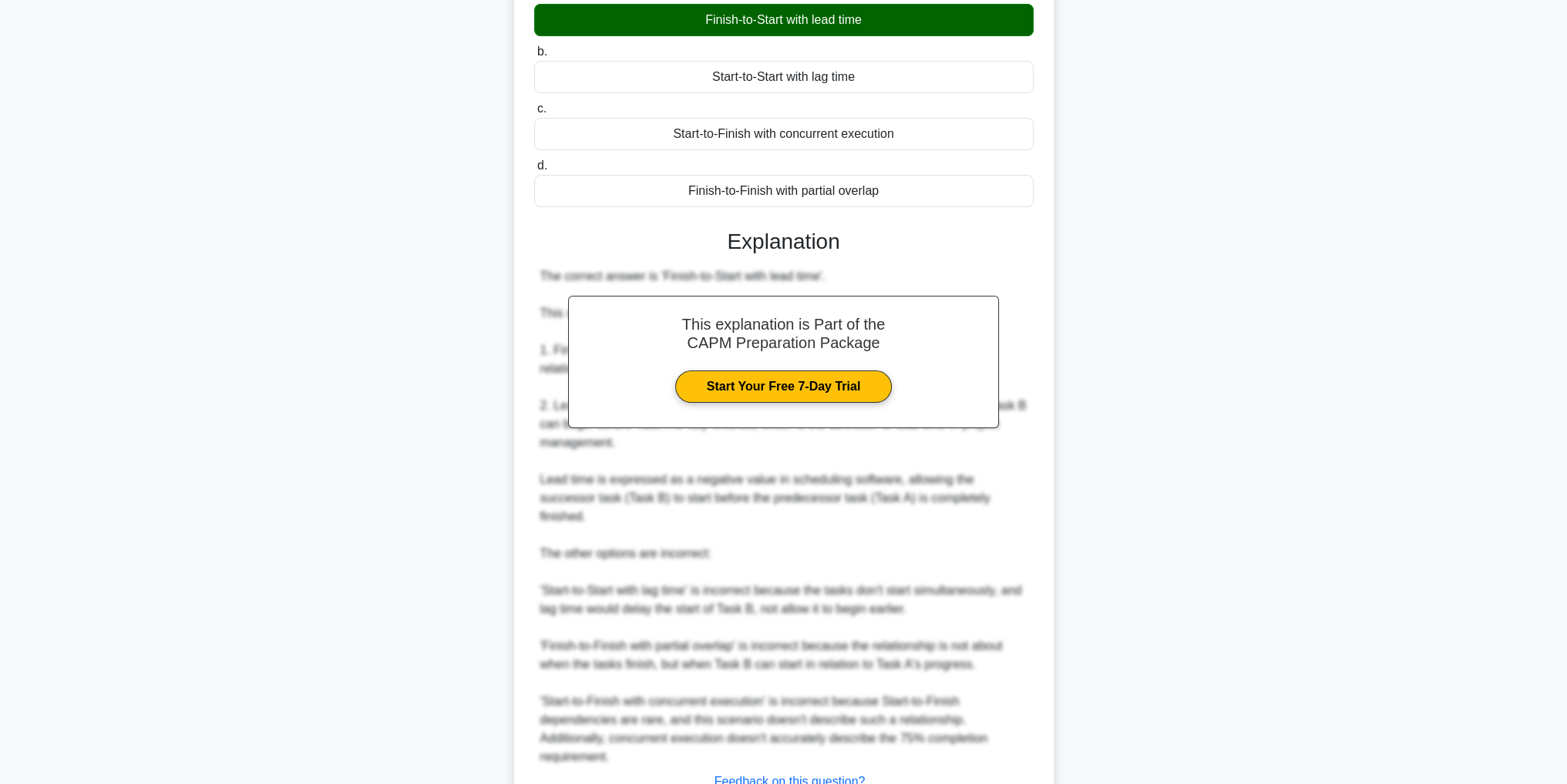
scroll to position [294, 0]
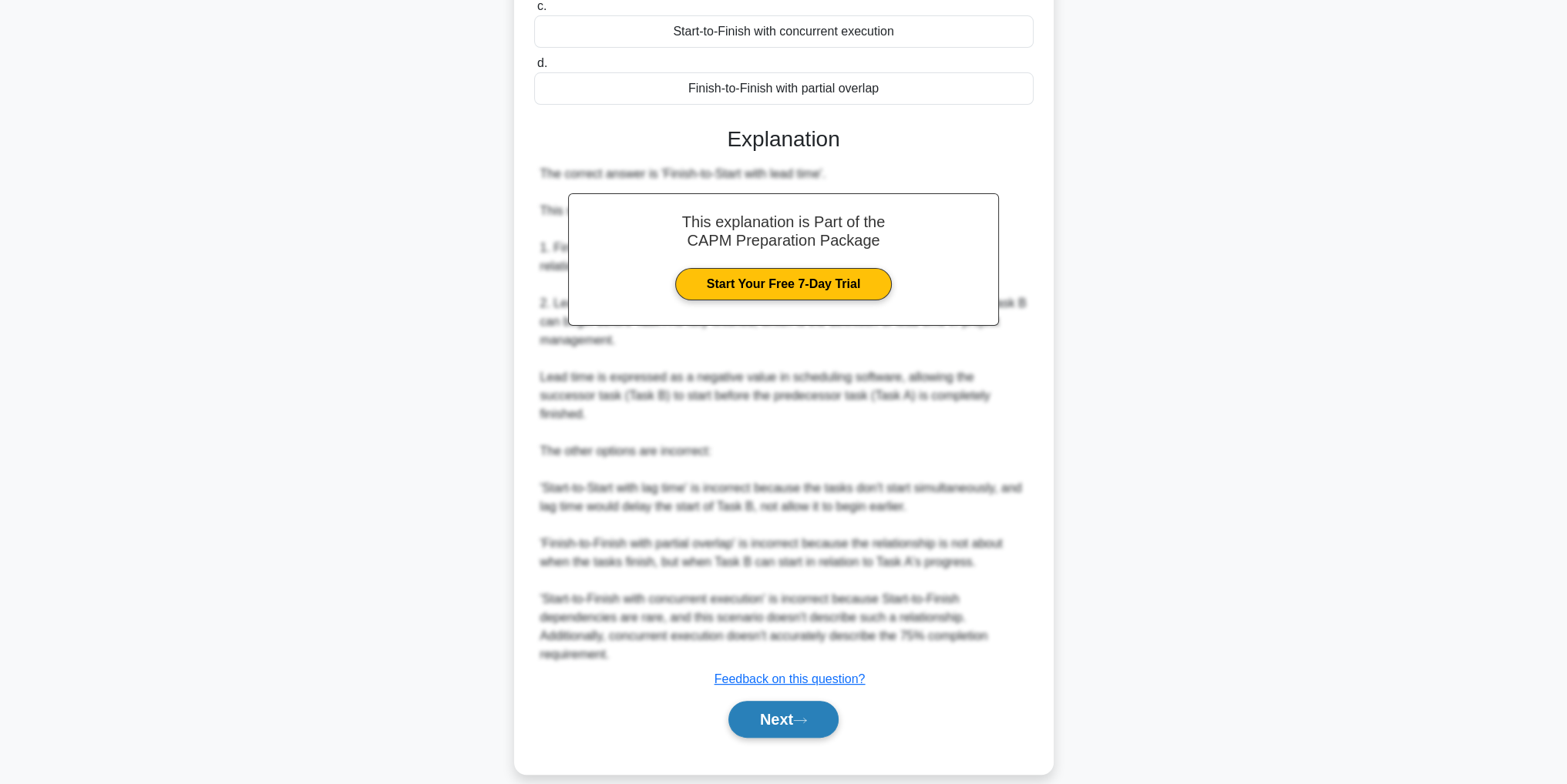
click at [804, 717] on icon at bounding box center [799, 720] width 14 height 8
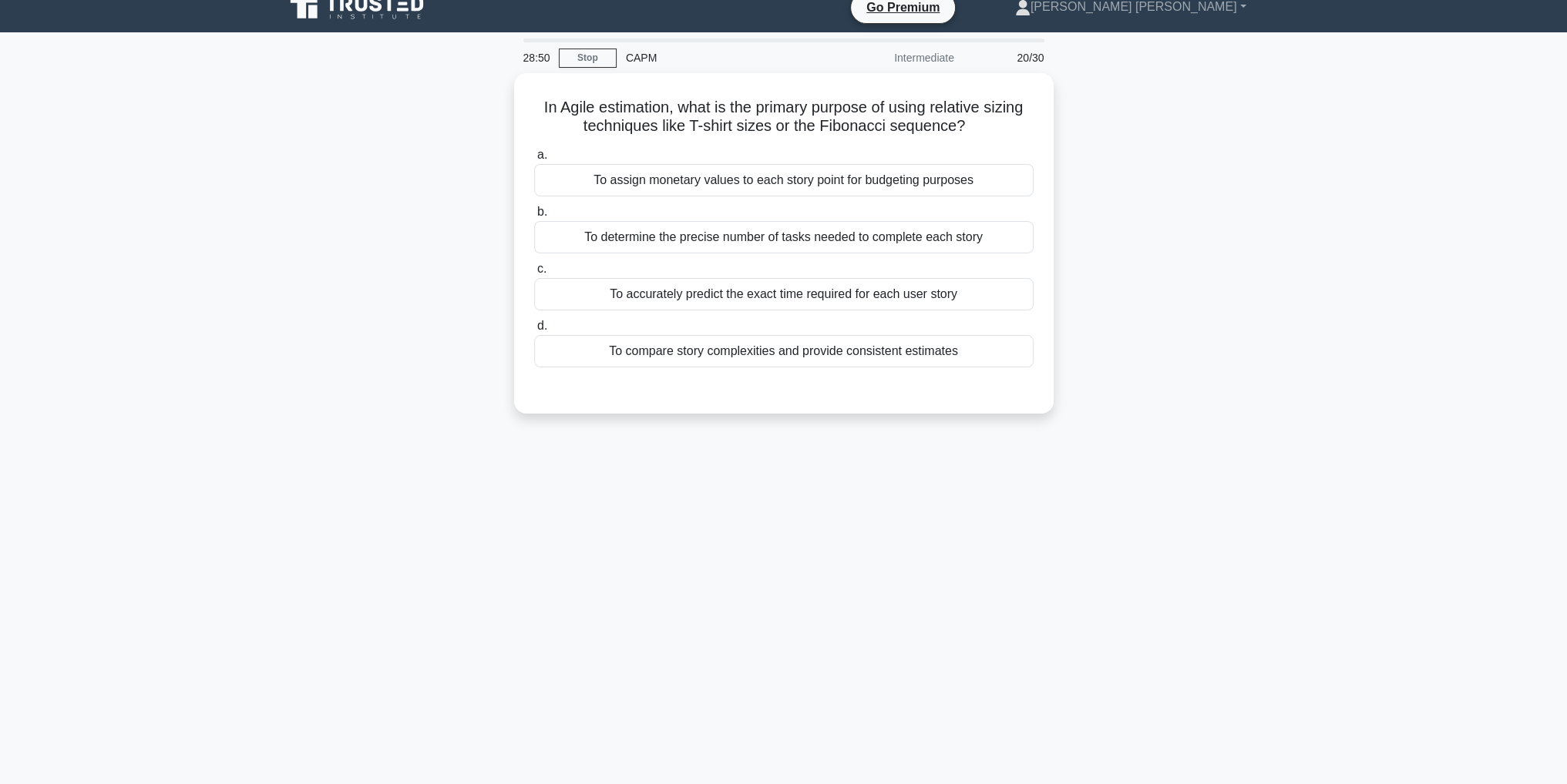
scroll to position [0, 0]
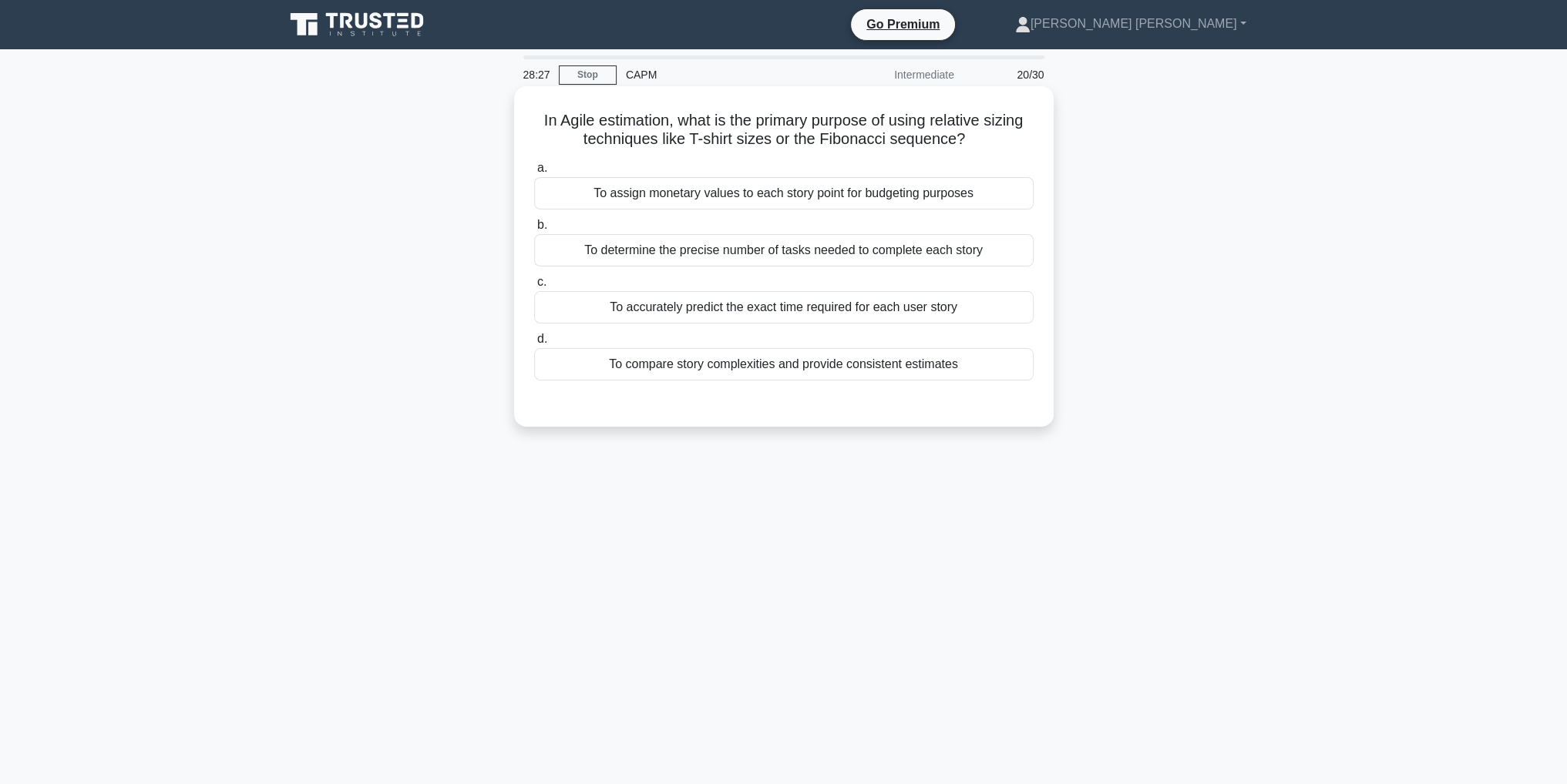
click at [681, 314] on div "To accurately predict the exact time required for each user story" at bounding box center [783, 306] width 499 height 32
click at [534, 287] on input "c. To accurately predict the exact time required for each user story" at bounding box center [534, 282] width 0 height 10
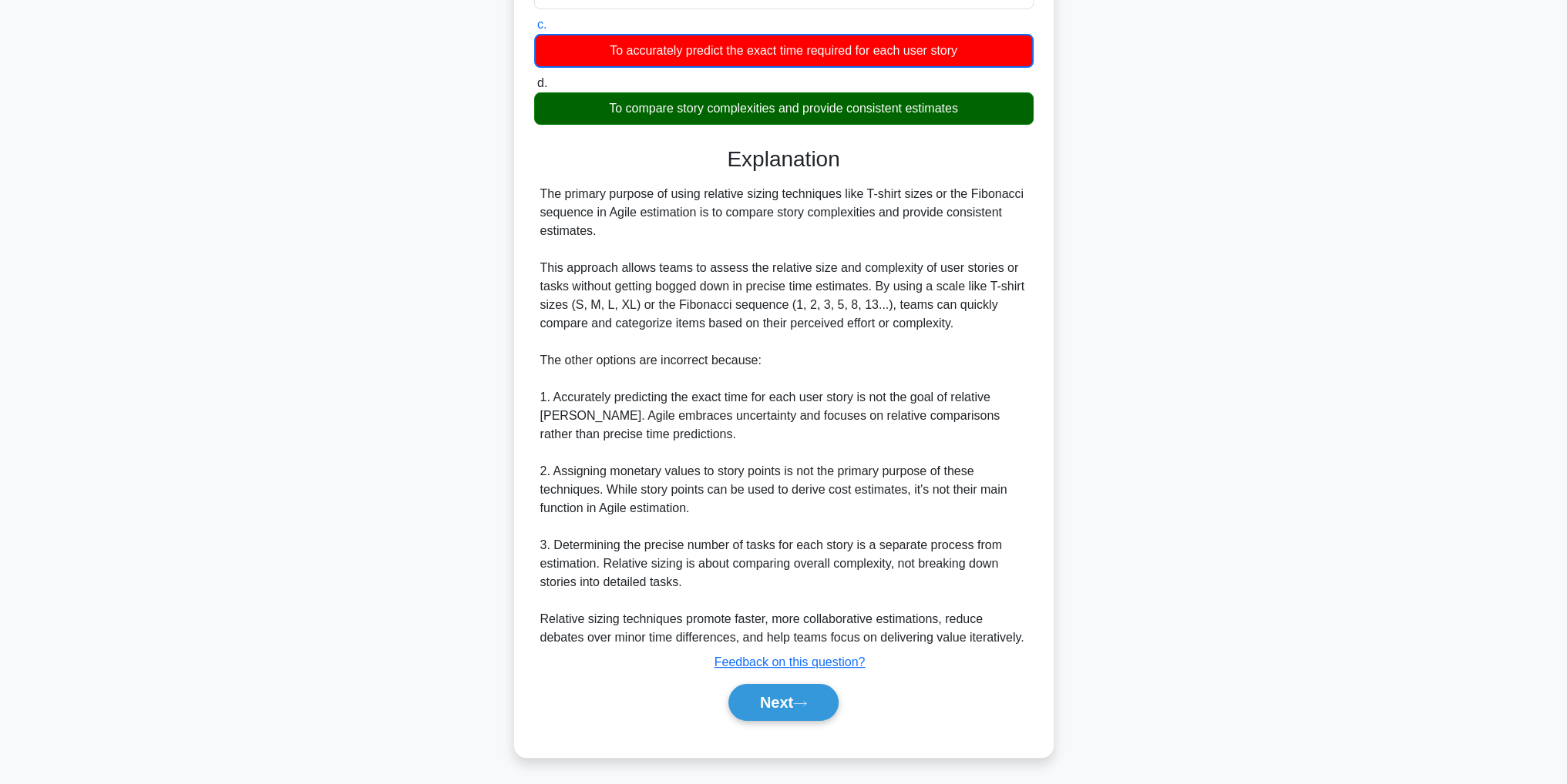
scroll to position [259, 0]
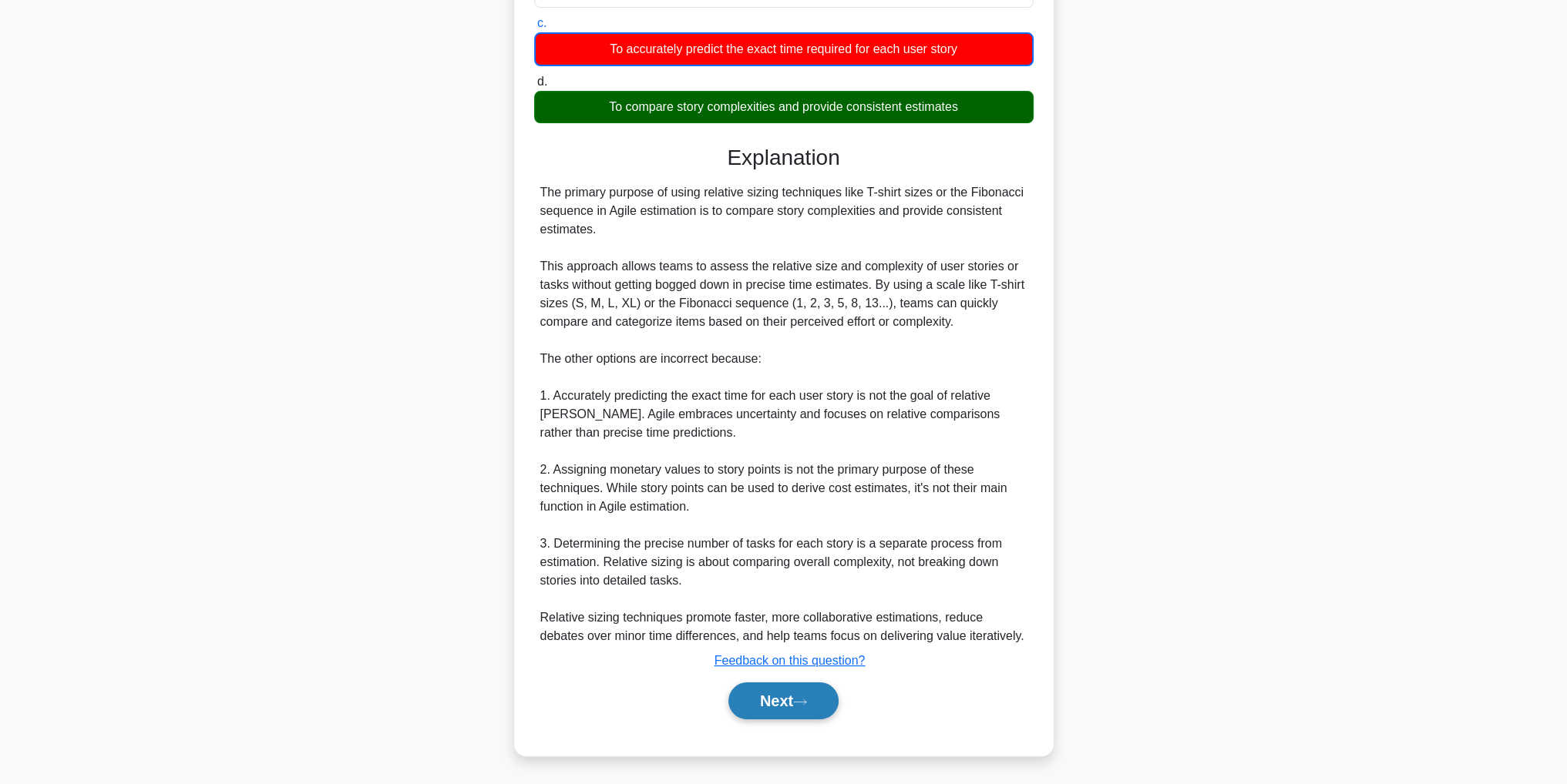
click at [781, 707] on button "Next" at bounding box center [783, 701] width 110 height 37
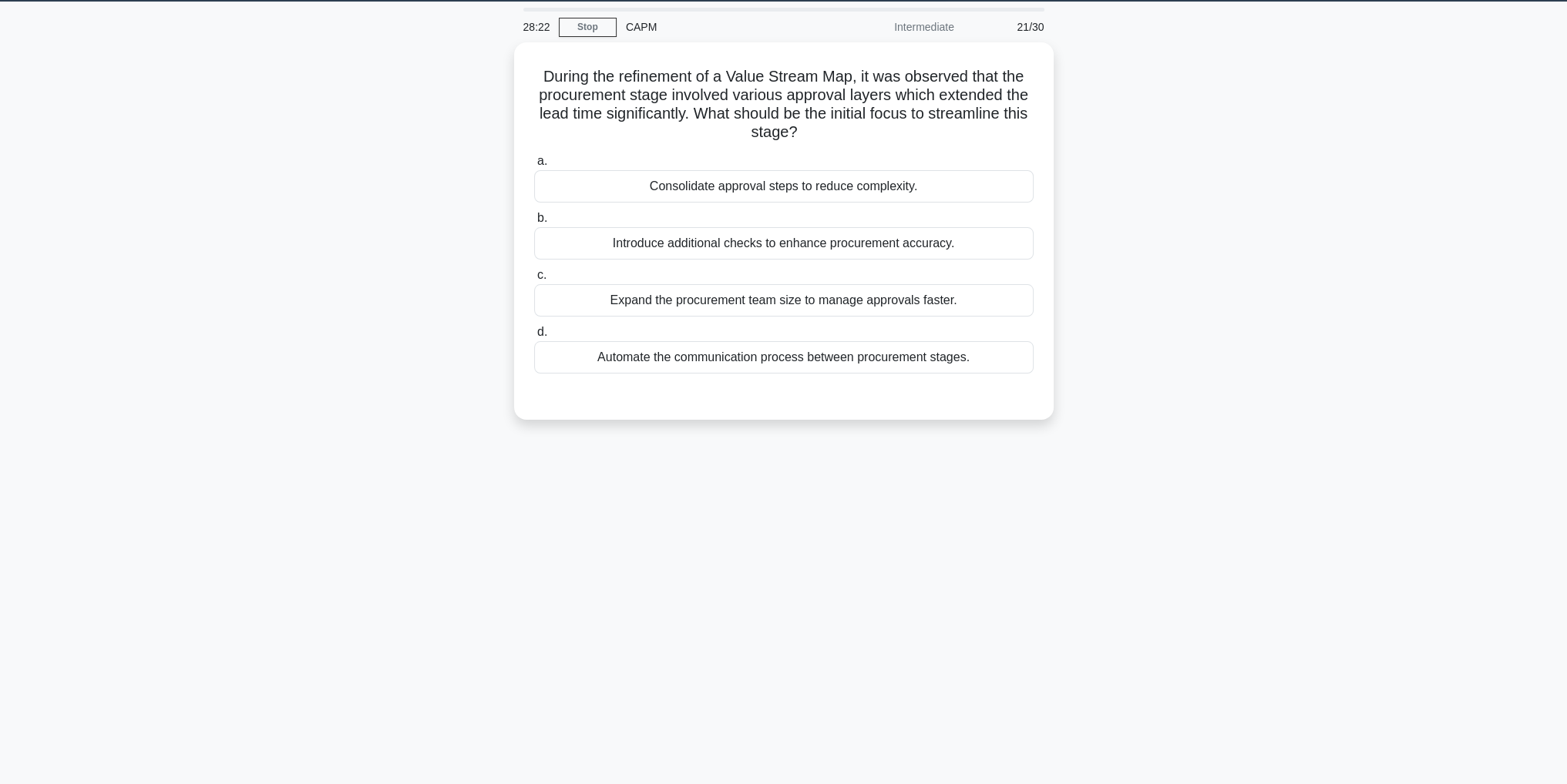
scroll to position [48, 0]
click at [962, 184] on div "Consolidate approval steps to reduce complexity." at bounding box center [783, 181] width 499 height 32
click at [534, 162] on input "a. Consolidate approval steps to reduce complexity." at bounding box center [534, 157] width 0 height 10
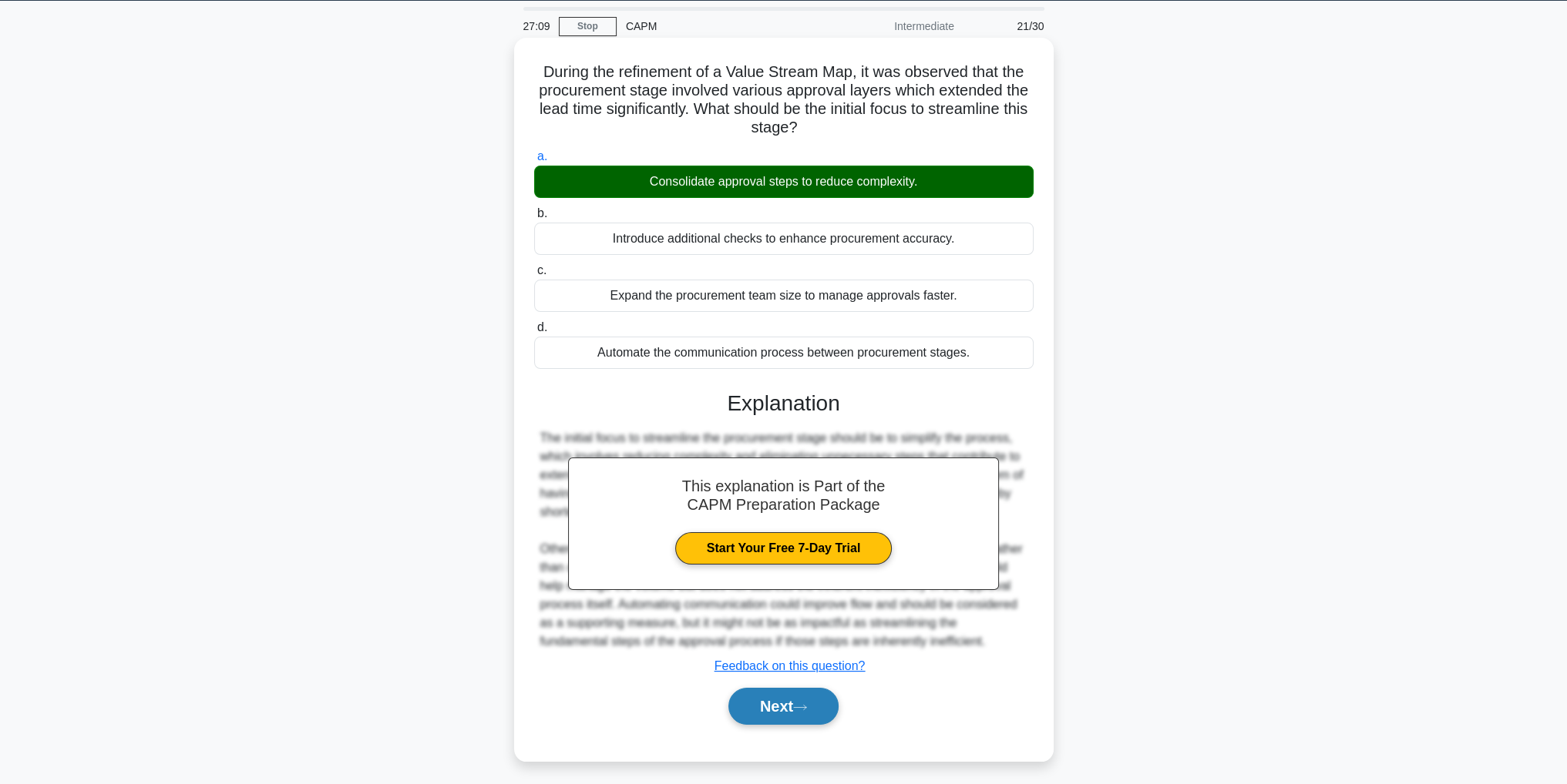
click at [772, 716] on button "Next" at bounding box center [783, 706] width 110 height 37
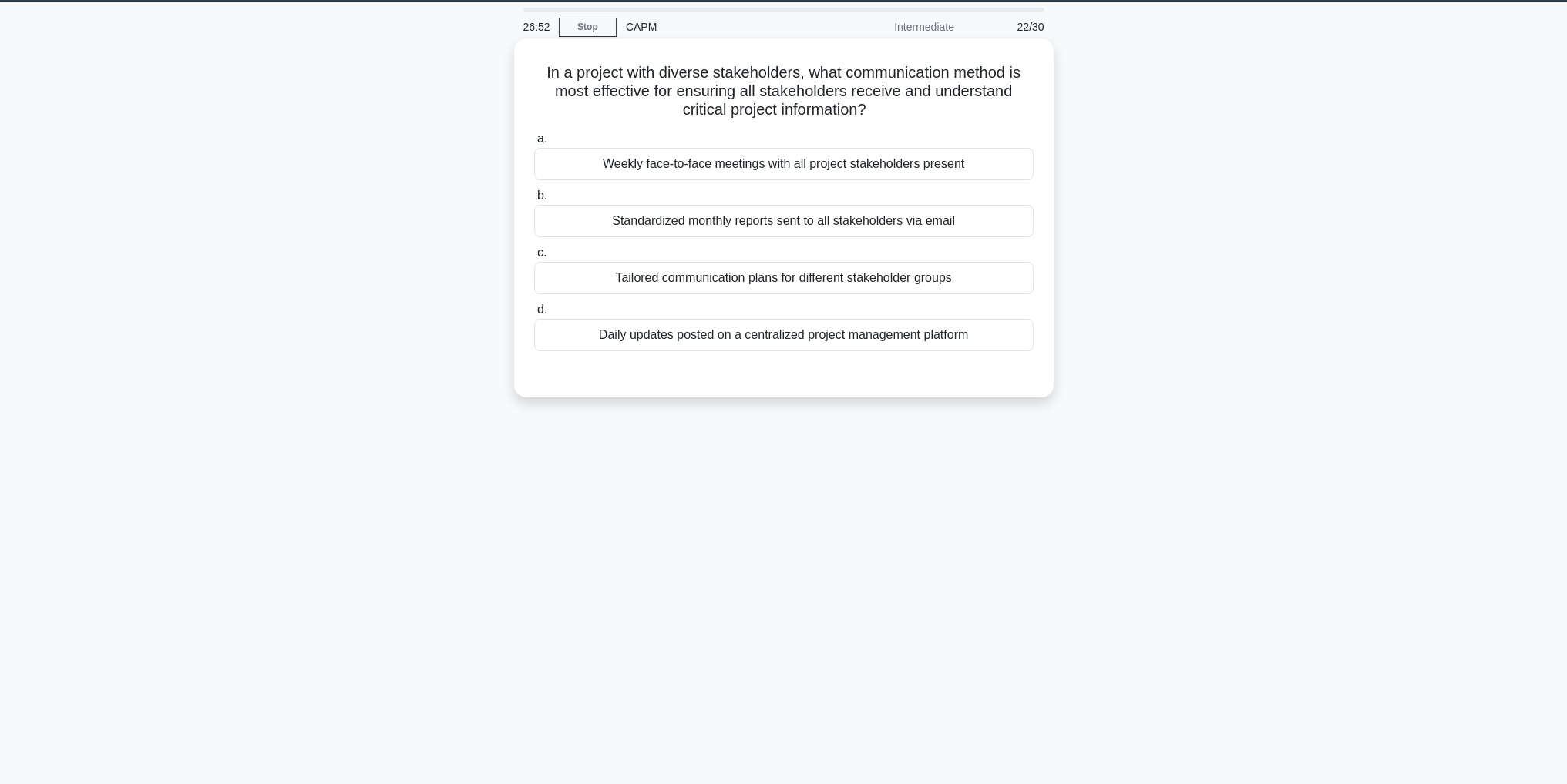
click at [599, 278] on div "Tailored communication plans for different stakeholder groups" at bounding box center [783, 277] width 499 height 32
click at [534, 258] on input "c. Tailored communication plans for different stakeholder groups" at bounding box center [534, 253] width 0 height 10
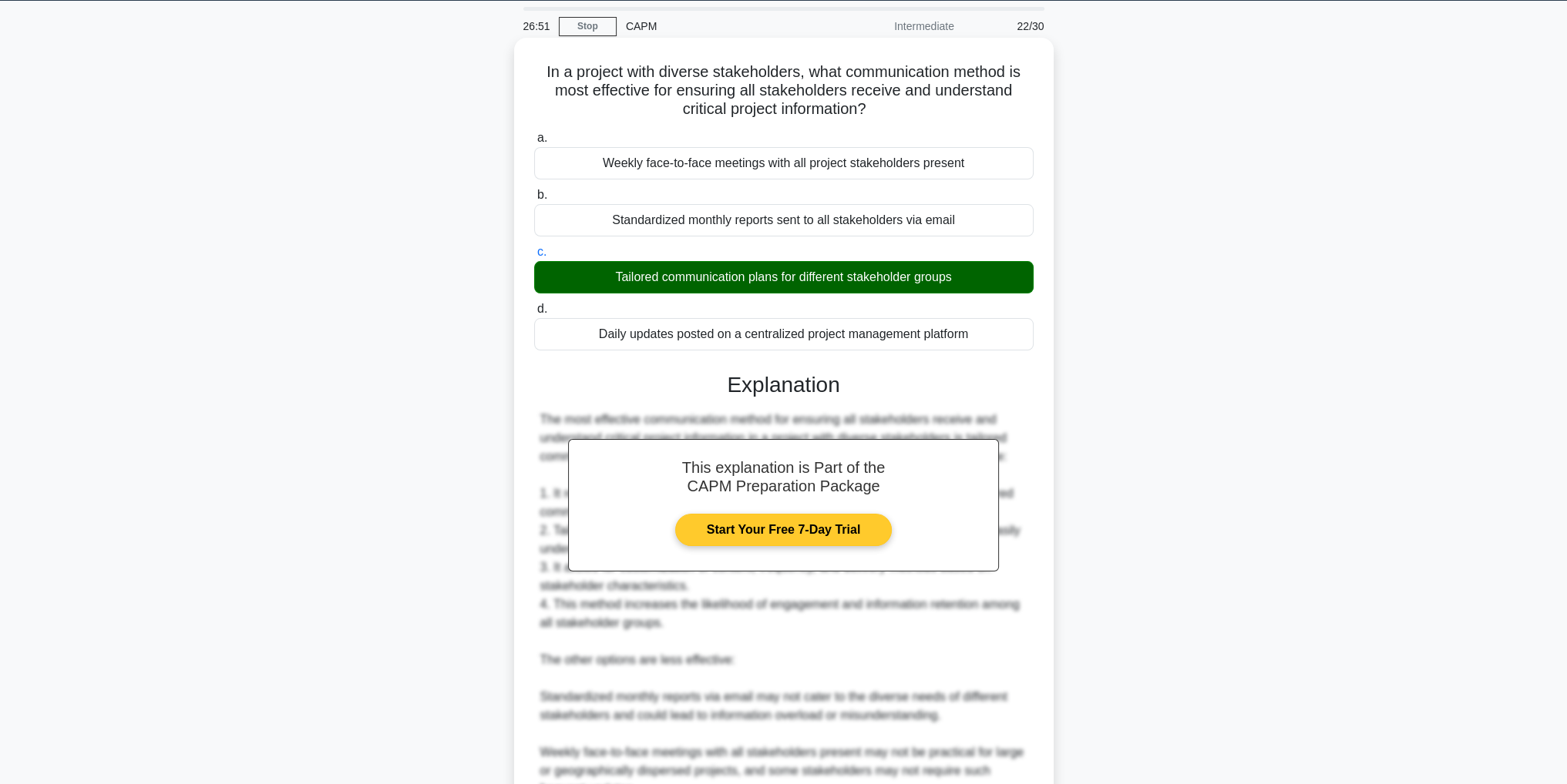
scroll to position [331, 0]
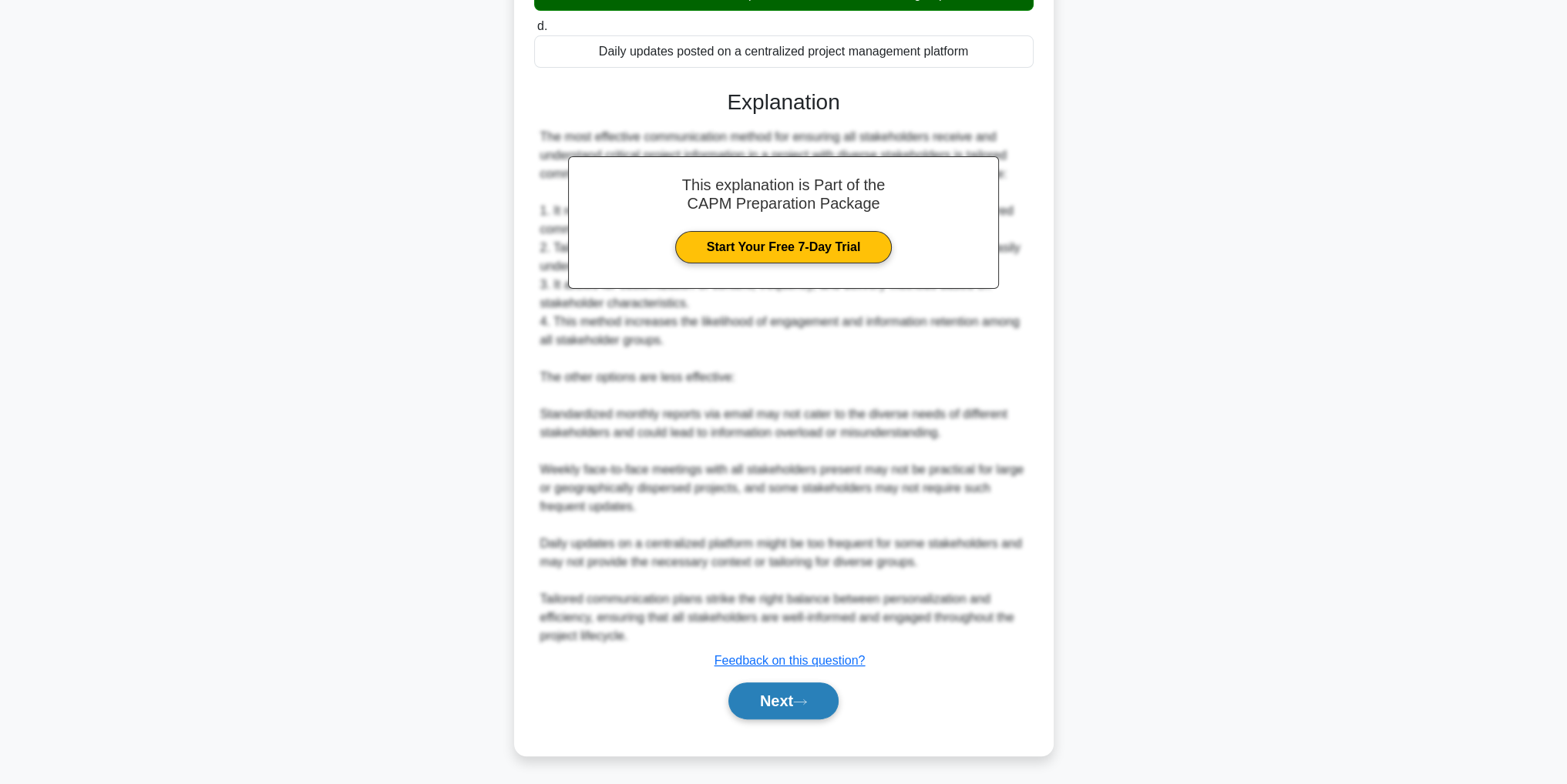
click at [755, 712] on button "Next" at bounding box center [783, 701] width 110 height 37
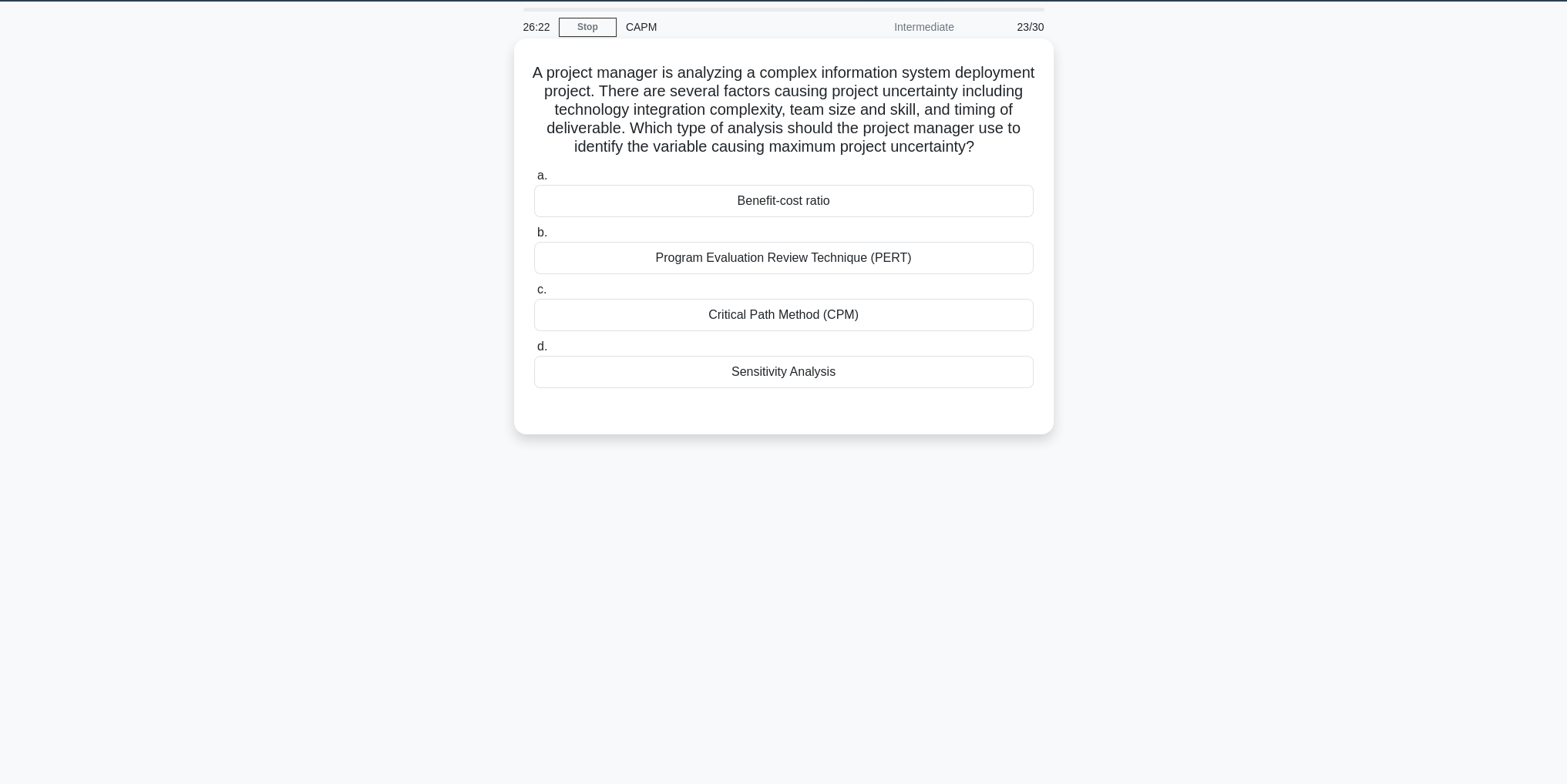
click at [838, 274] on div "Program Evaluation Review Technique (PERT)" at bounding box center [783, 257] width 499 height 32
click at [534, 238] on input "b. Program Evaluation Review Technique (PERT)" at bounding box center [534, 232] width 0 height 10
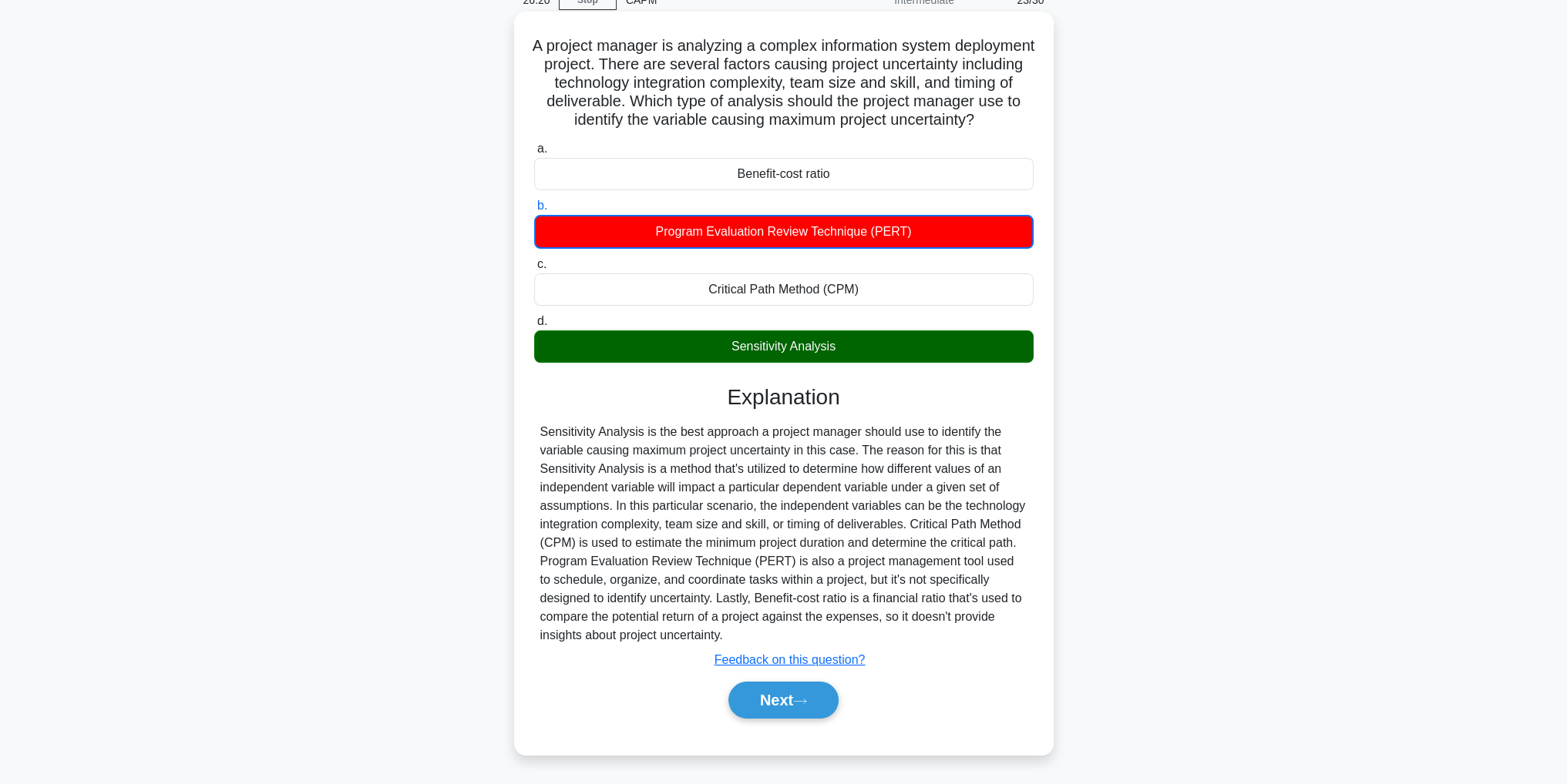
scroll to position [92, 0]
click at [787, 700] on button "Next" at bounding box center [783, 700] width 110 height 37
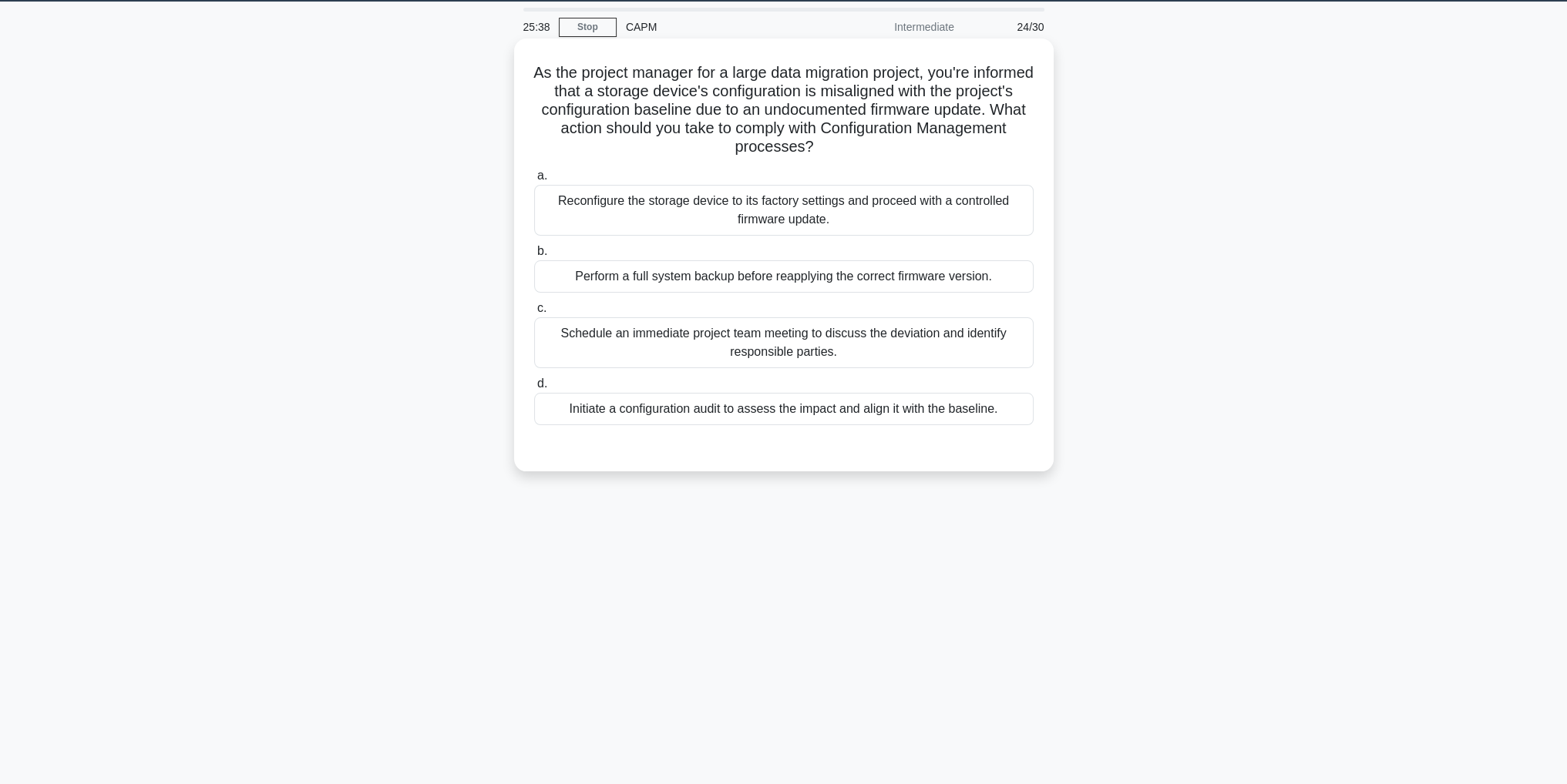
click at [565, 407] on div "Initiate a configuration audit to assess the impact and align it with the basel…" at bounding box center [783, 408] width 499 height 32
click at [534, 389] on input "d. Initiate a configuration audit to assess the impact and align it with the ba…" at bounding box center [534, 384] width 0 height 10
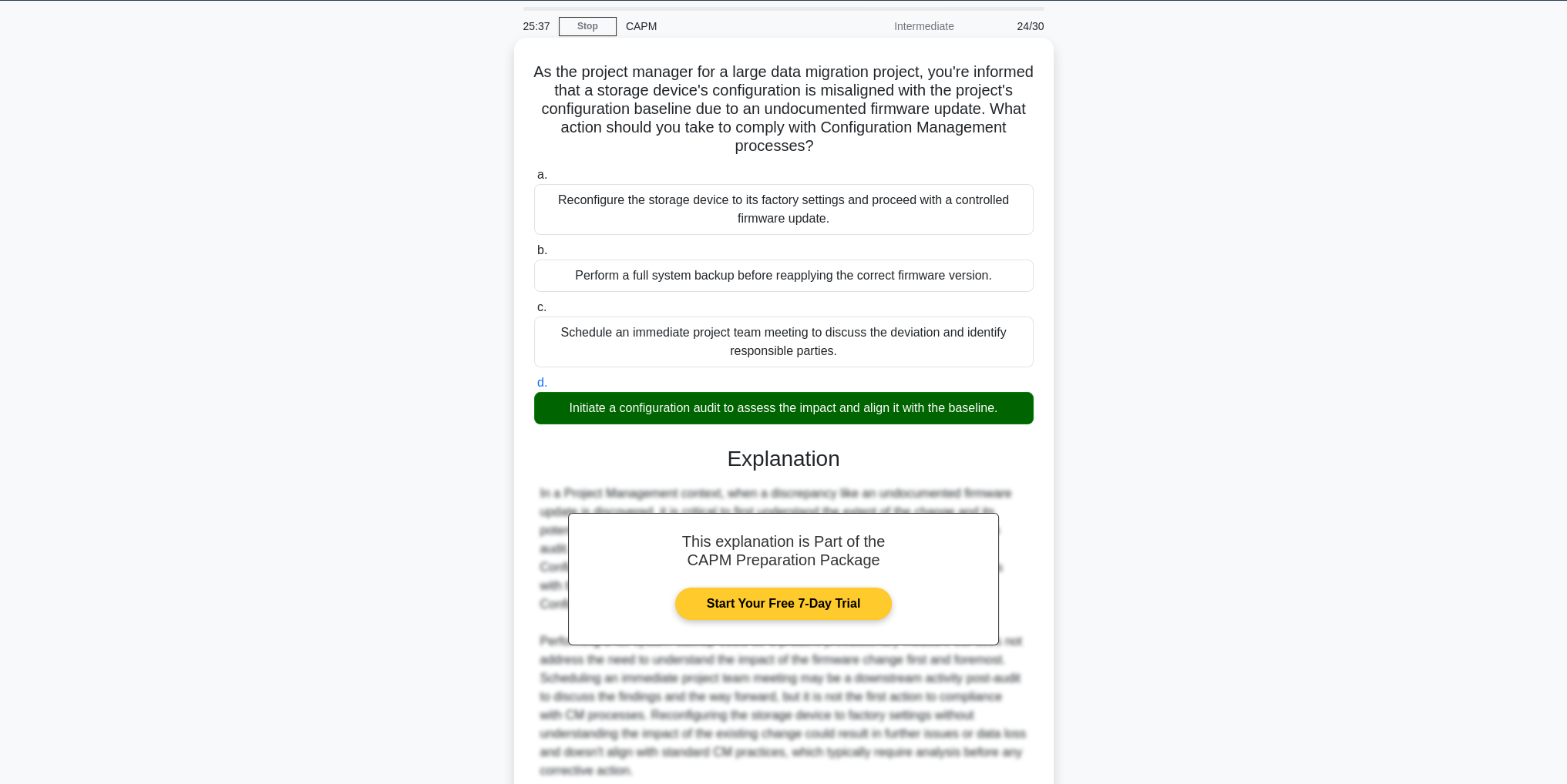
scroll to position [183, 0]
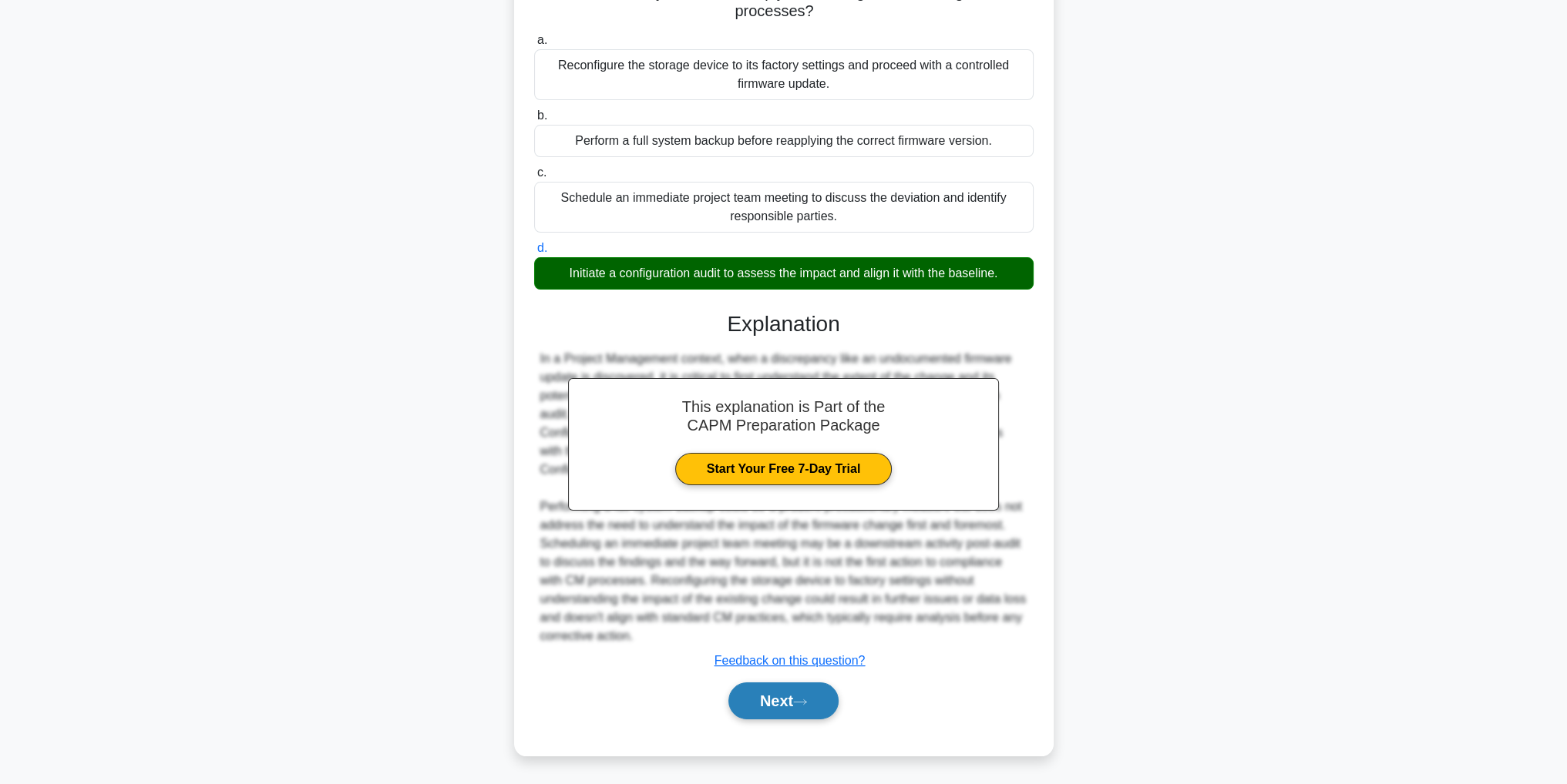
click at [759, 698] on button "Next" at bounding box center [783, 701] width 110 height 37
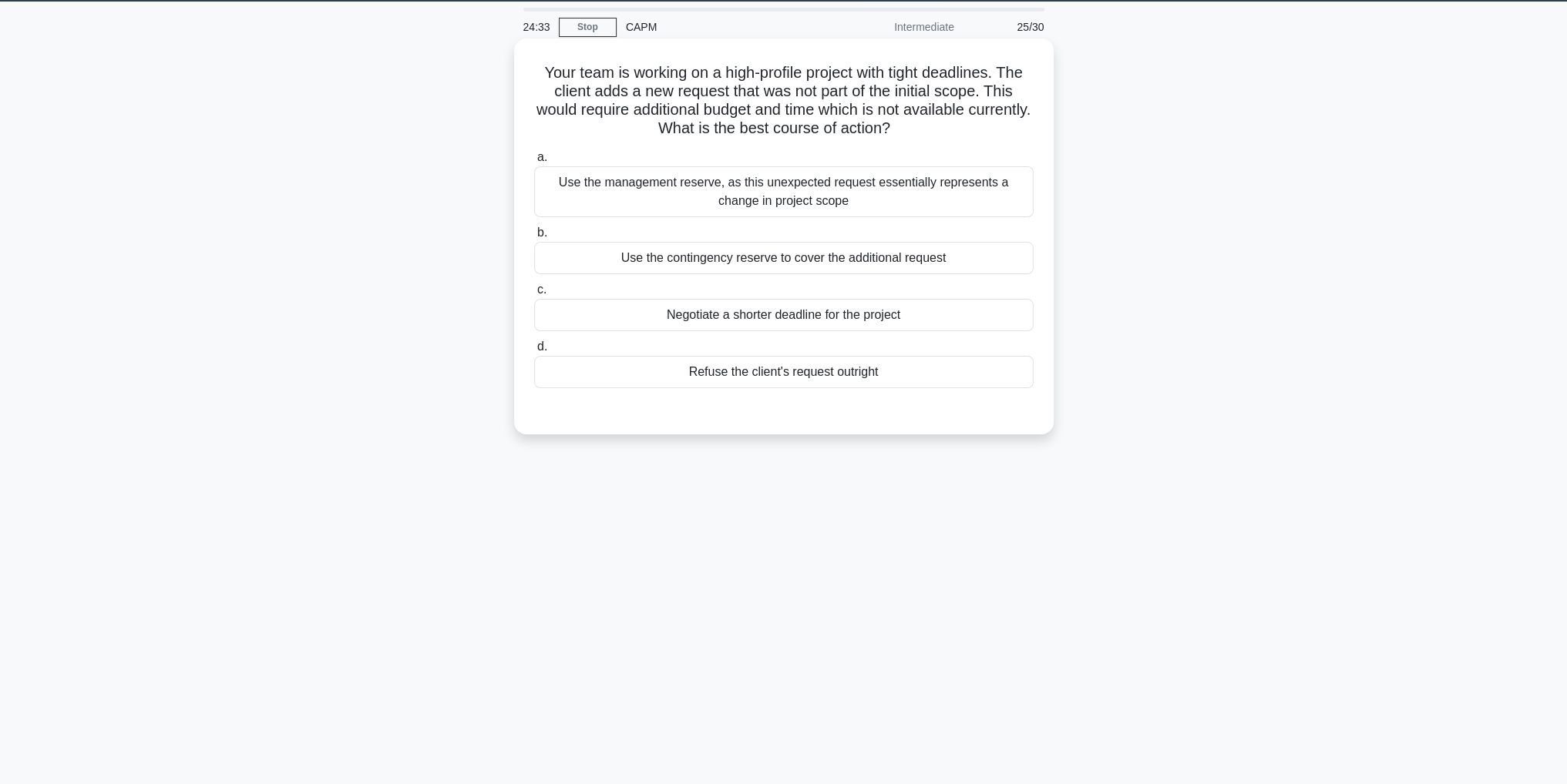
click at [724, 377] on div "Refuse the client's request outright" at bounding box center [783, 371] width 499 height 32
click at [534, 352] on input "d. Refuse the client's request outright" at bounding box center [534, 346] width 0 height 10
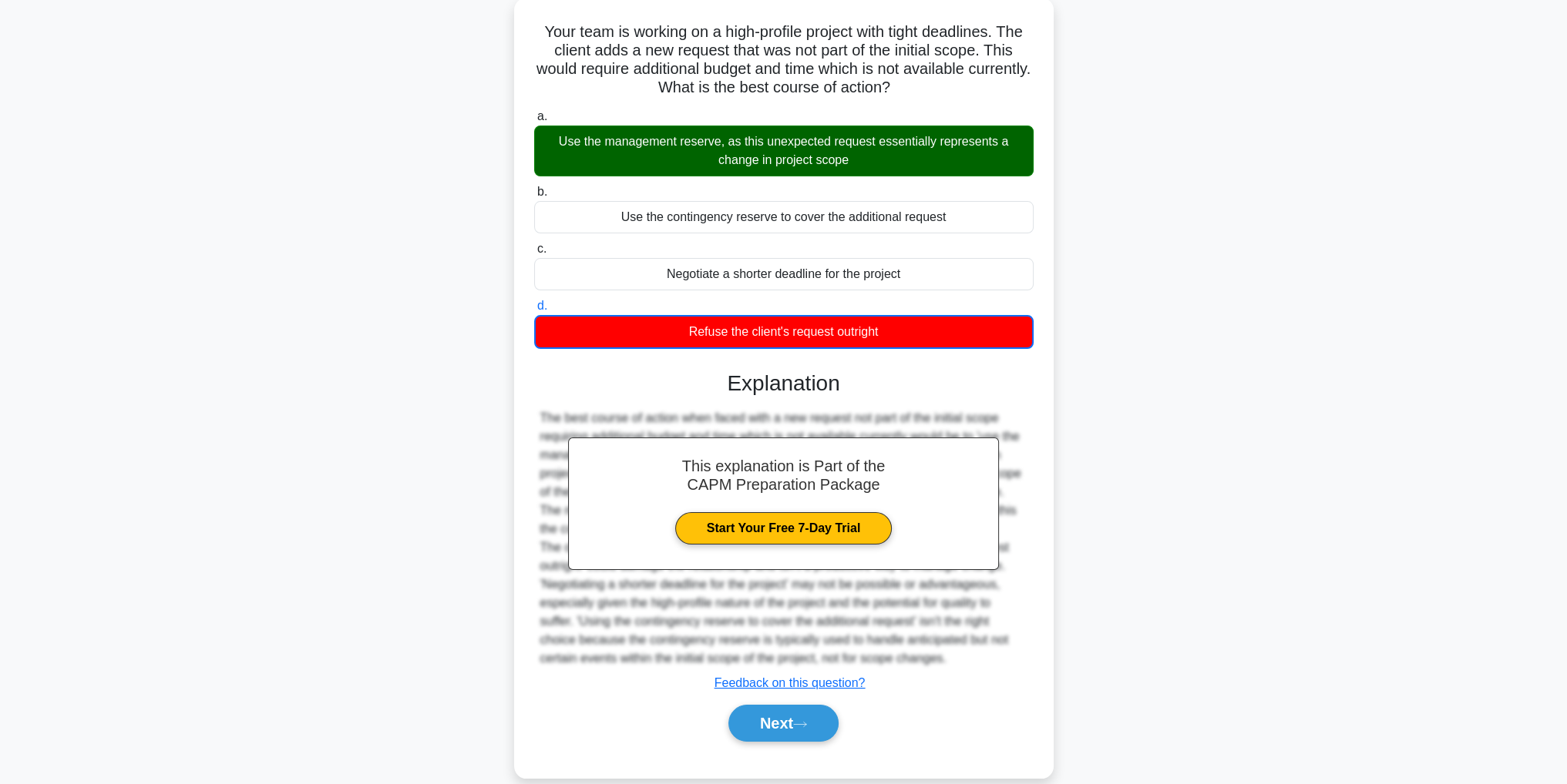
scroll to position [111, 0]
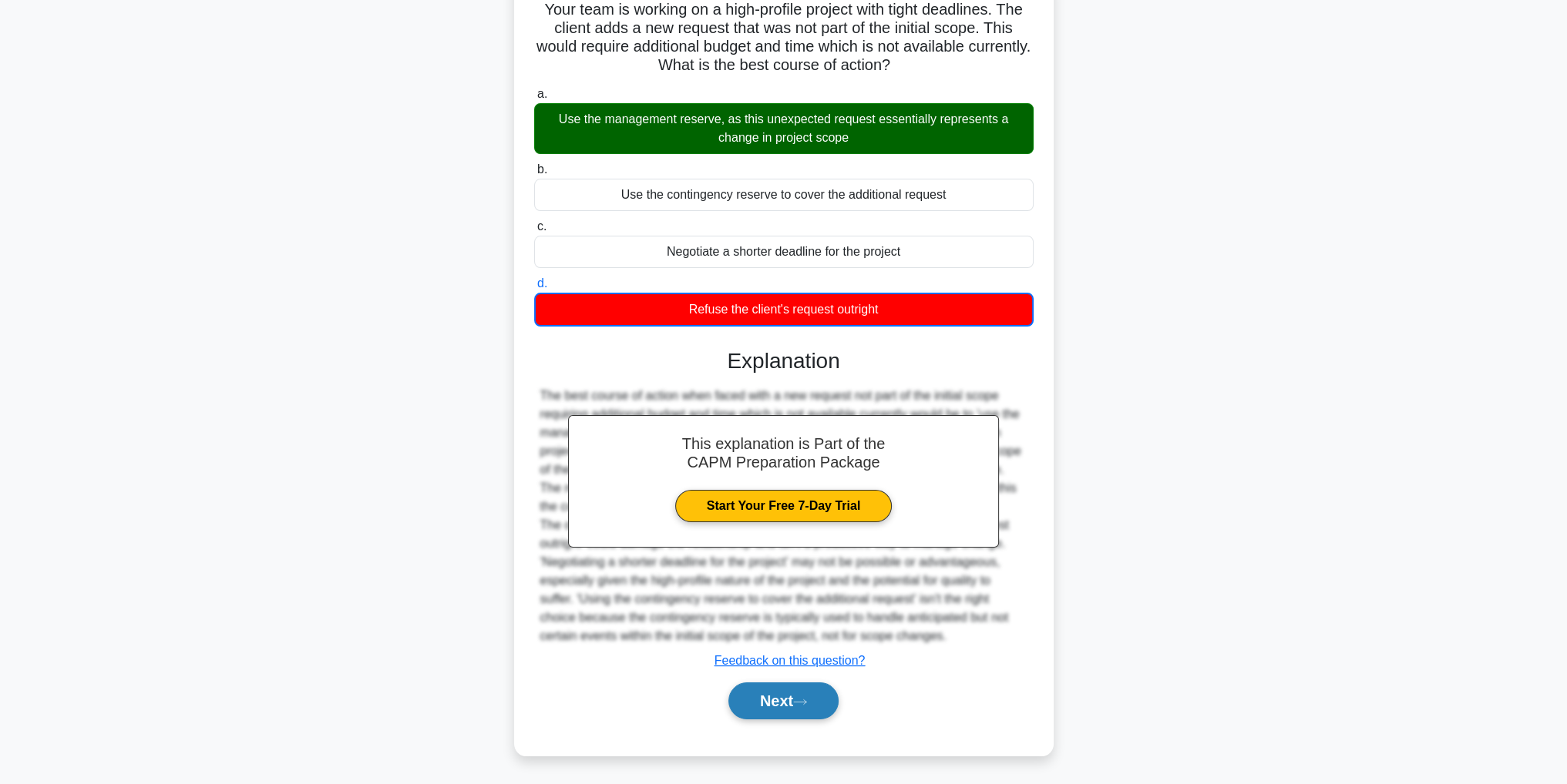
click at [777, 707] on button "Next" at bounding box center [783, 701] width 110 height 37
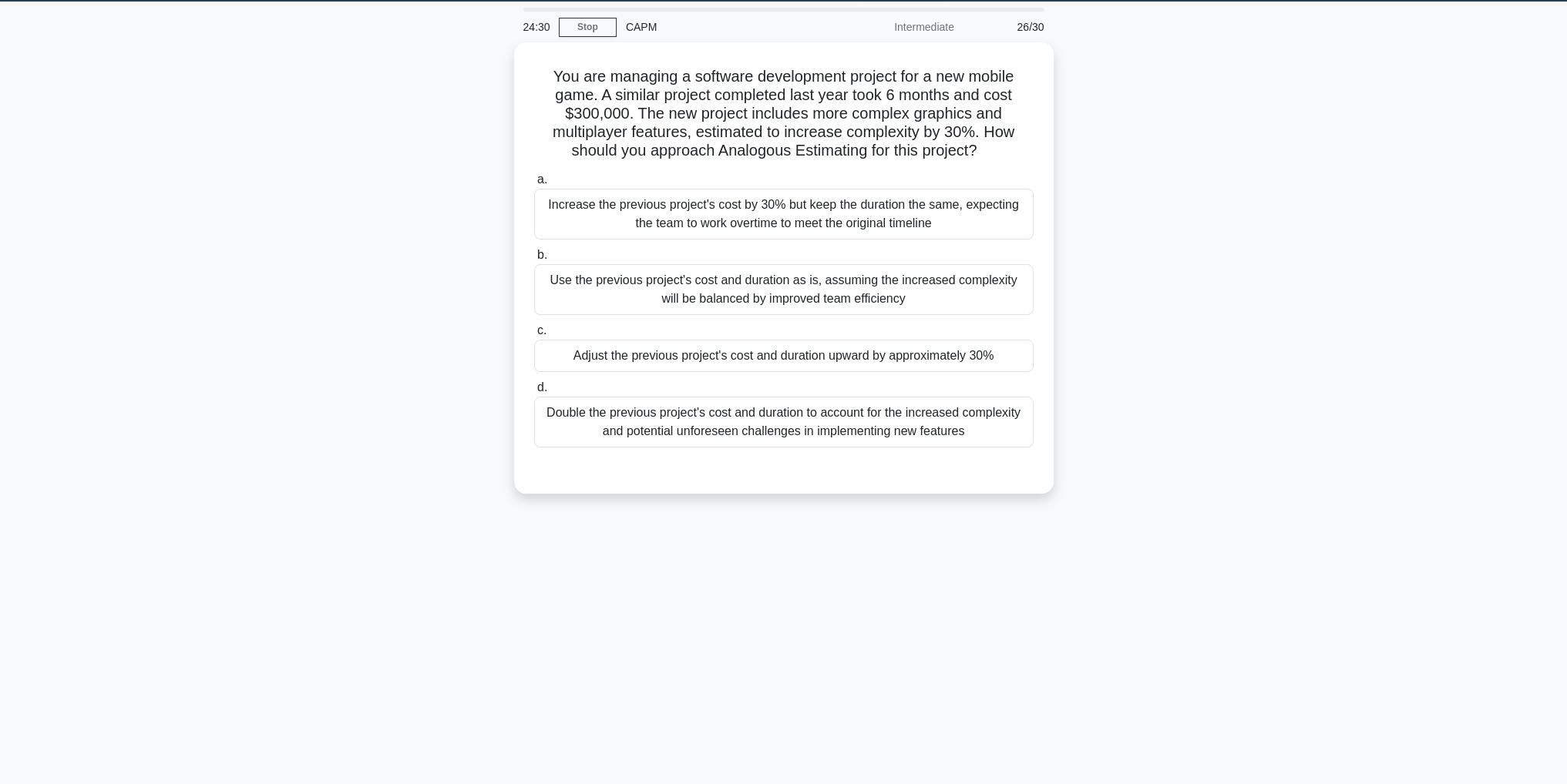
scroll to position [48, 0]
click at [732, 349] on div "Adjust the previous project's cost and duration upward by approximately 30%" at bounding box center [783, 351] width 499 height 32
click at [534, 332] on input "c. Adjust the previous project's cost and duration upward by approximately 30%" at bounding box center [534, 326] width 0 height 10
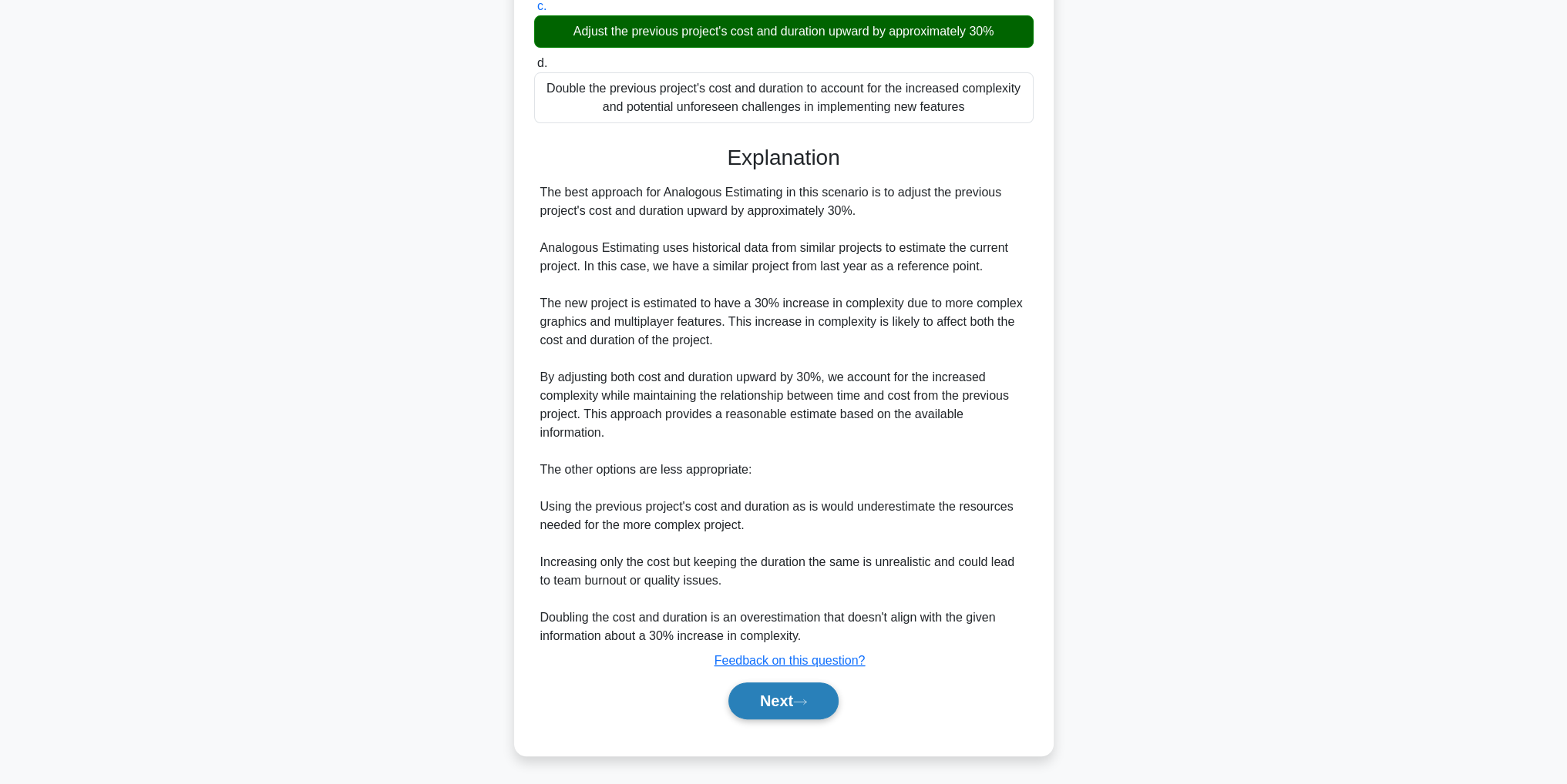
click at [781, 707] on button "Next" at bounding box center [783, 701] width 110 height 37
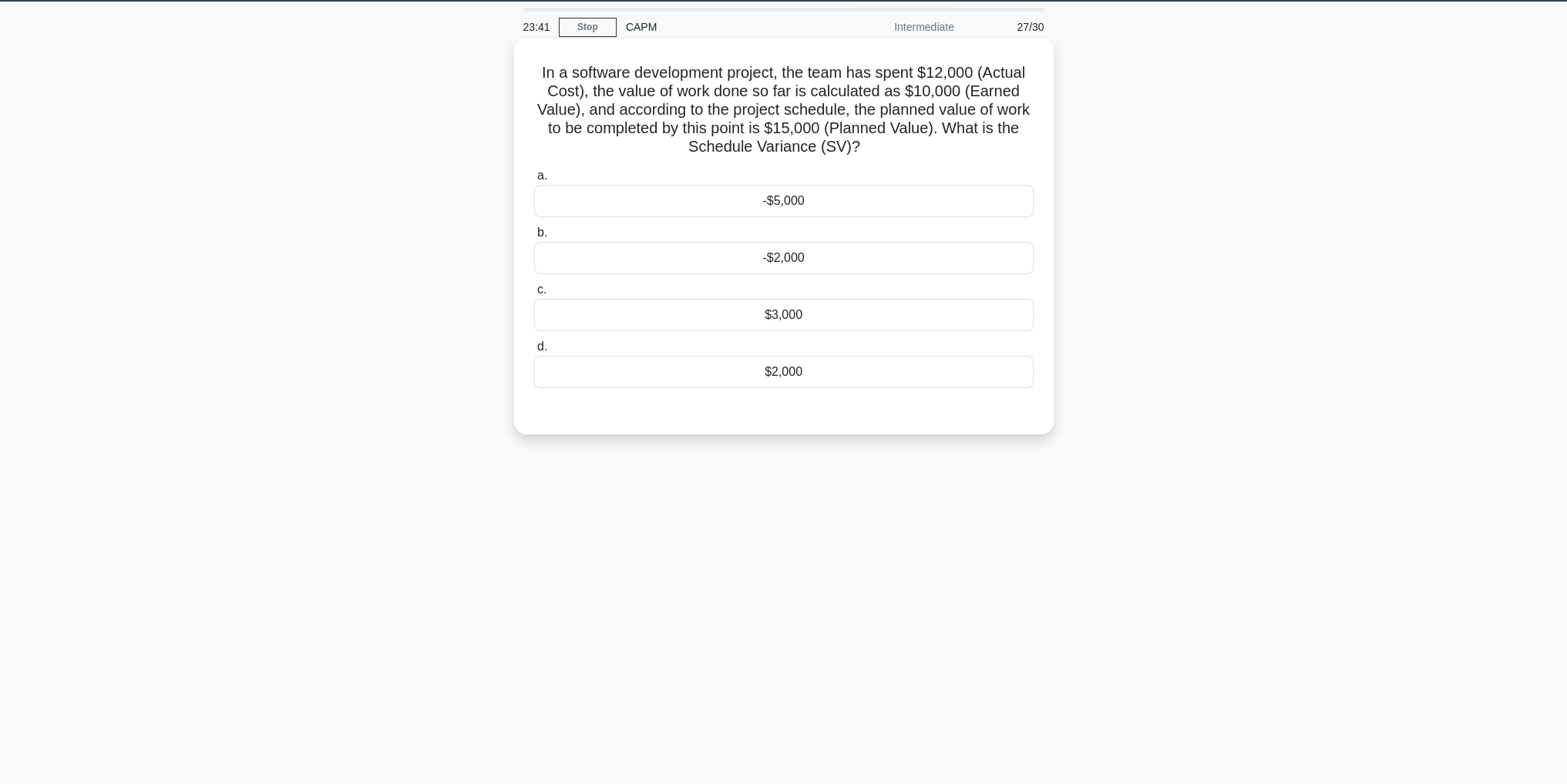
click at [659, 181] on label "a. -$5,000" at bounding box center [783, 191] width 499 height 51
click at [534, 181] on input "a. -$5,000" at bounding box center [534, 176] width 0 height 10
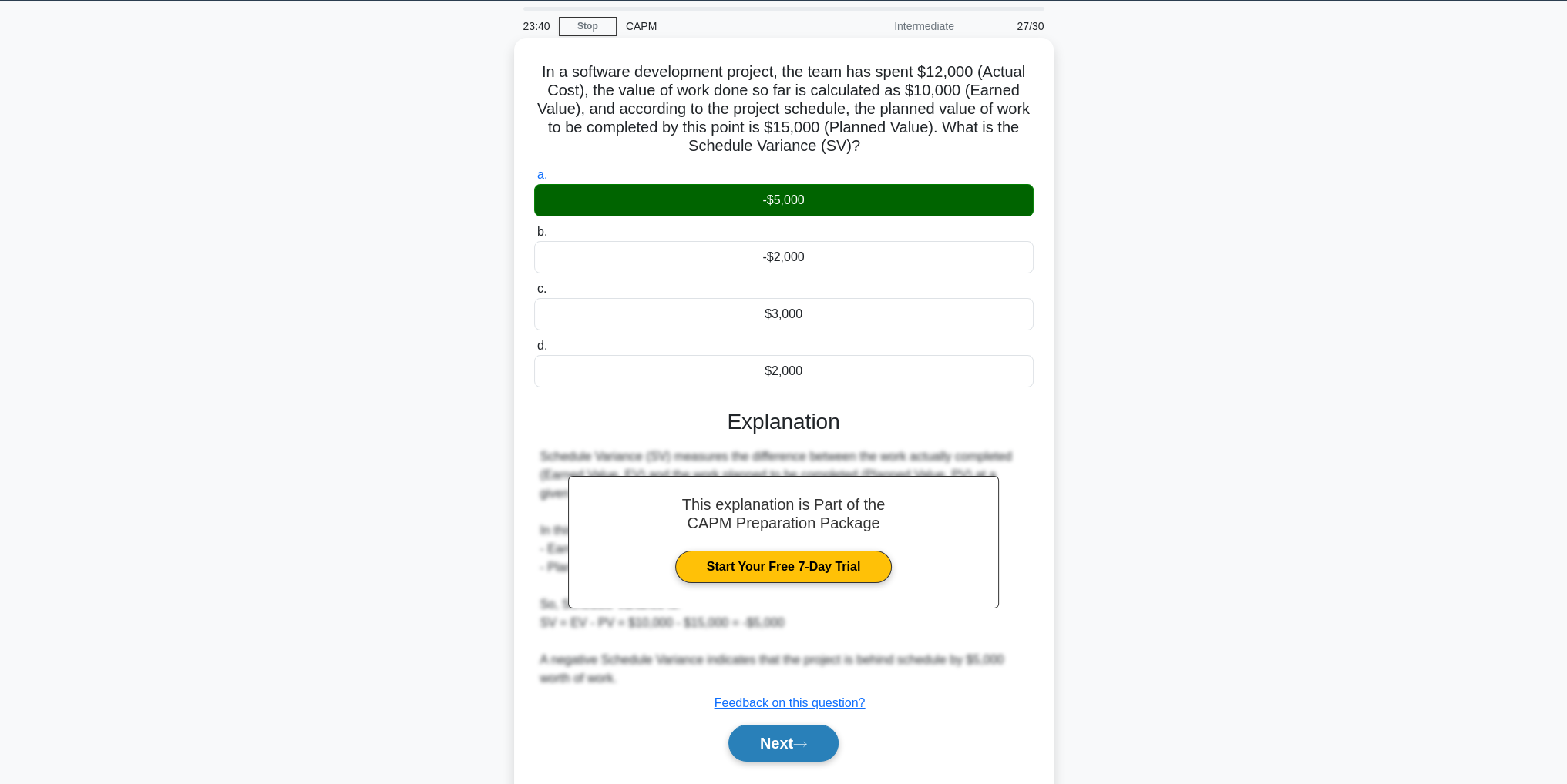
click at [752, 754] on button "Next" at bounding box center [783, 743] width 110 height 37
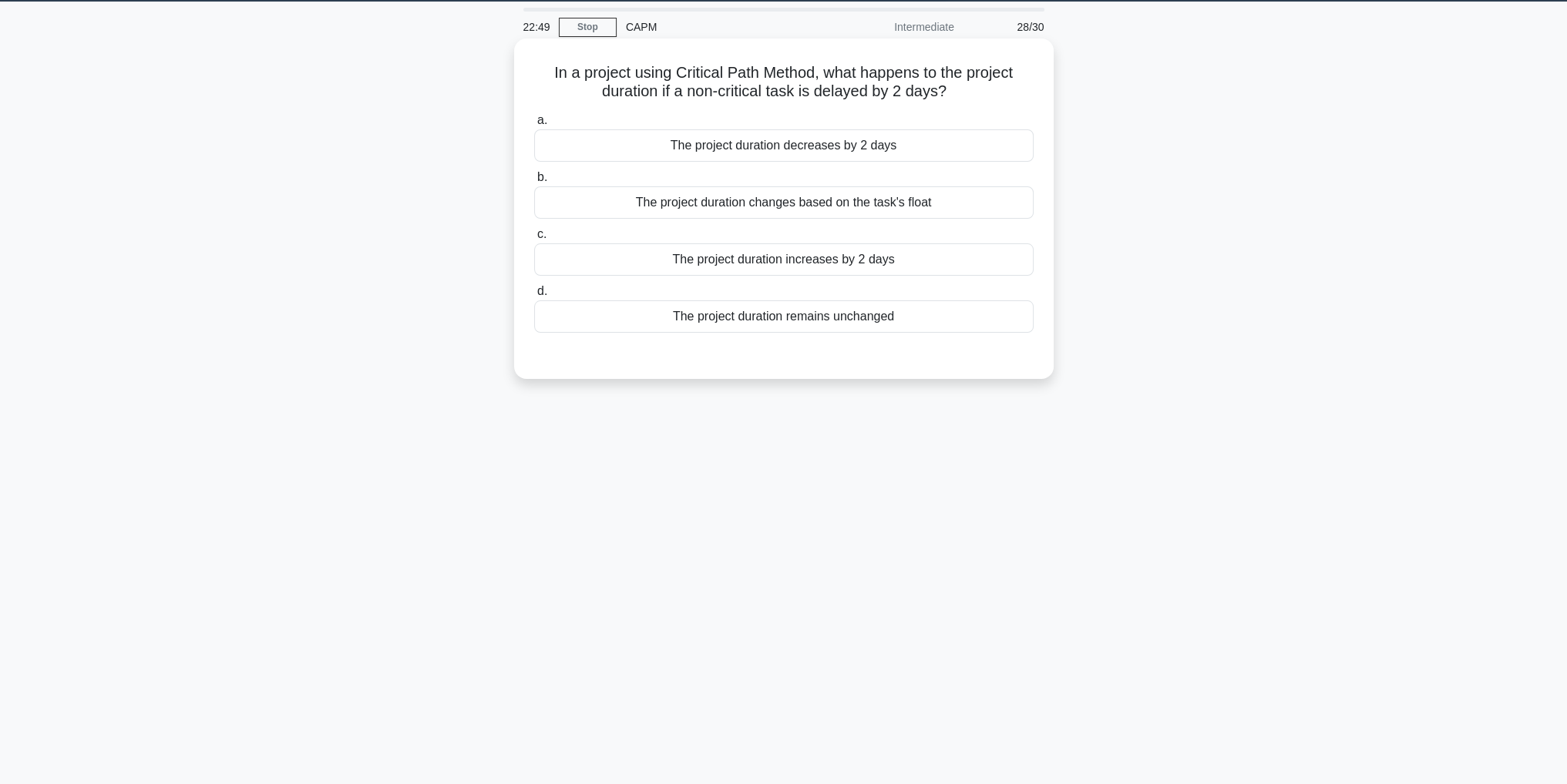
click at [981, 245] on div "The project duration increases by 2 days" at bounding box center [783, 259] width 499 height 32
click at [534, 240] on input "c. The project duration increases by 2 days" at bounding box center [534, 234] width 0 height 10
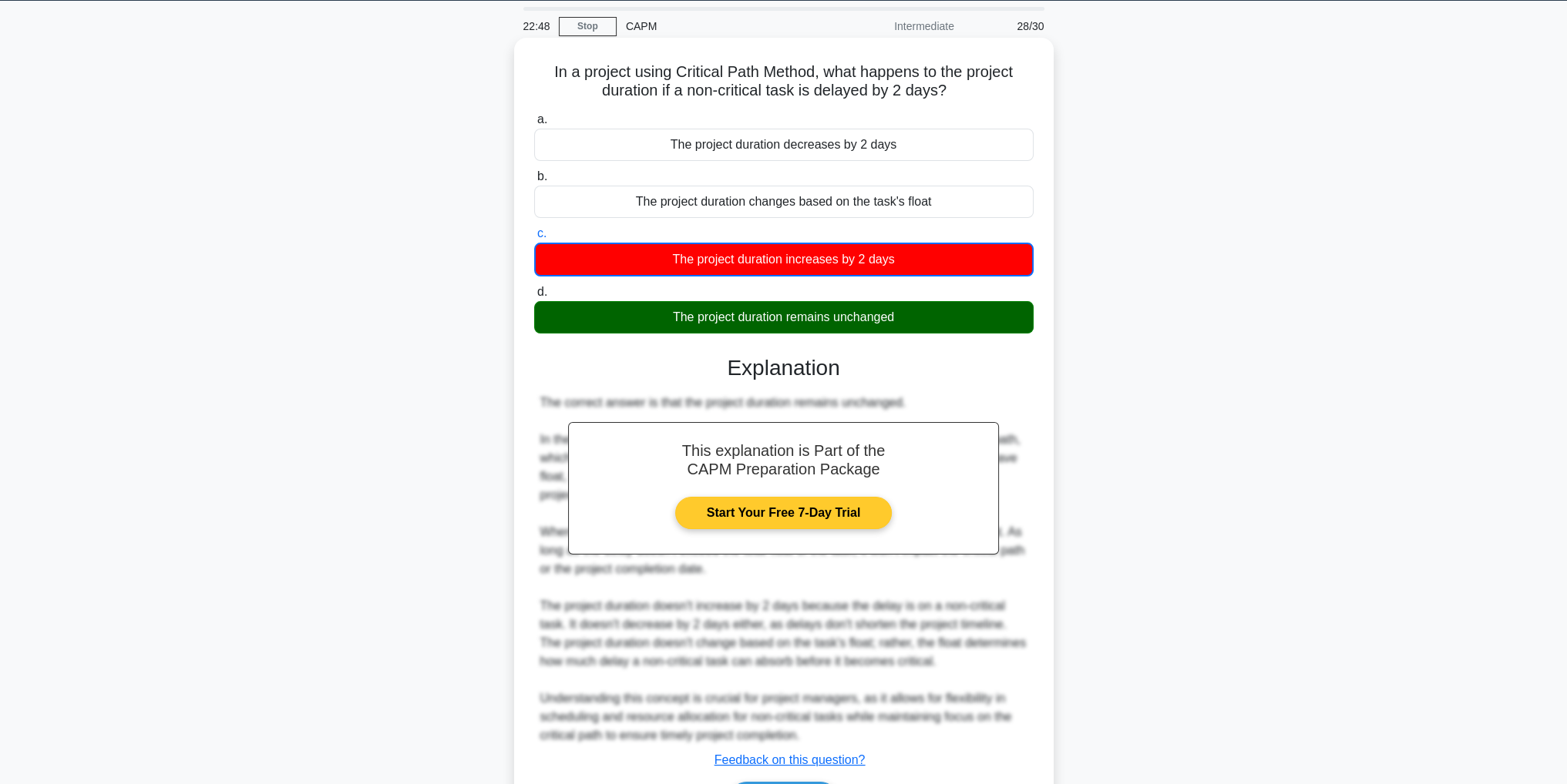
scroll to position [148, 0]
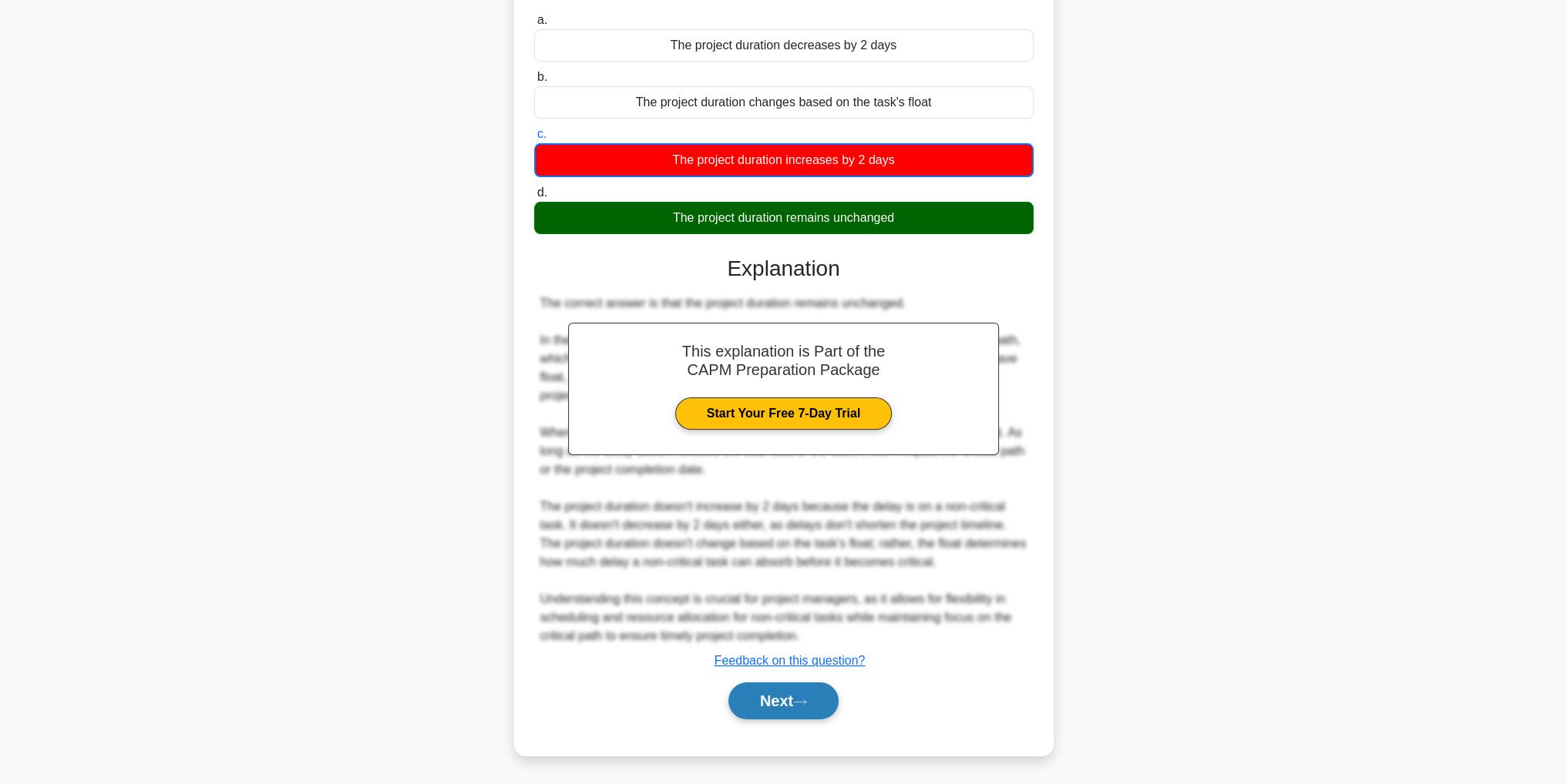
click at [794, 703] on button "Next" at bounding box center [783, 701] width 110 height 37
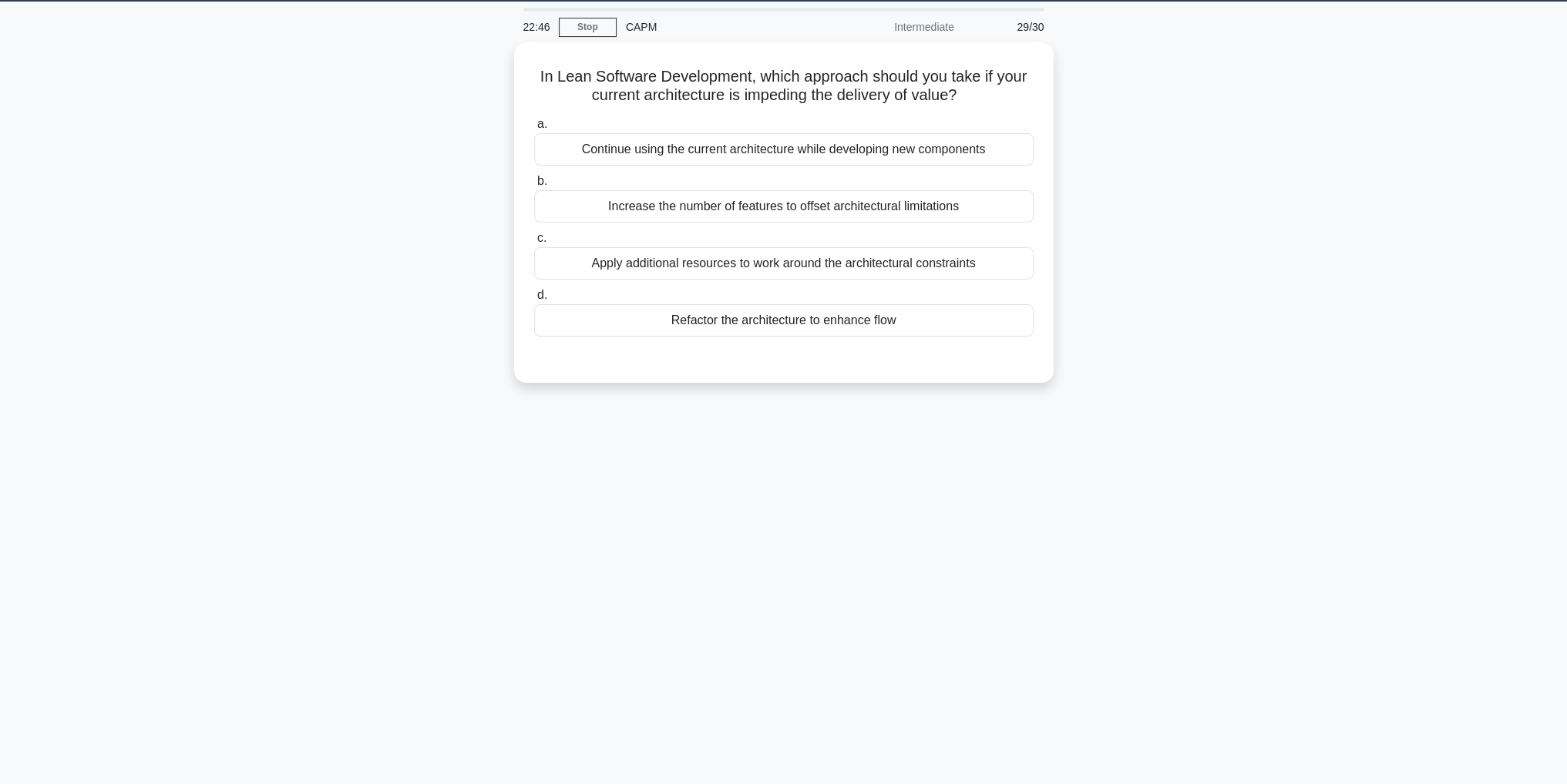
scroll to position [48, 0]
click at [775, 320] on div "Refactor the architecture to enhance flow" at bounding box center [783, 315] width 499 height 32
click at [534, 296] on input "d. Refactor the architecture to enhance flow" at bounding box center [534, 291] width 0 height 10
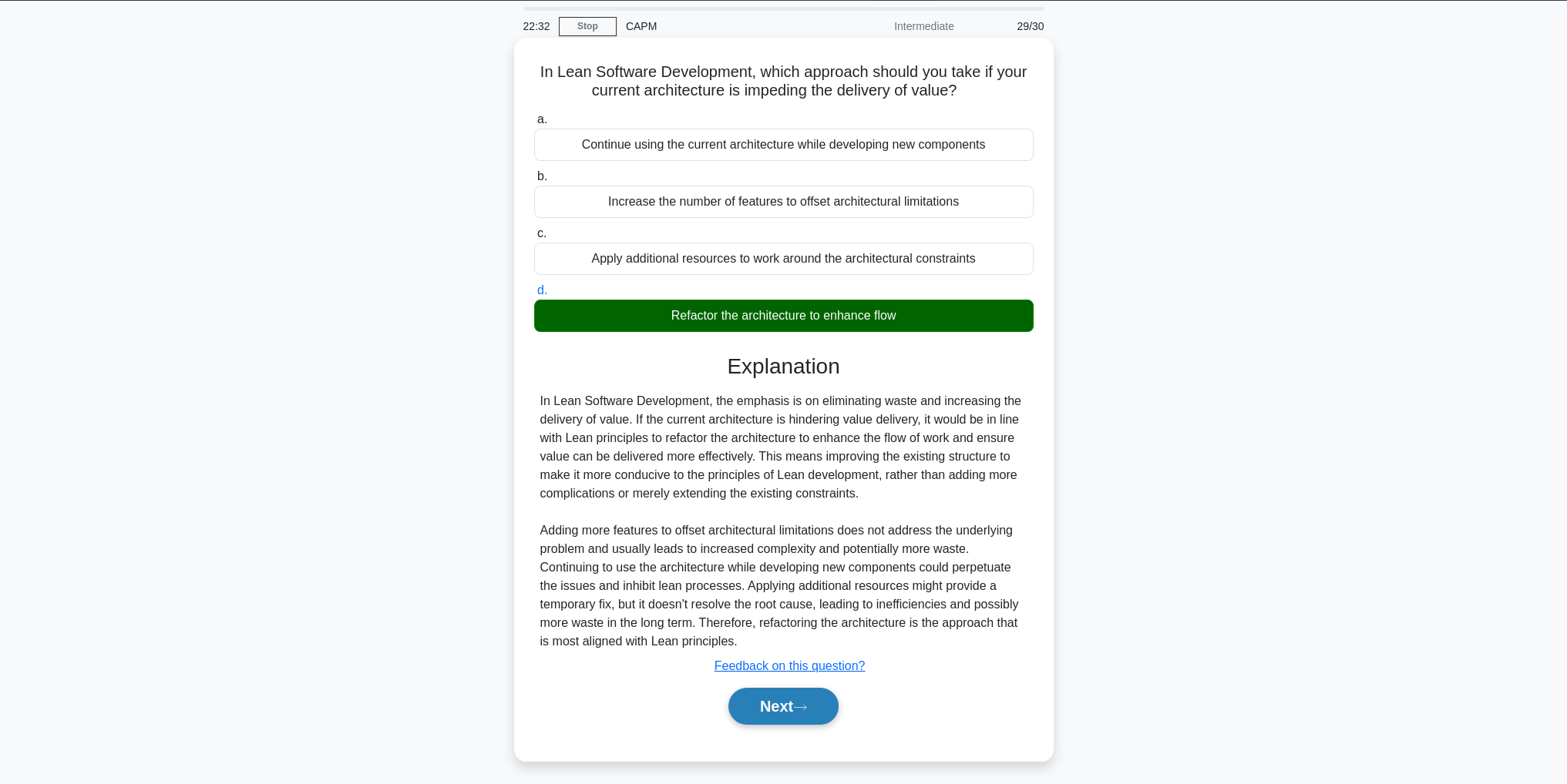
click at [778, 708] on button "Next" at bounding box center [783, 706] width 110 height 37
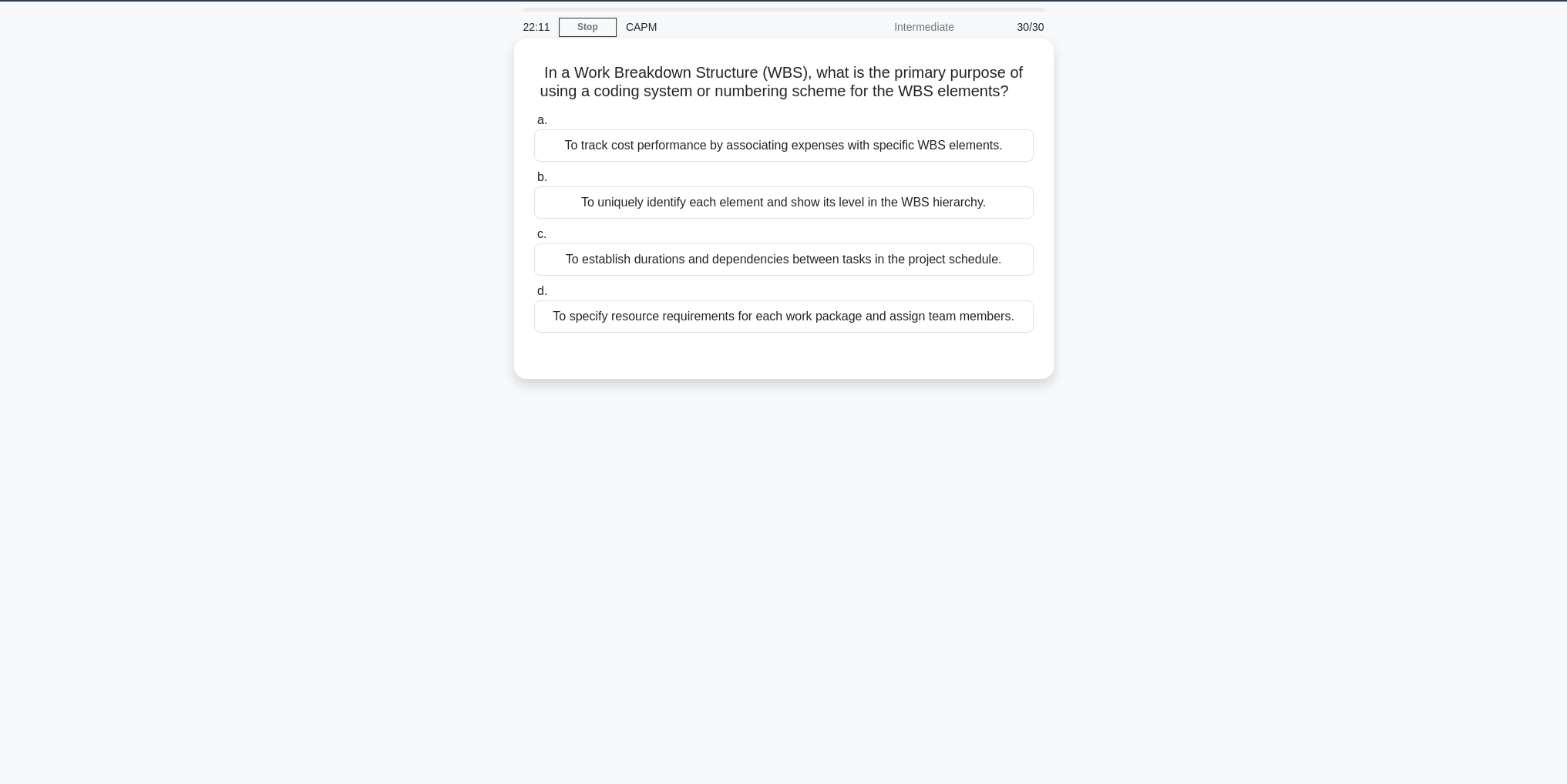
click at [756, 201] on div "To uniquely identify each element and show its level in the WBS hierarchy." at bounding box center [783, 201] width 499 height 32
click at [534, 182] on input "b. To uniquely identify each element and show its level in the WBS hierarchy." at bounding box center [534, 177] width 0 height 10
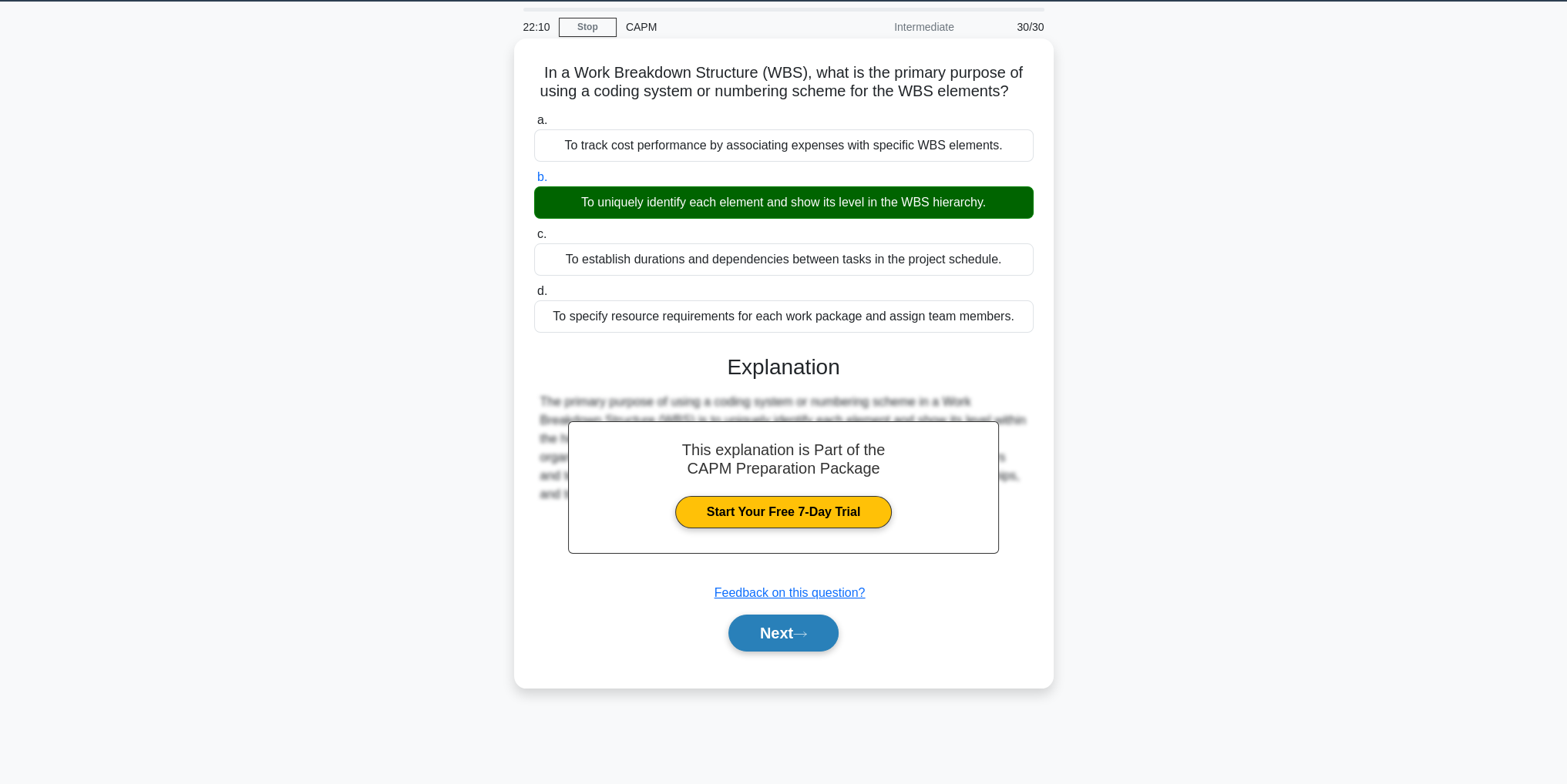
click at [776, 634] on button "Next" at bounding box center [783, 633] width 110 height 37
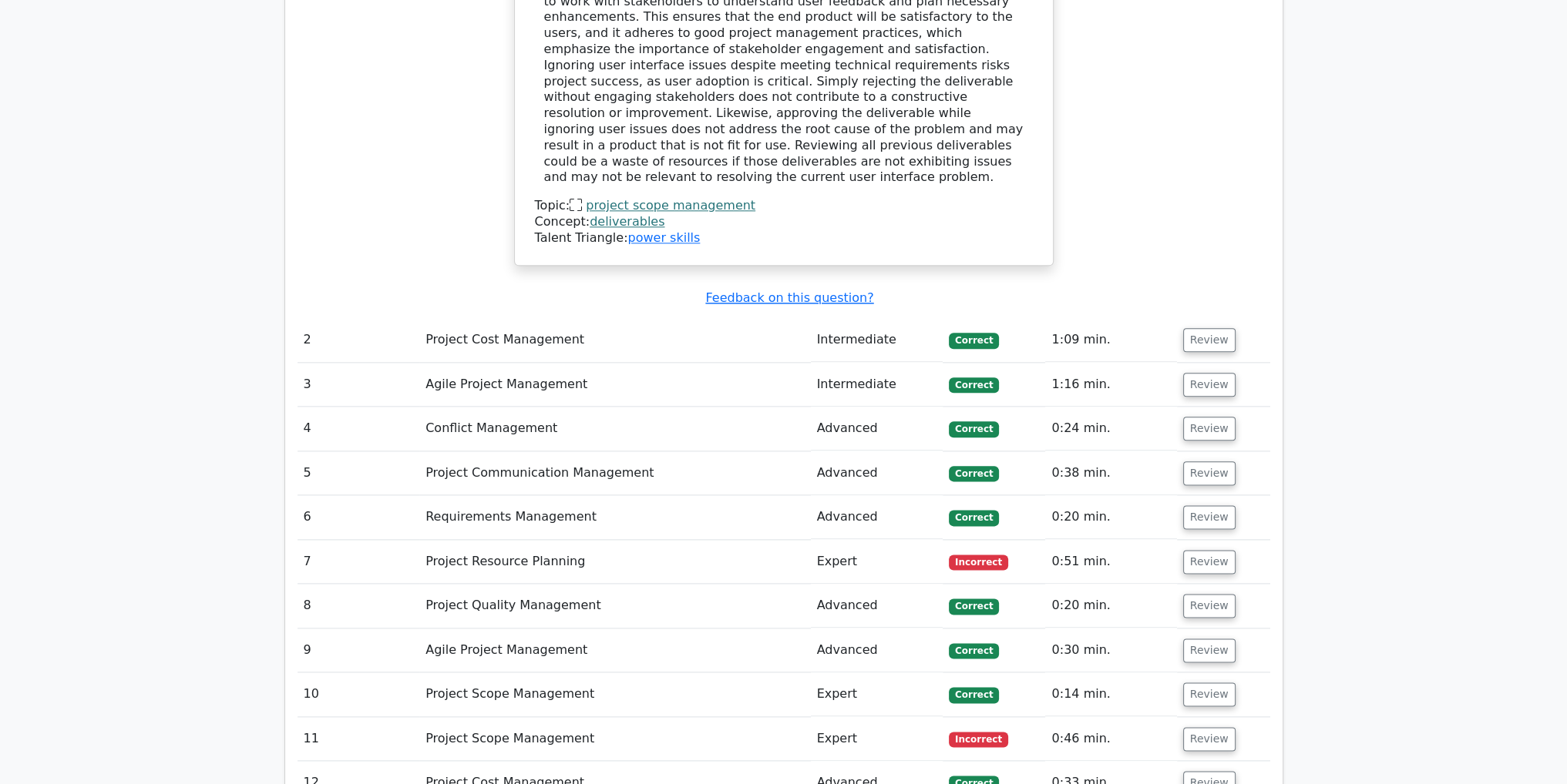
scroll to position [2542, 0]
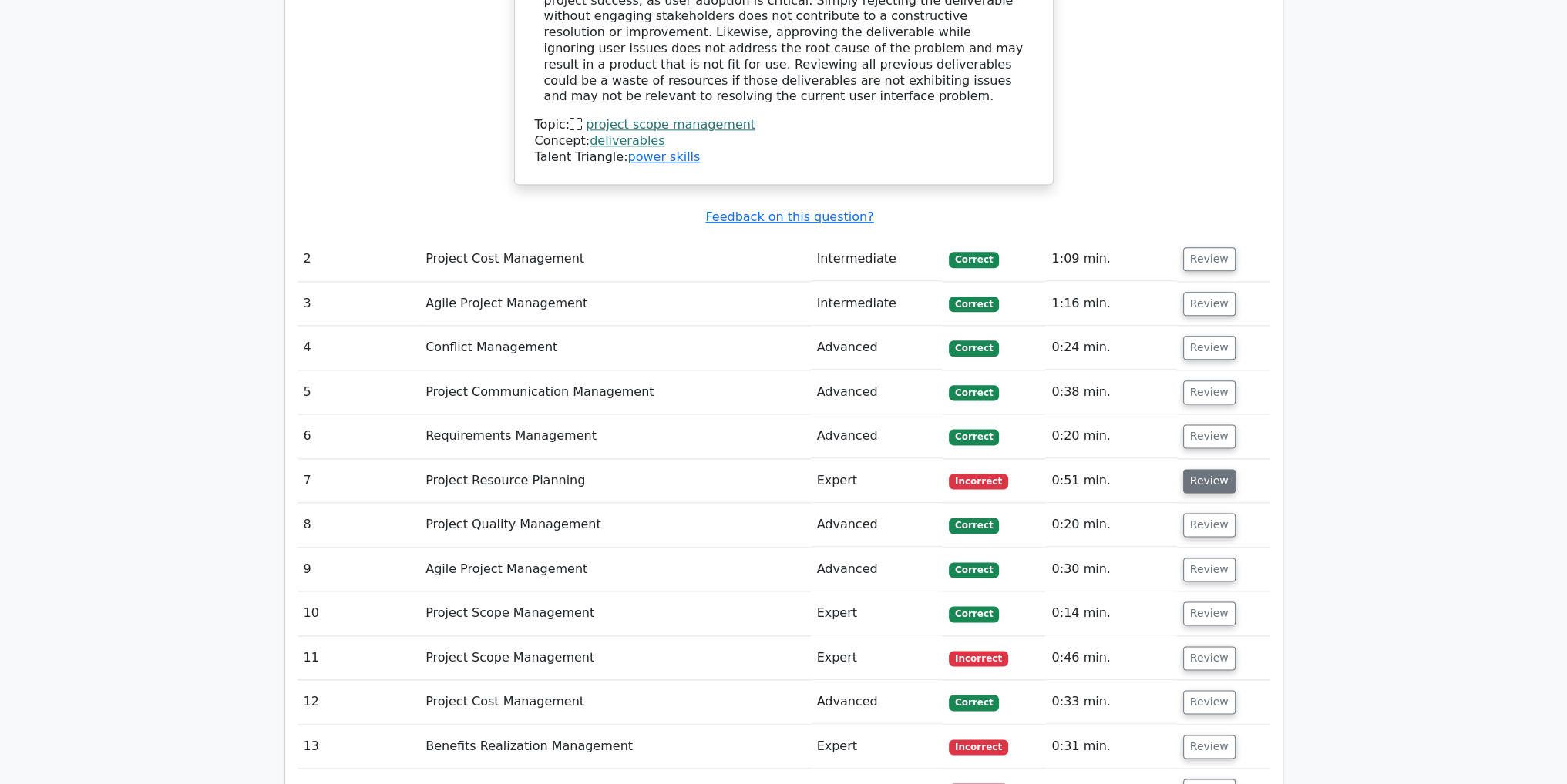
click at [1224, 469] on button "Review" at bounding box center [1209, 481] width 52 height 24
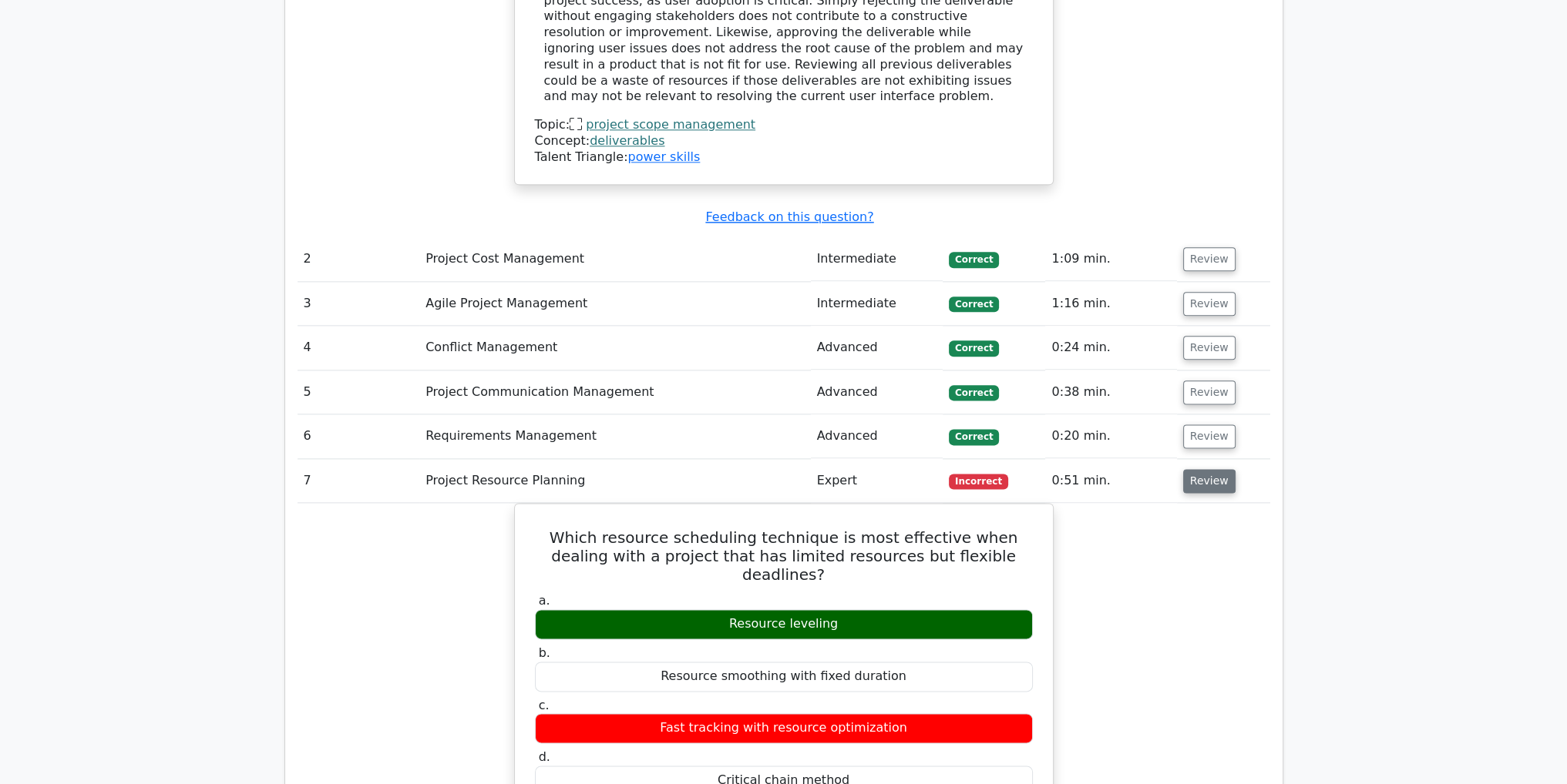
click at [1216, 469] on button "Review" at bounding box center [1209, 481] width 52 height 24
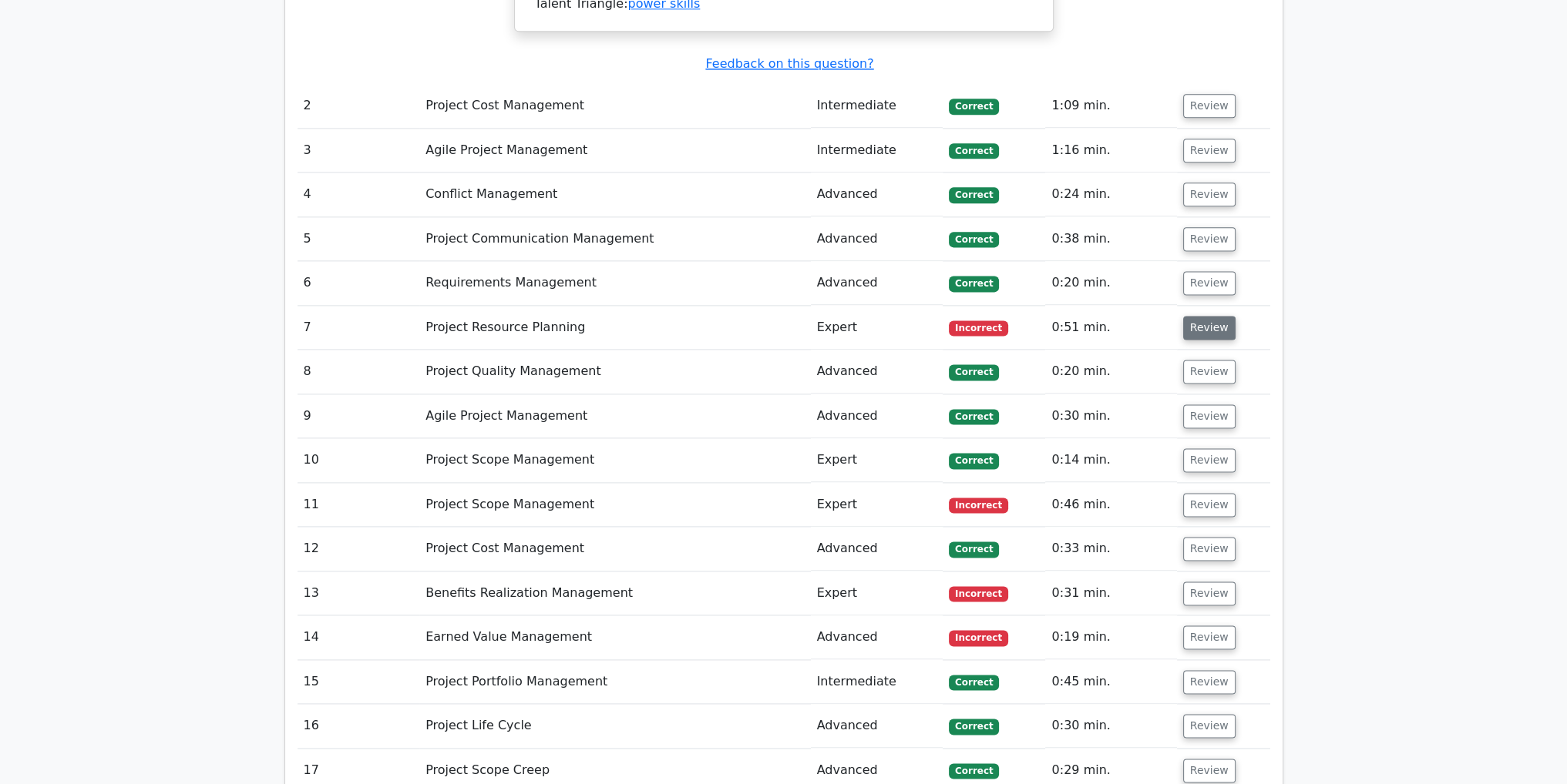
scroll to position [2696, 0]
click at [1198, 492] on button "Review" at bounding box center [1209, 504] width 52 height 24
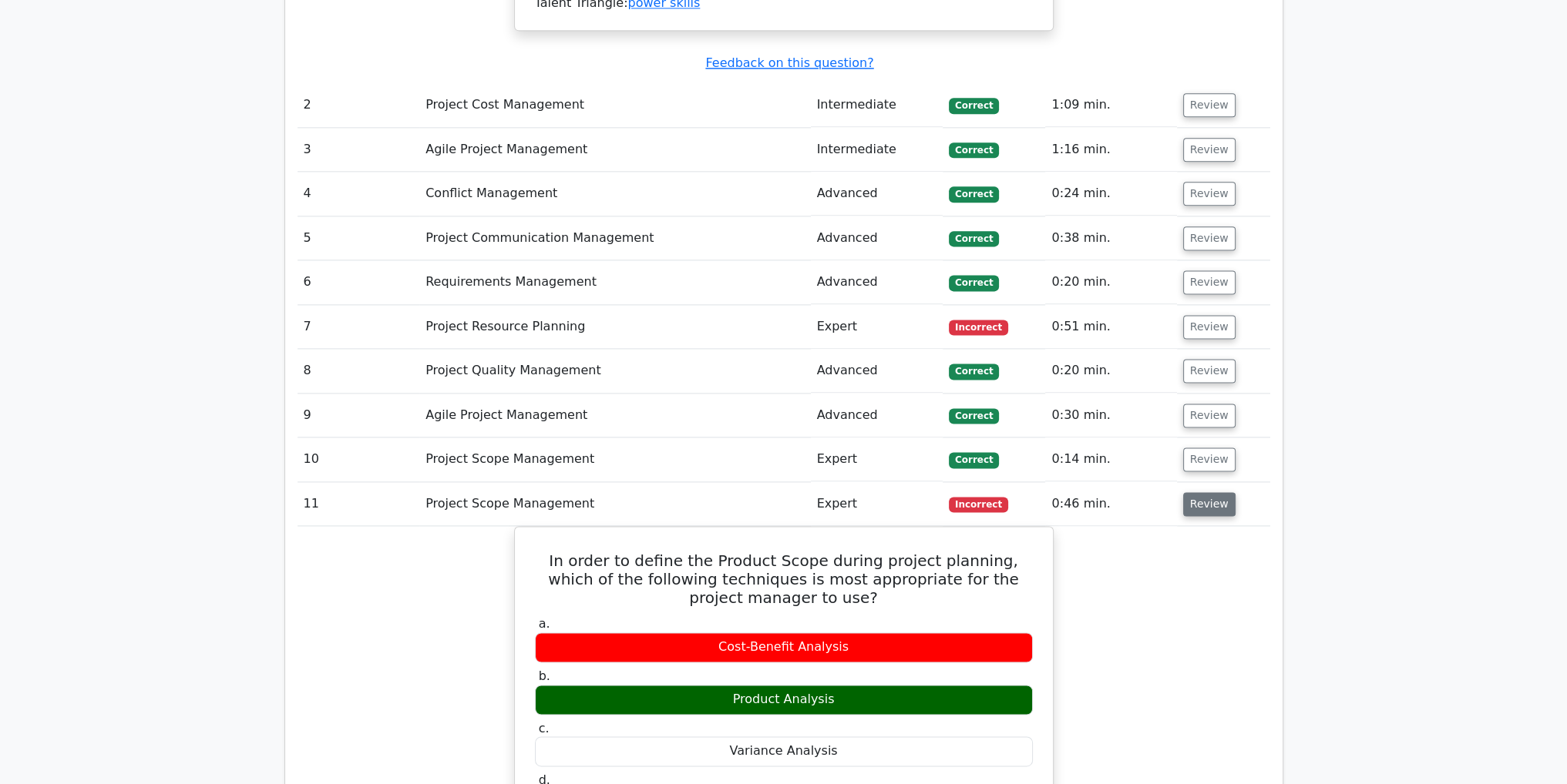
click at [1198, 492] on button "Review" at bounding box center [1209, 504] width 52 height 24
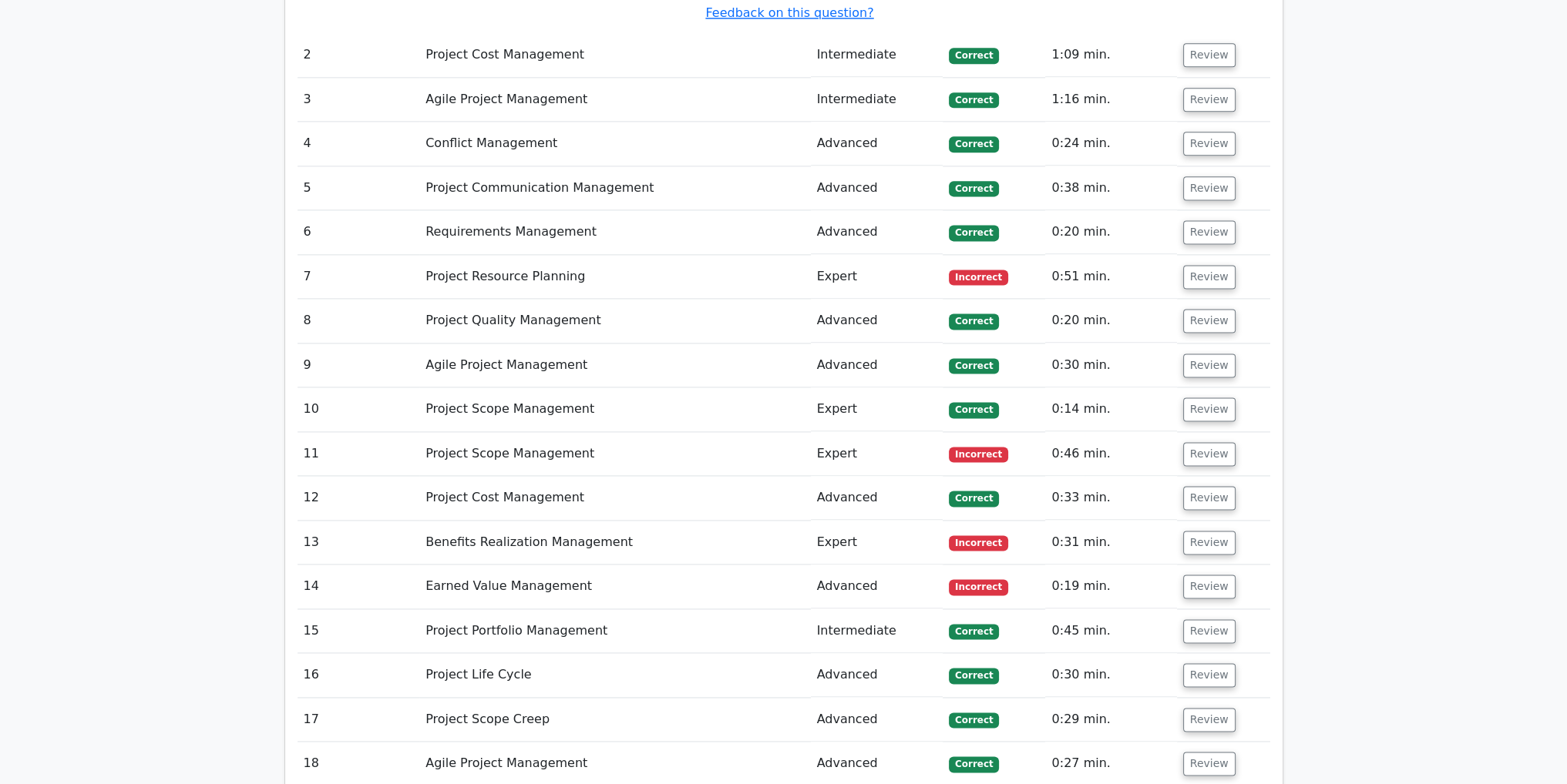
scroll to position [2772, 0]
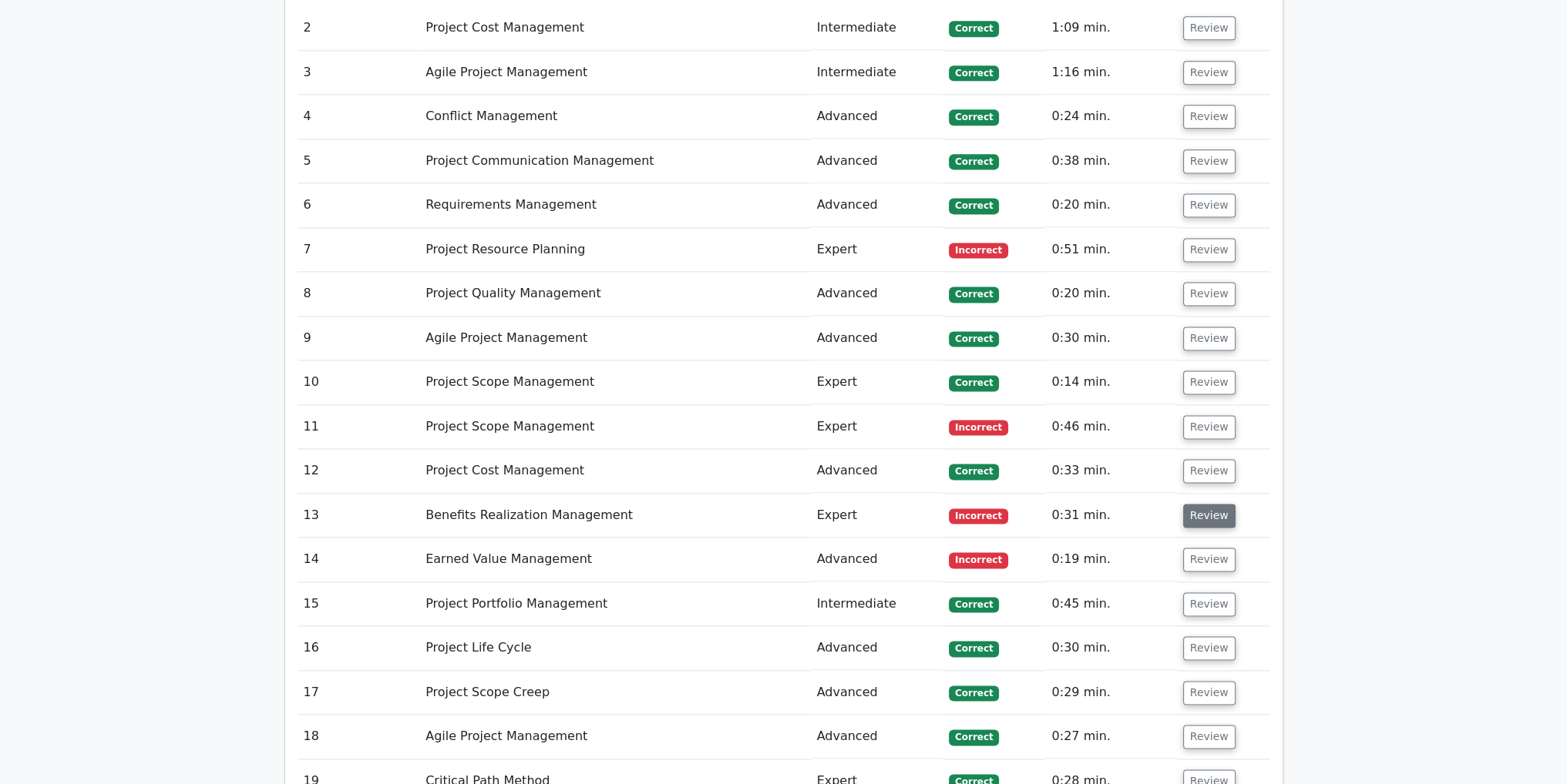
click at [1205, 504] on button "Review" at bounding box center [1209, 516] width 52 height 24
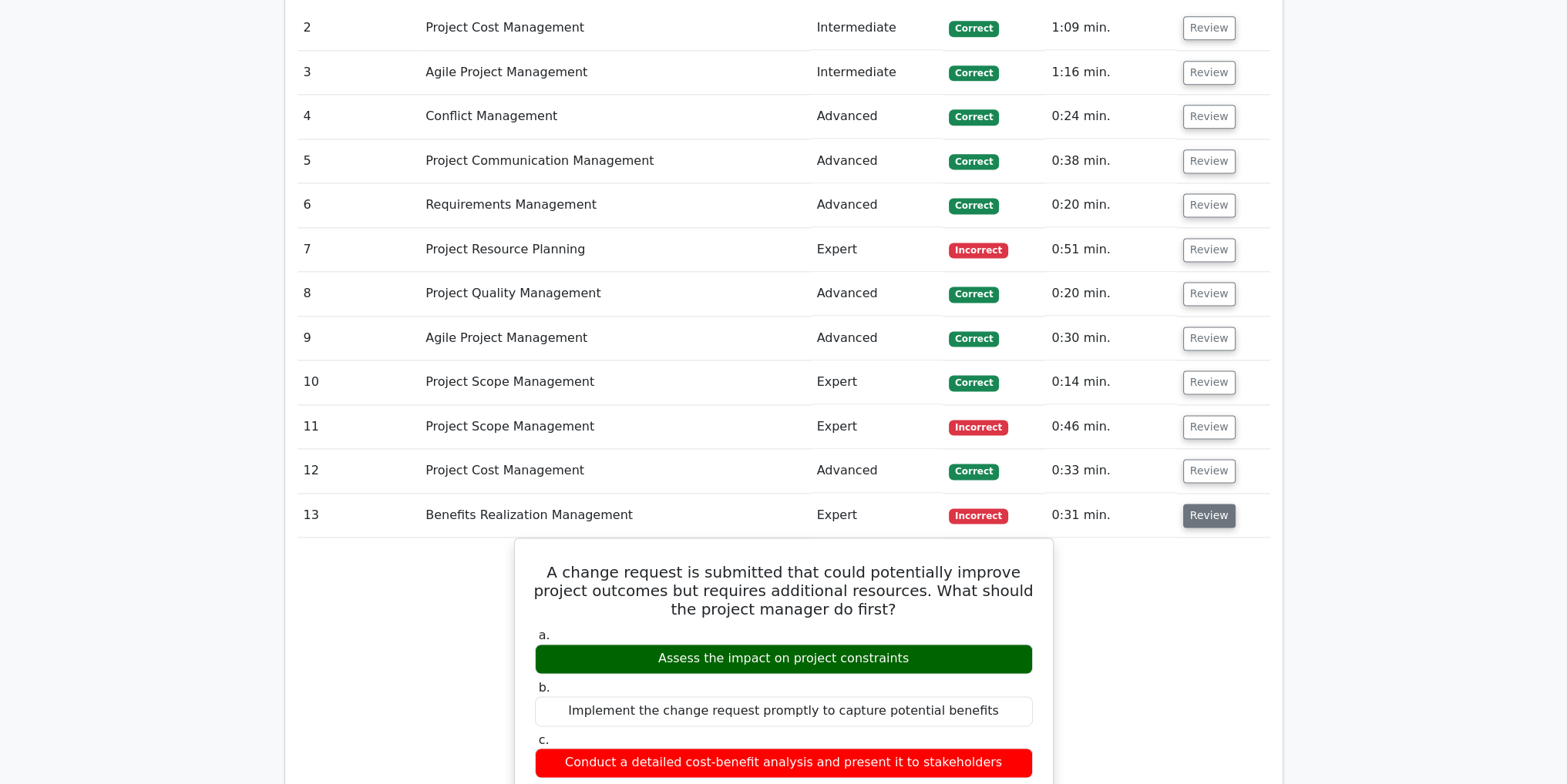
click at [1205, 504] on button "Review" at bounding box center [1209, 516] width 52 height 24
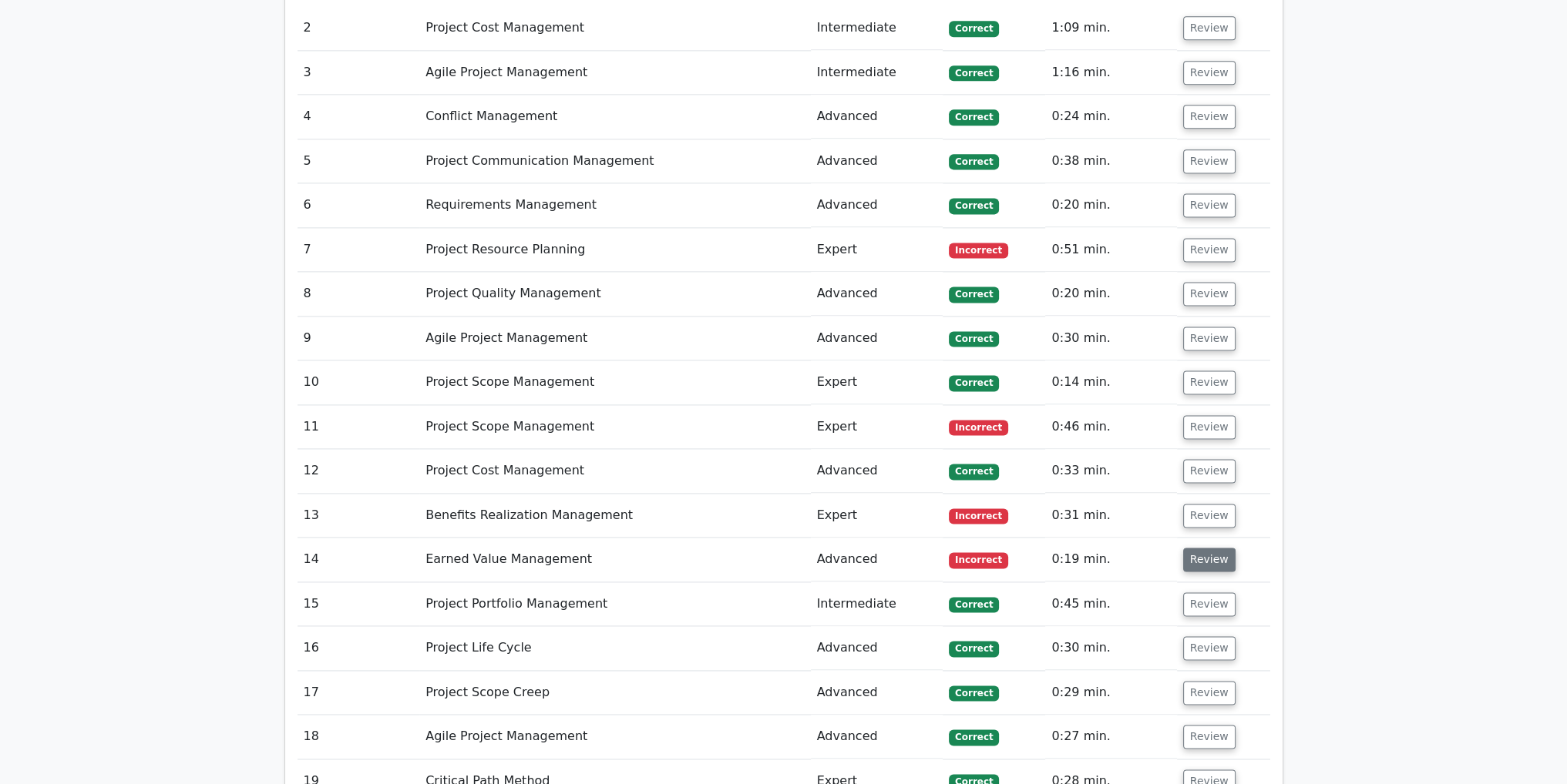
click at [1194, 548] on button "Review" at bounding box center [1209, 560] width 52 height 24
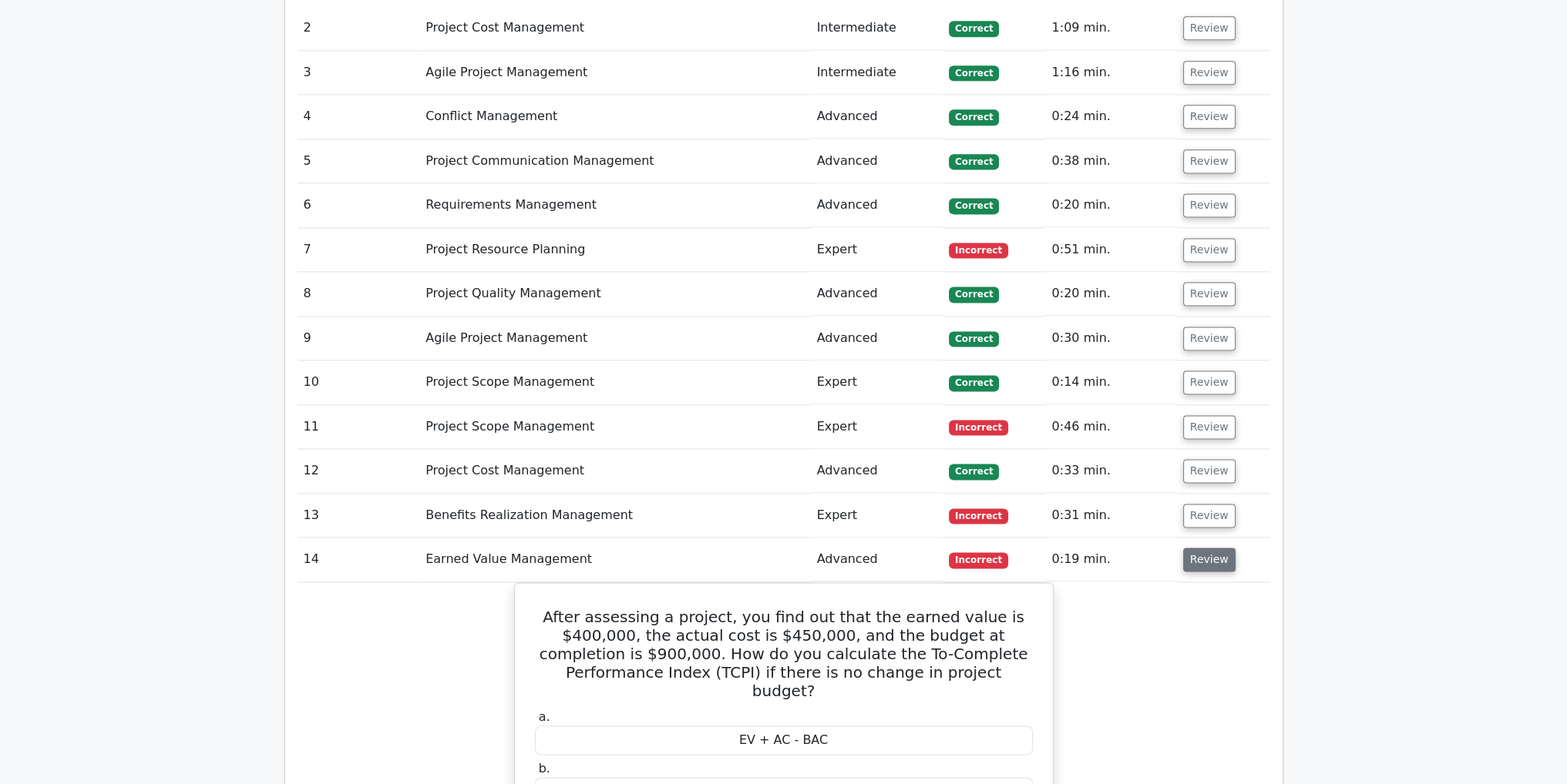
click at [1196, 548] on button "Review" at bounding box center [1209, 560] width 52 height 24
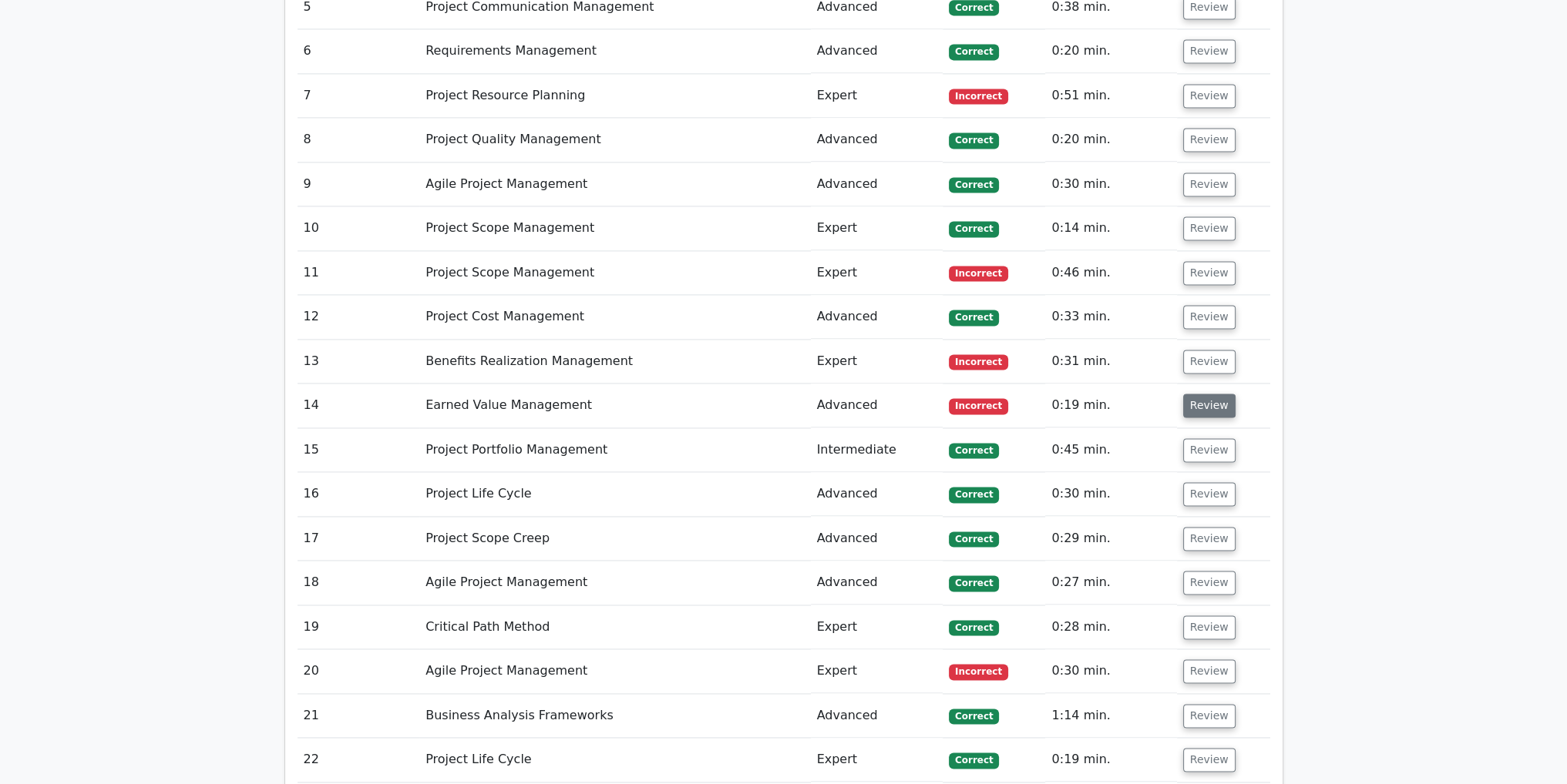
scroll to position [3004, 0]
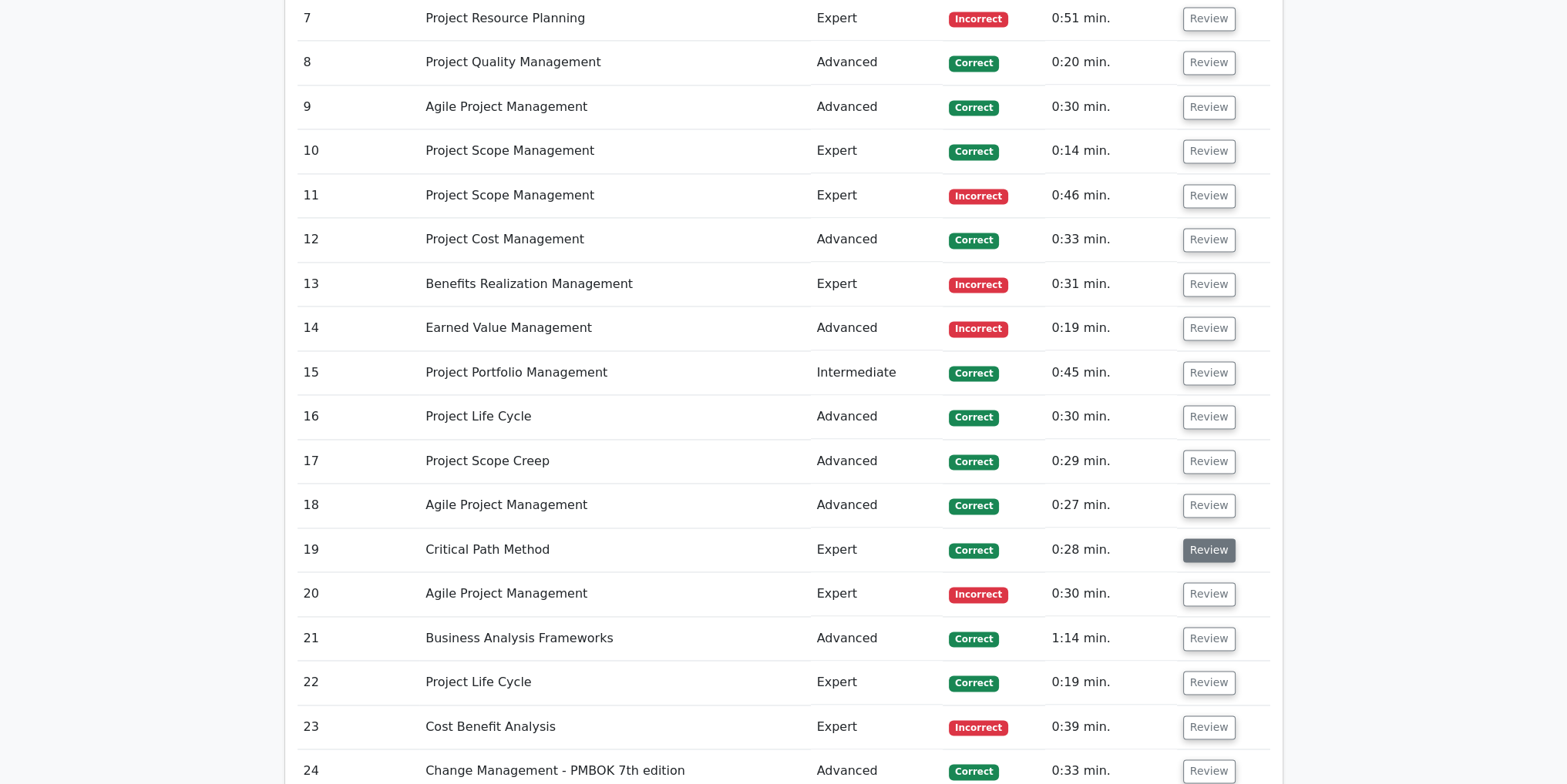
click at [1199, 539] on button "Review" at bounding box center [1209, 551] width 52 height 24
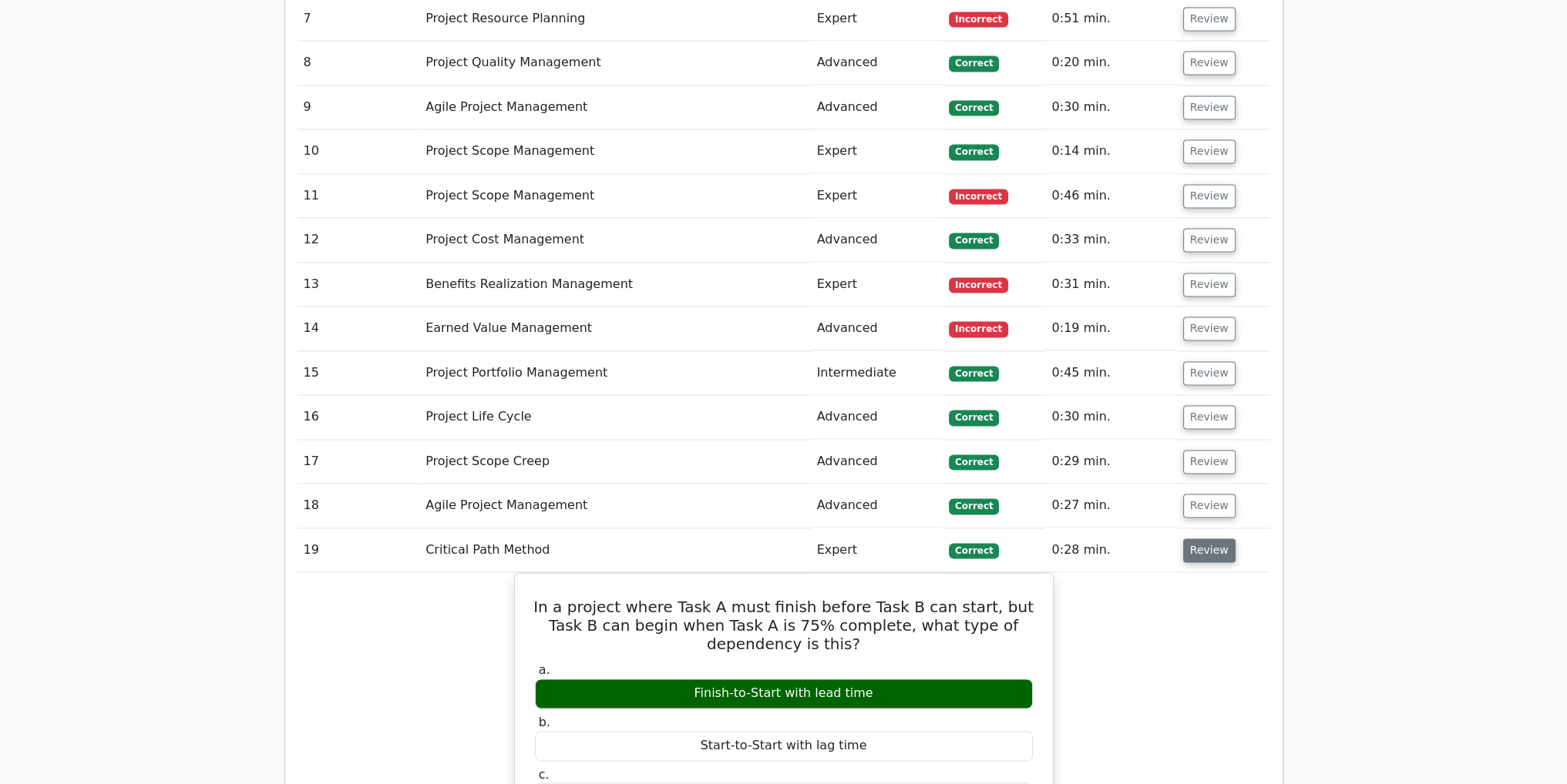
click at [1199, 539] on button "Review" at bounding box center [1209, 551] width 52 height 24
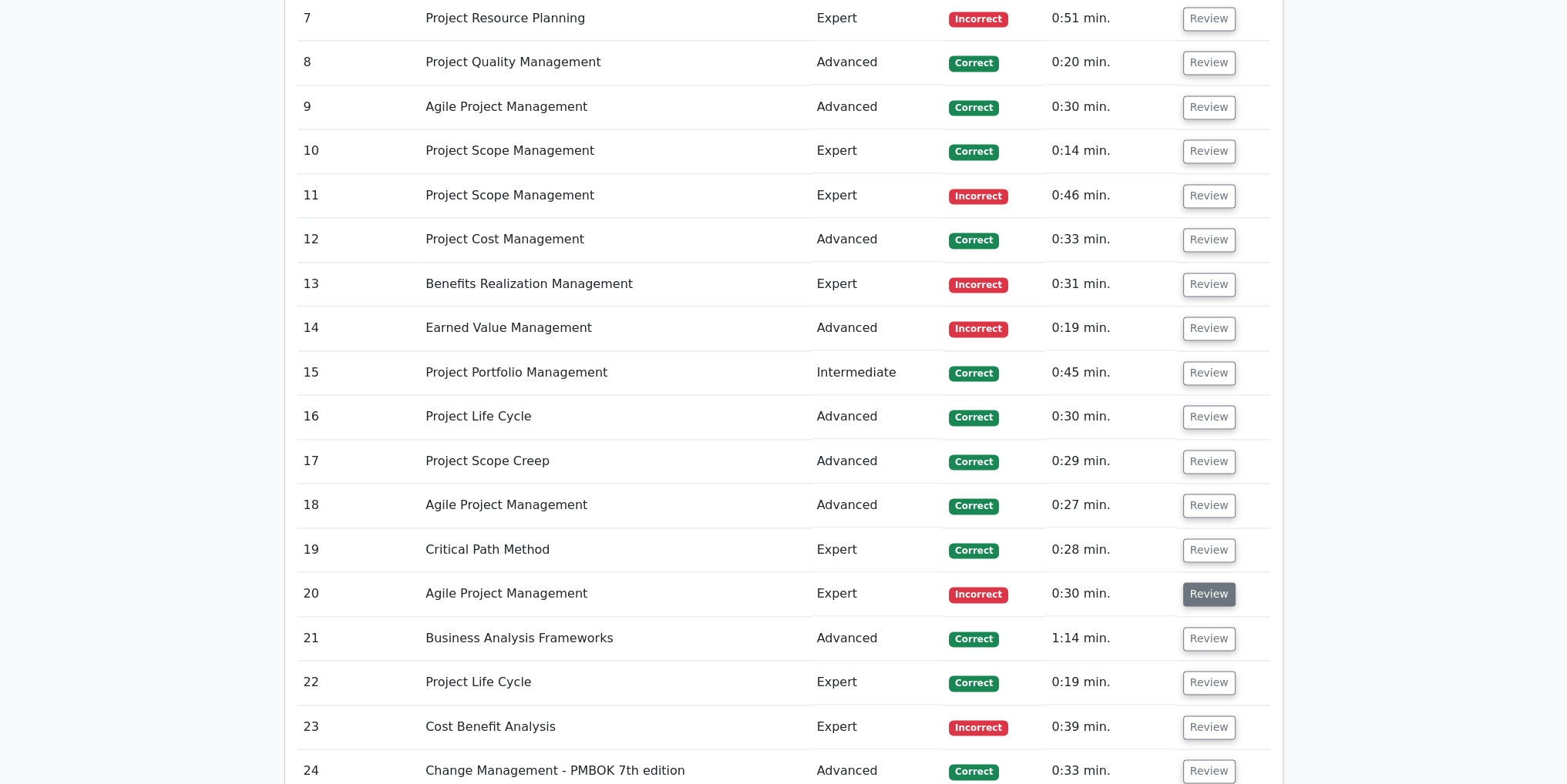
click at [1208, 583] on button "Review" at bounding box center [1209, 594] width 52 height 24
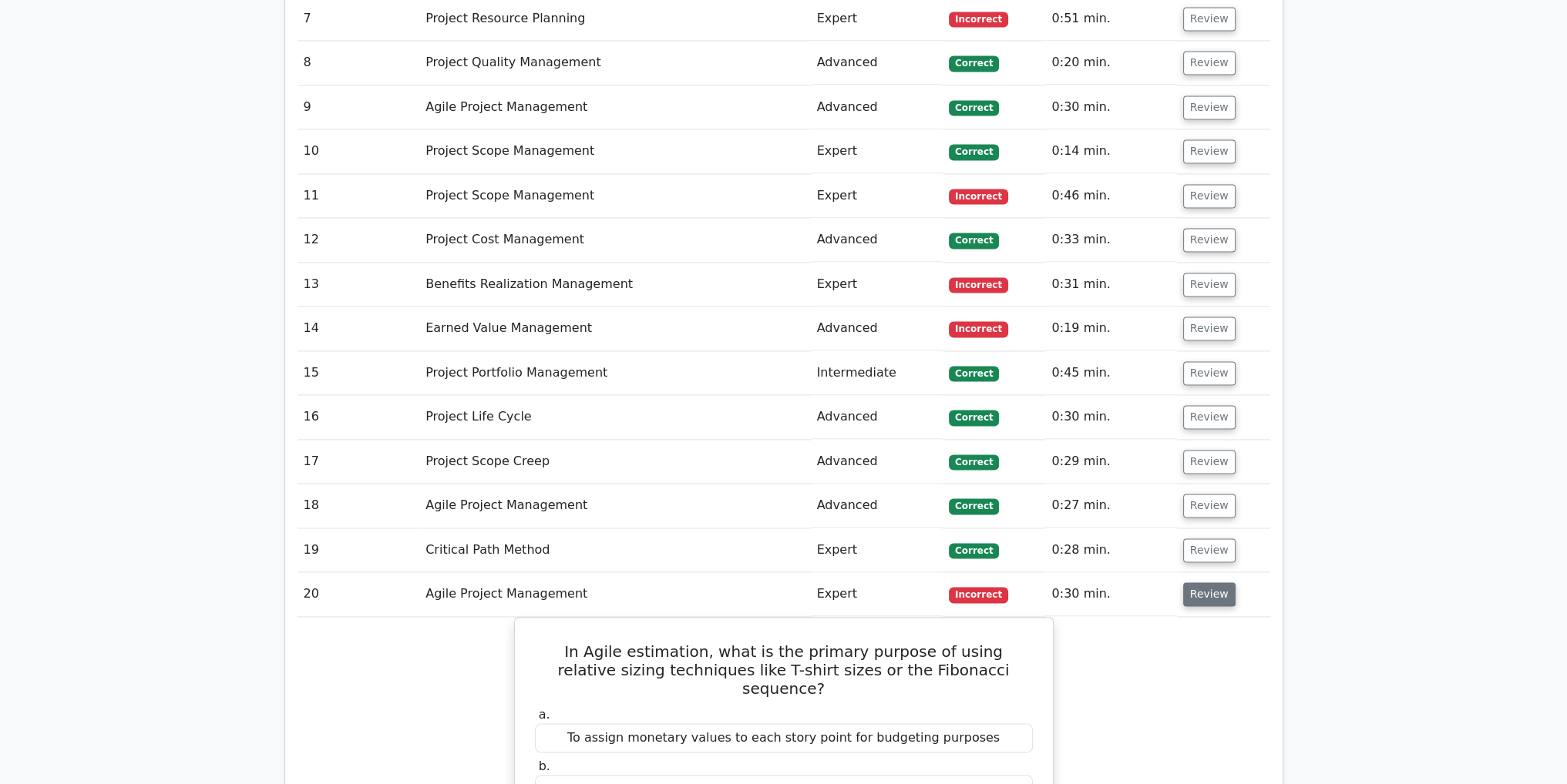
click at [1208, 583] on button "Review" at bounding box center [1209, 594] width 52 height 24
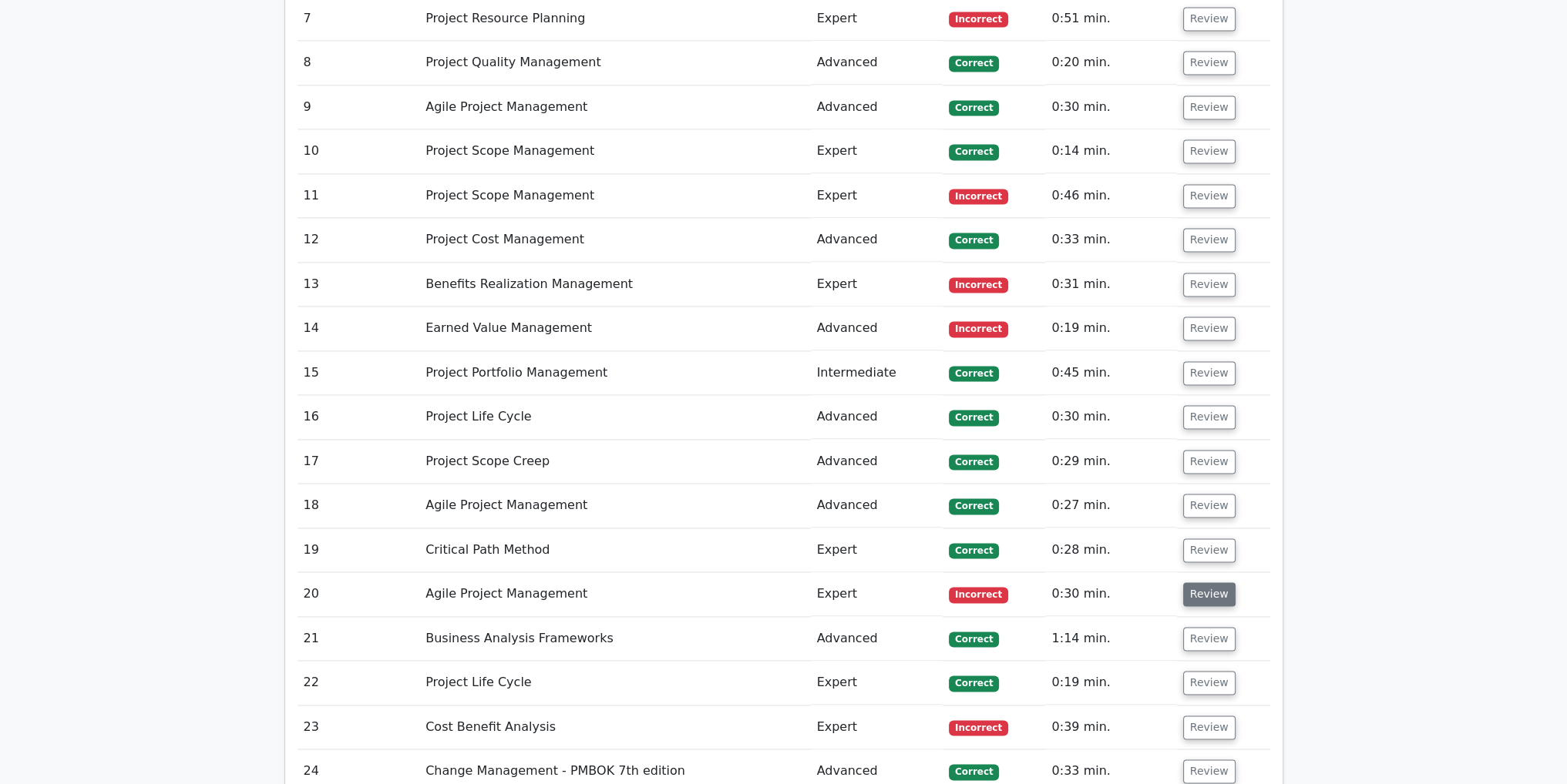
scroll to position [3234, 0]
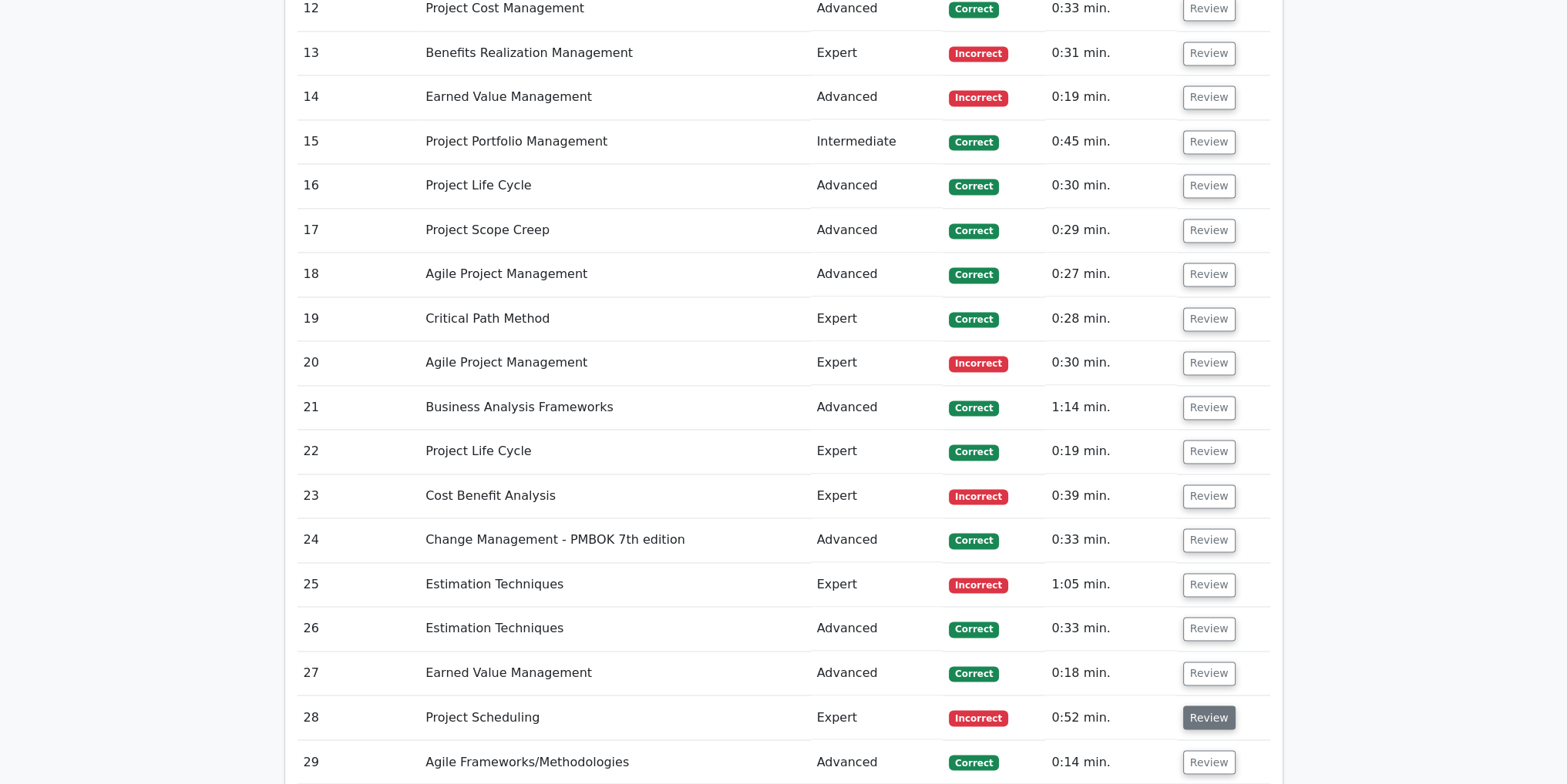
click at [1196, 706] on button "Review" at bounding box center [1209, 717] width 52 height 24
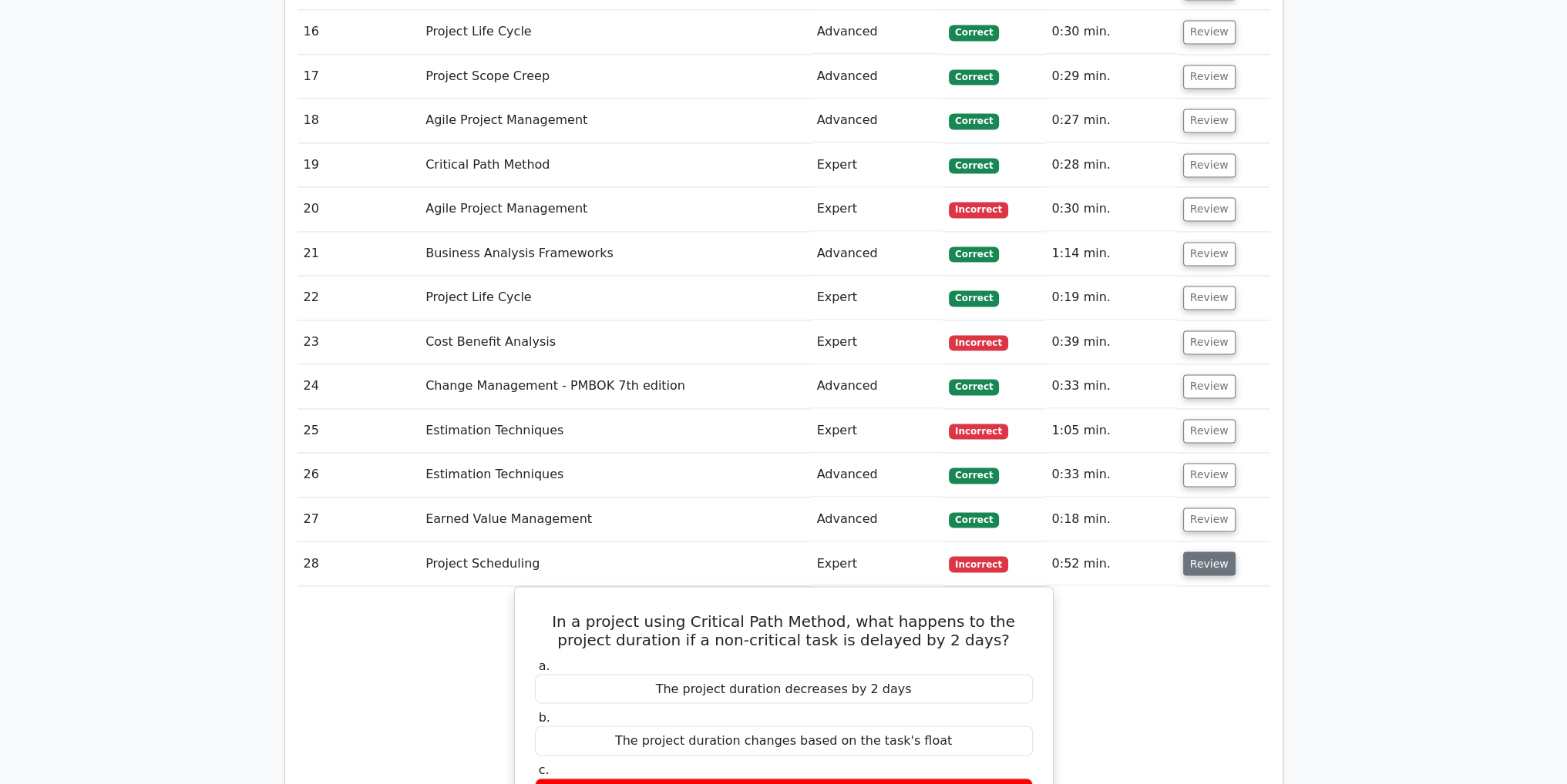
click at [1207, 552] on button "Review" at bounding box center [1209, 563] width 52 height 24
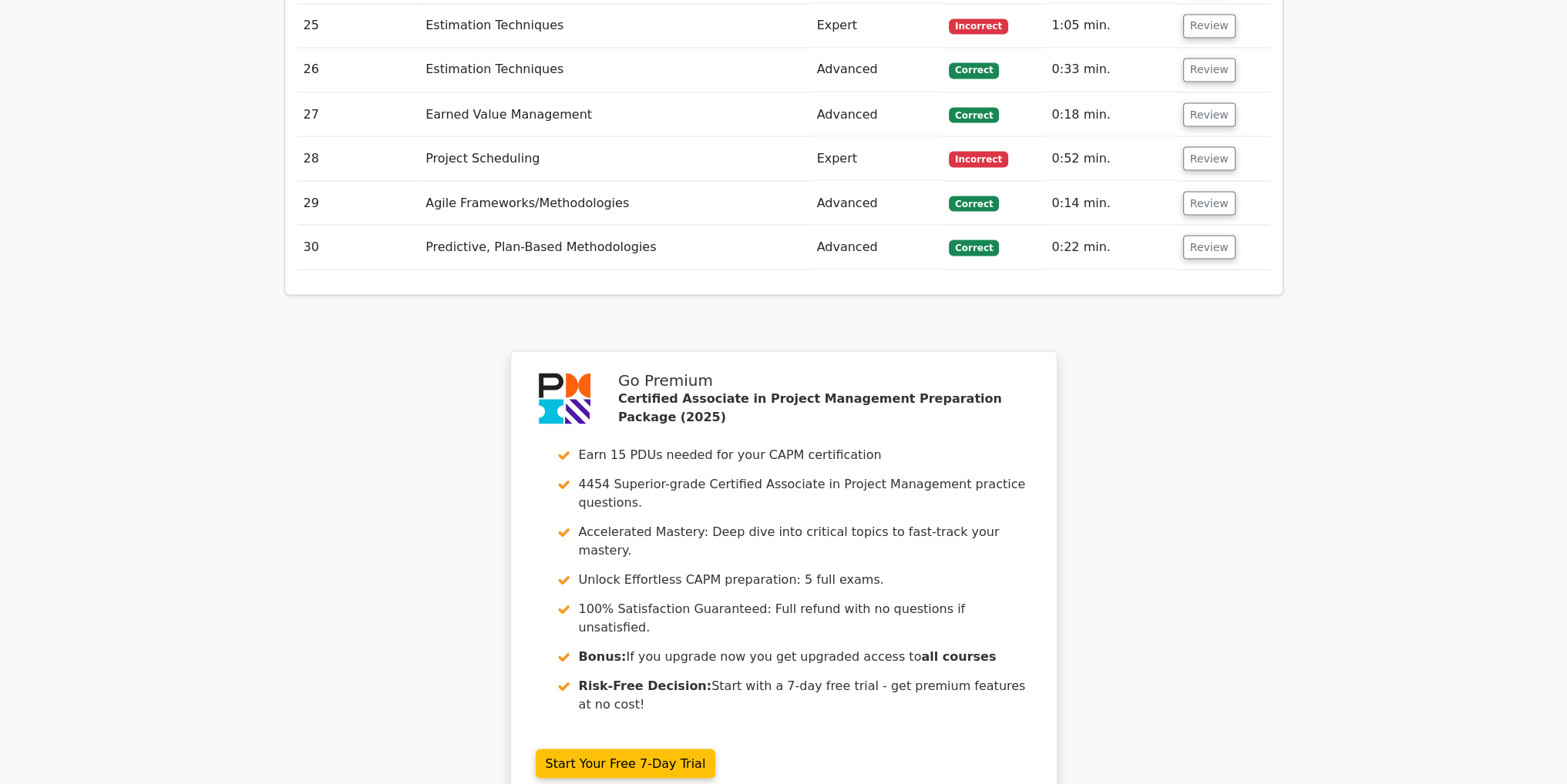
scroll to position [3928, 0]
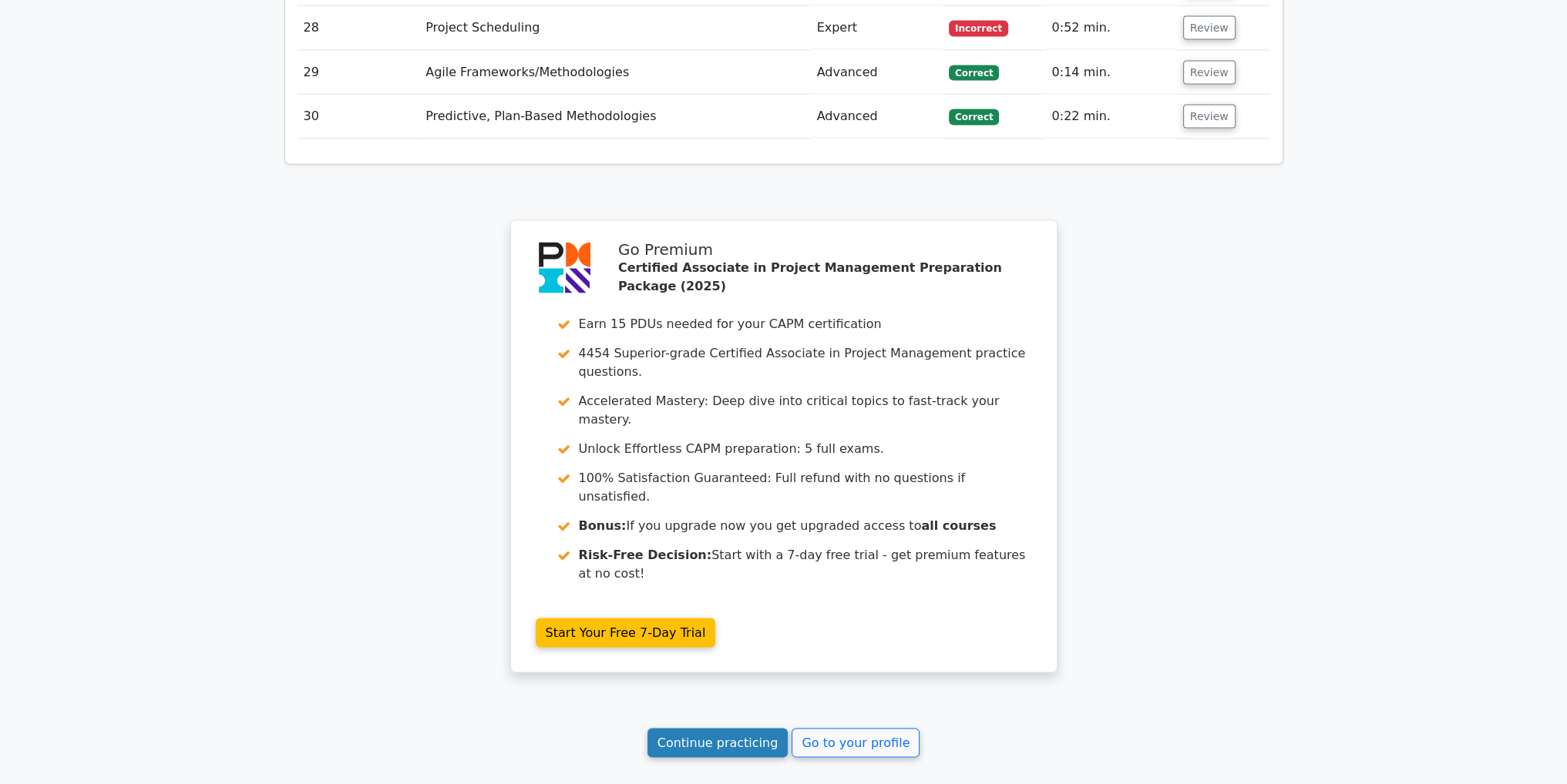
click at [675, 728] on link "Continue practicing" at bounding box center [718, 743] width 141 height 29
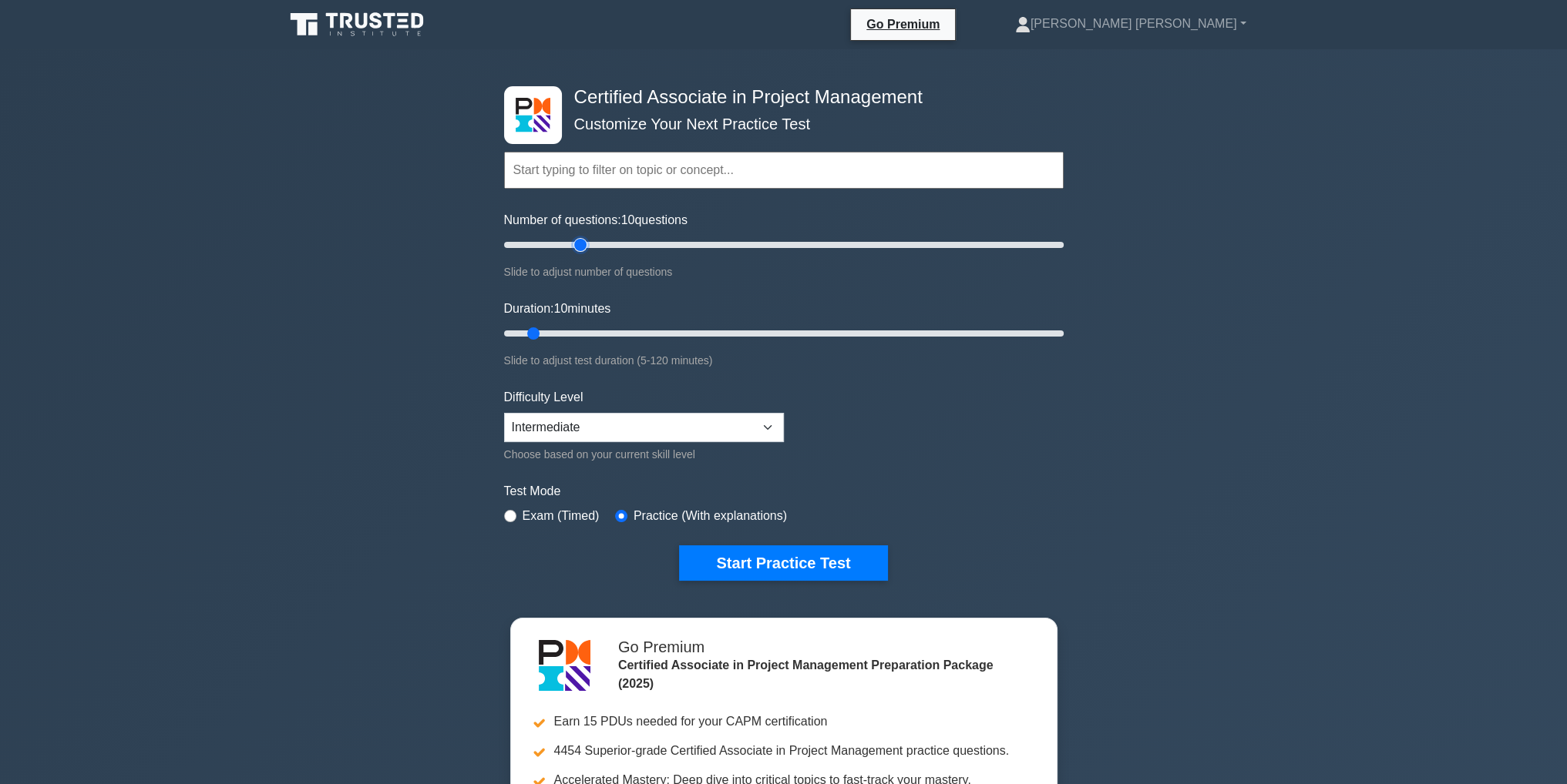
type input "30"
click at [576, 241] on input "Number of questions: 10 questions" at bounding box center [784, 245] width 559 height 18
